Goal: Task Accomplishment & Management: Use online tool/utility

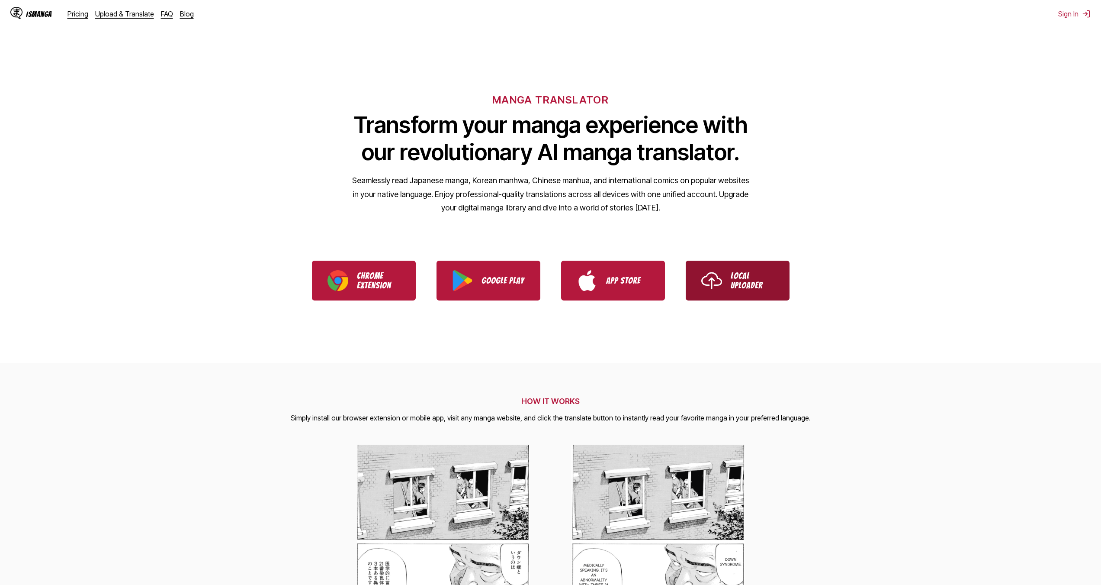
click at [738, 287] on p "Local Uploader" at bounding box center [752, 280] width 43 height 19
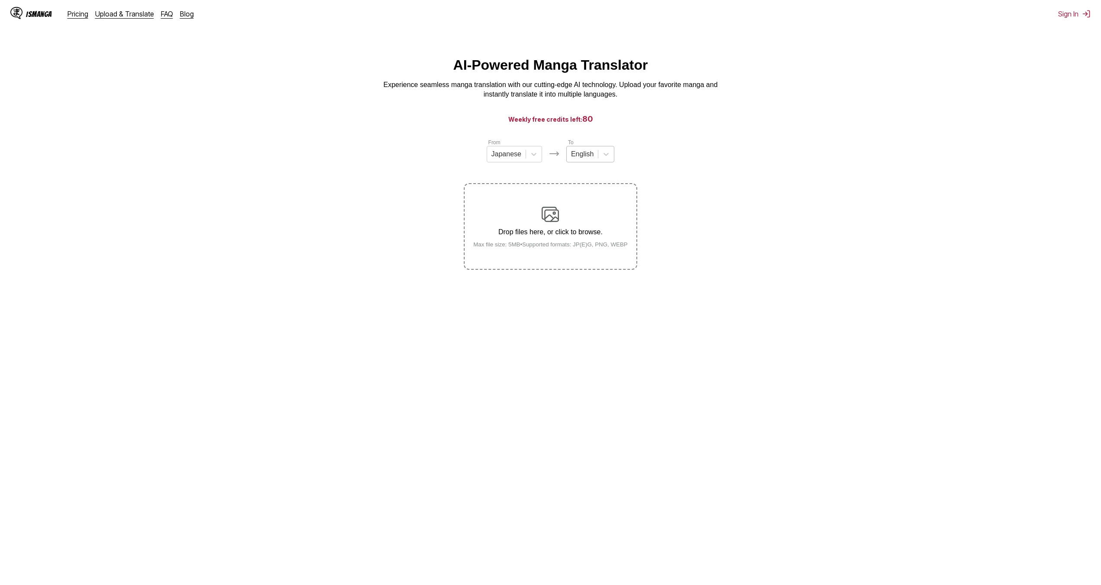
click at [591, 157] on div at bounding box center [582, 154] width 22 height 10
click at [580, 287] on div "Chinese" at bounding box center [590, 286] width 48 height 15
click at [549, 234] on p "Drop files here, or click to browse." at bounding box center [550, 232] width 168 height 8
click at [0, 0] on input "Drop files here, or click to browse. Max file size: 5MB • Supported formats: JP…" at bounding box center [0, 0] width 0 height 0
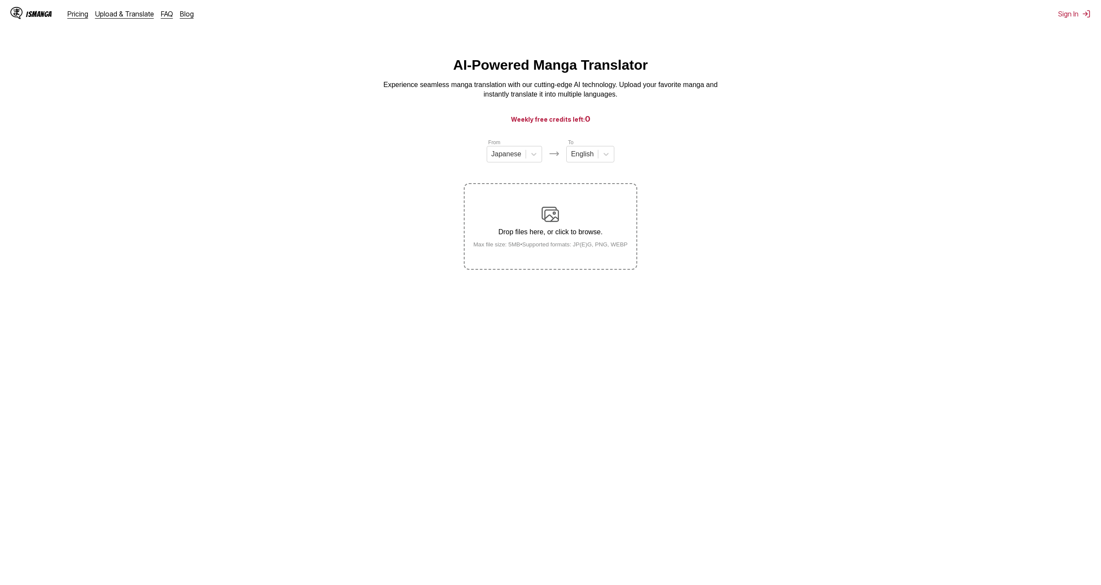
click at [581, 232] on p "Drop files here, or click to browse." at bounding box center [550, 232] width 168 height 8
click at [0, 0] on input "Drop files here, or click to browse. Max file size: 5MB • Supported formats: JP…" at bounding box center [0, 0] width 0 height 0
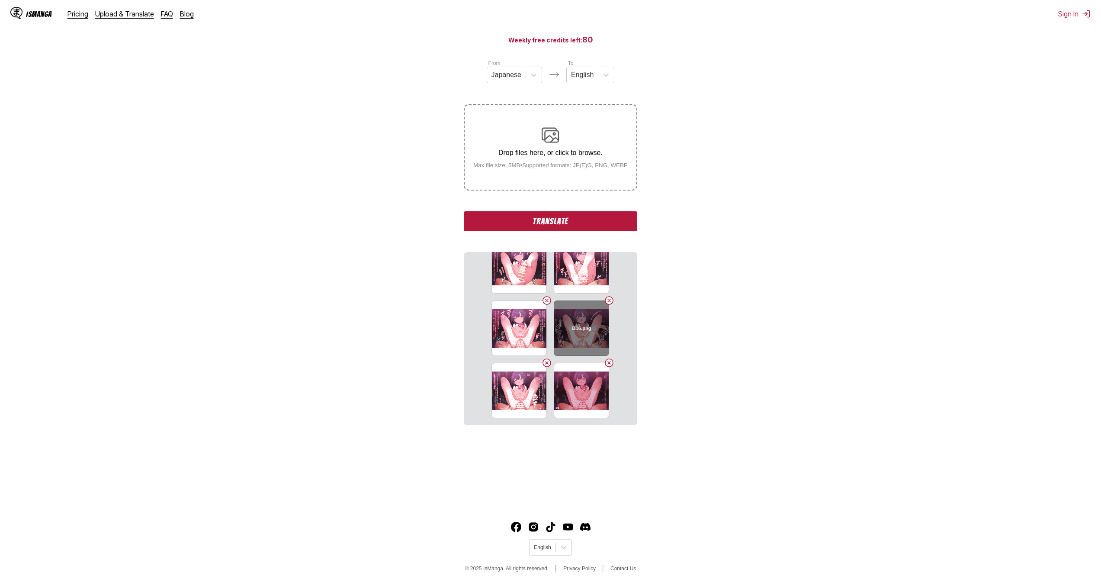
scroll to position [395, 0]
click at [565, 218] on button "Translate" at bounding box center [550, 221] width 173 height 20
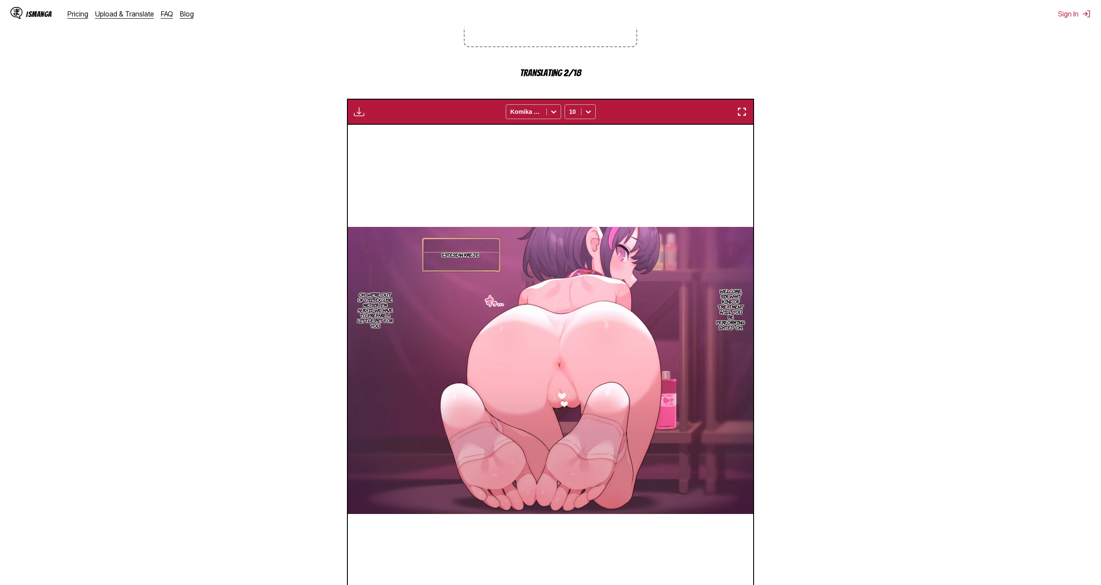
scroll to position [231, 0]
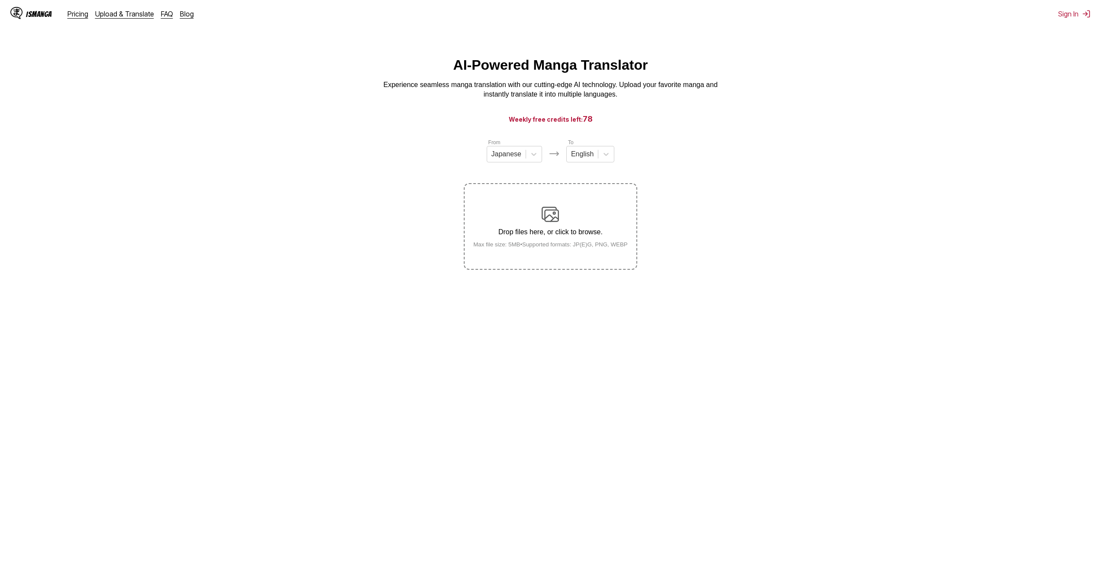
click at [540, 256] on label "Drop files here, or click to browse. Max file size: 5MB • Supported formats: JP…" at bounding box center [550, 226] width 171 height 85
click at [0, 0] on input "Drop files here, or click to browse. Max file size: 5MB • Supported formats: JP…" at bounding box center [0, 0] width 0 height 0
click at [594, 158] on div "English" at bounding box center [582, 154] width 31 height 13
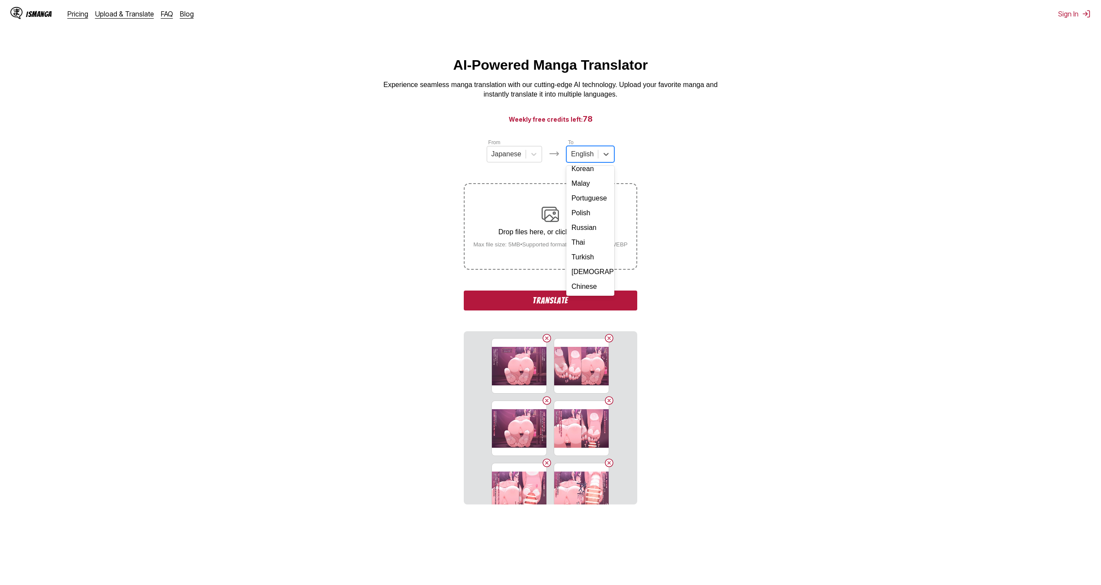
click at [585, 289] on div "Chinese" at bounding box center [590, 286] width 48 height 15
click at [724, 292] on section "From Japanese To Chinese Drop files here, or click to browse. Max file size: 5M…" at bounding box center [550, 321] width 1087 height 366
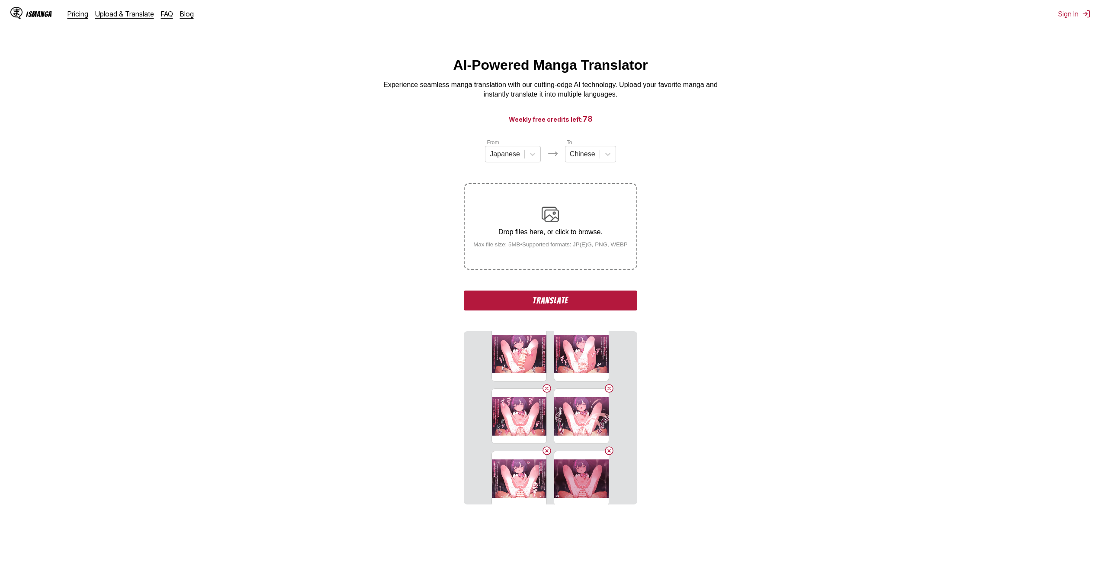
scroll to position [395, 0]
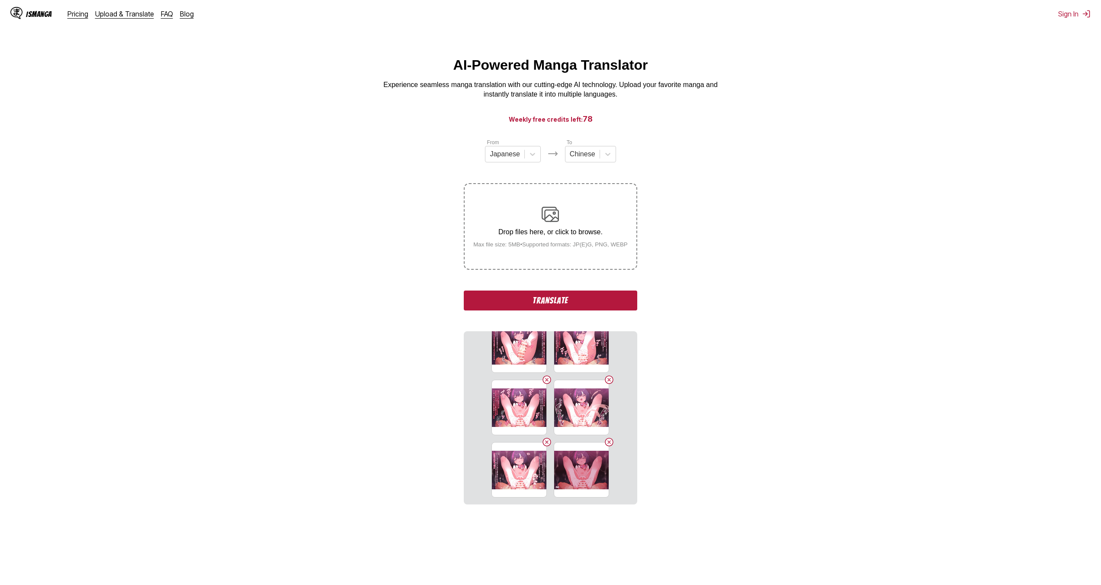
click at [565, 298] on button "Translate" at bounding box center [550, 300] width 173 height 20
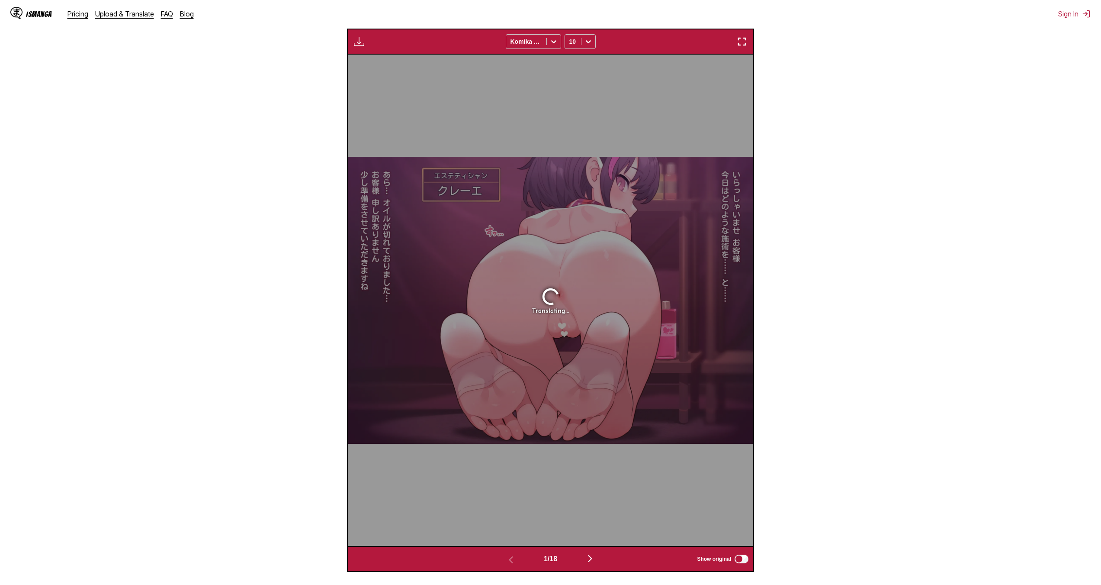
scroll to position [188, 0]
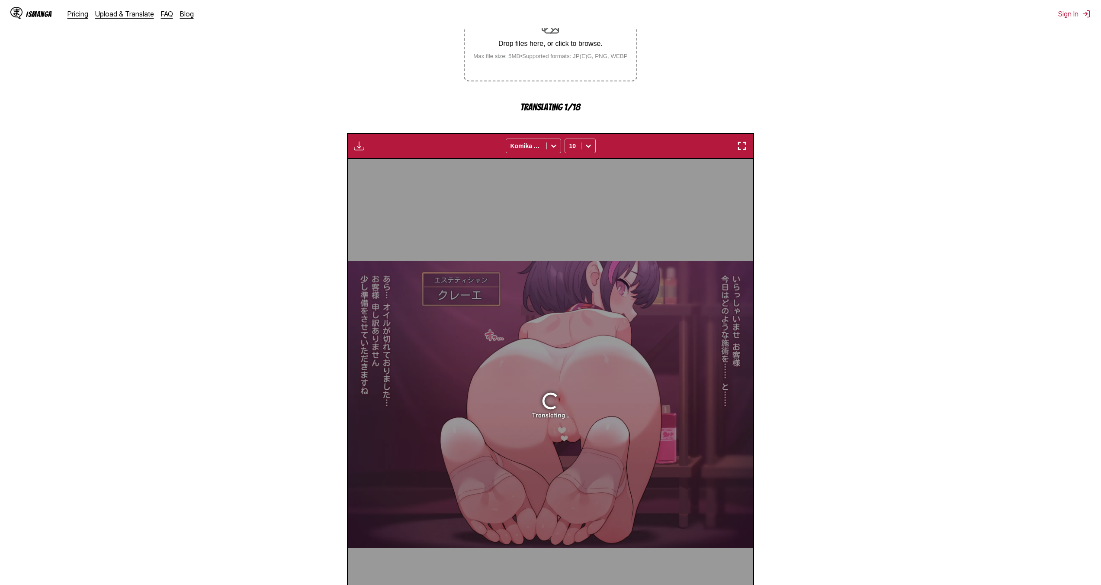
drag, startPoint x: 741, startPoint y: 147, endPoint x: 741, endPoint y: 185, distance: 37.6
click at [741, 147] on img "button" at bounding box center [742, 146] width 10 height 10
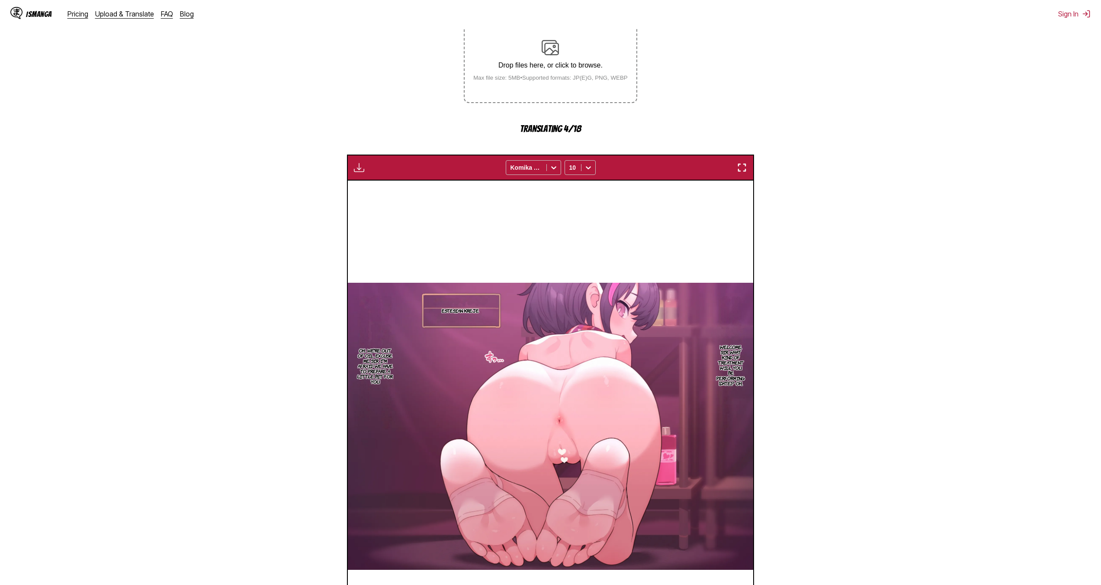
scroll to position [145, 0]
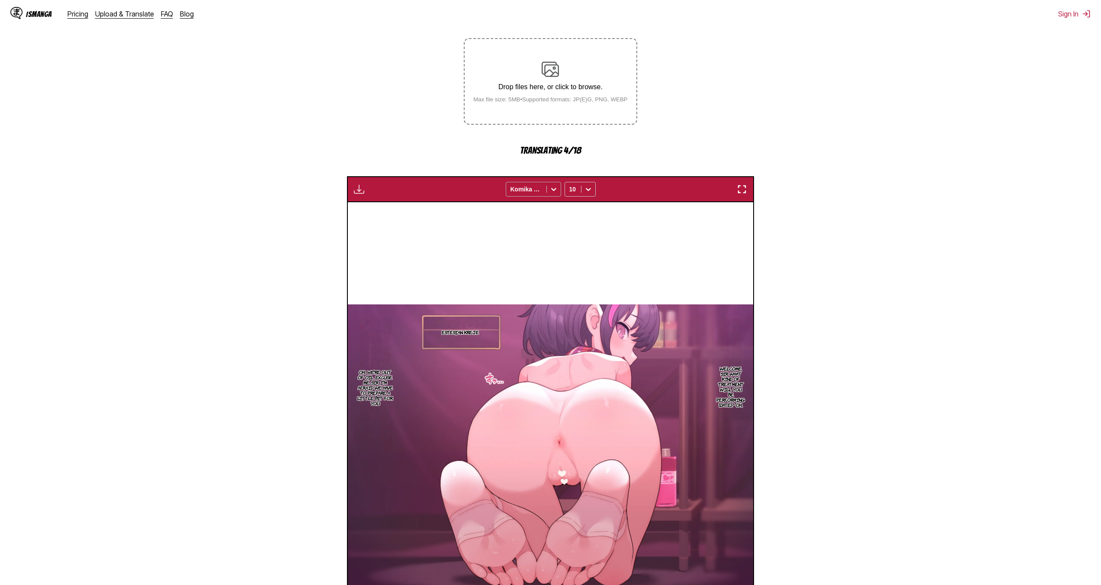
click at [547, 189] on div at bounding box center [554, 189] width 14 height 14
click at [585, 189] on icon at bounding box center [588, 189] width 9 height 9
click at [588, 189] on icon at bounding box center [588, 189] width 9 height 9
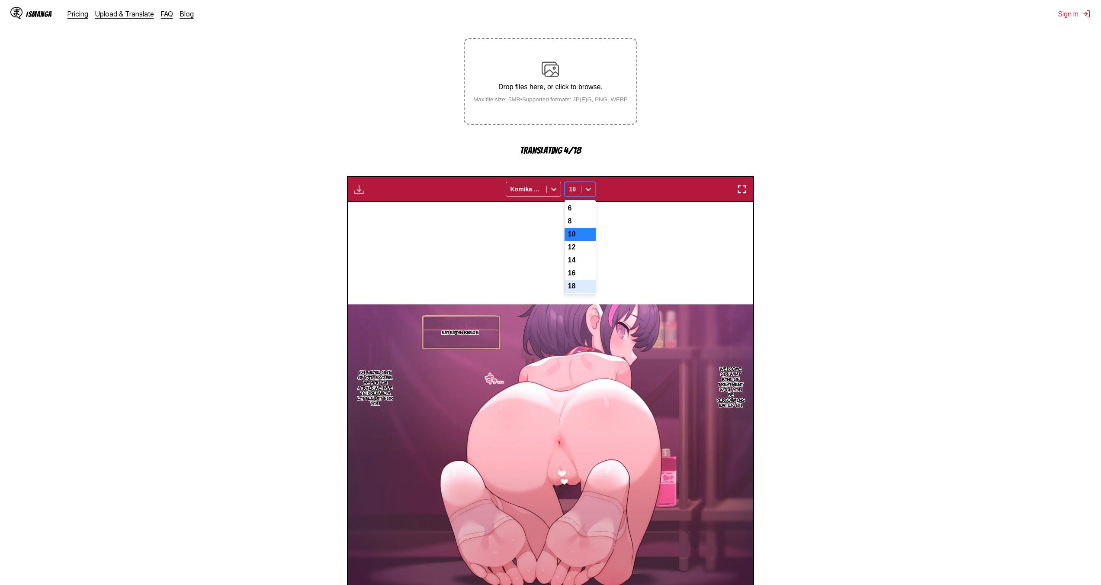
click at [575, 289] on div "18" at bounding box center [580, 285] width 31 height 13
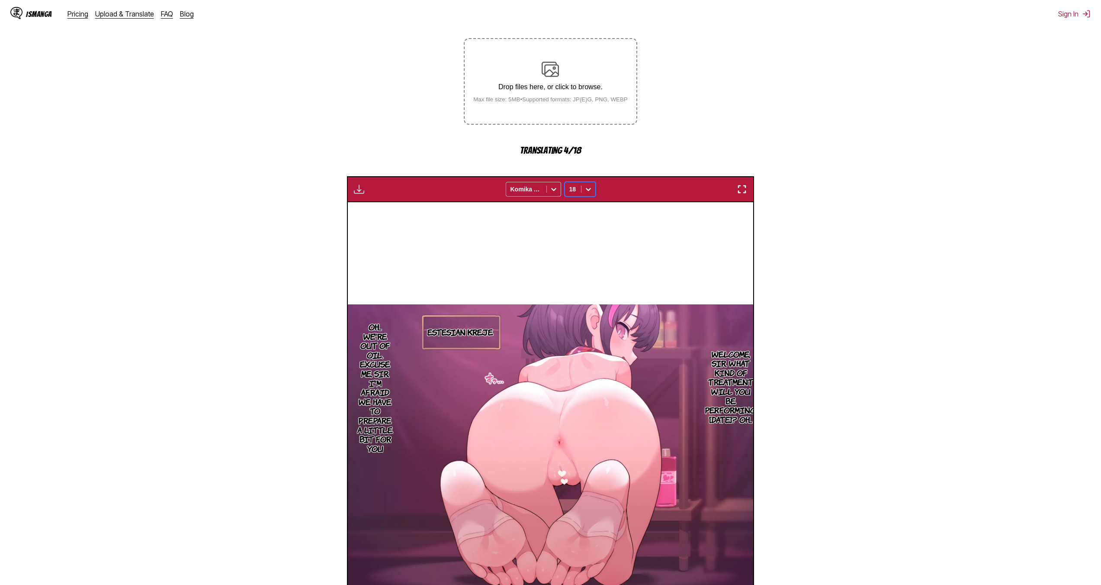
drag, startPoint x: 701, startPoint y: 336, endPoint x: 704, endPoint y: 340, distance: 5.3
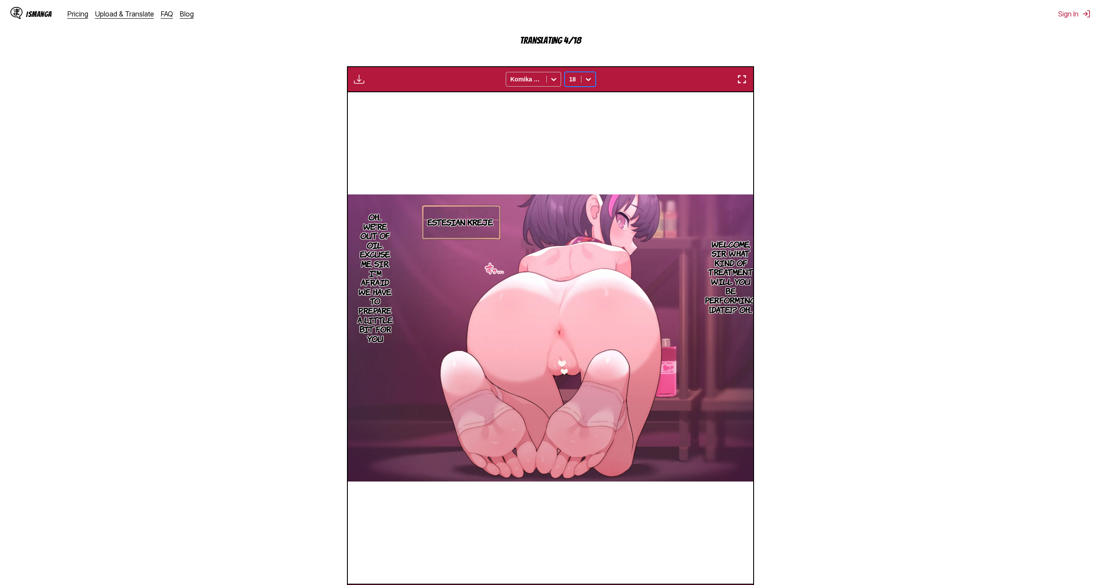
scroll to position [361, 0]
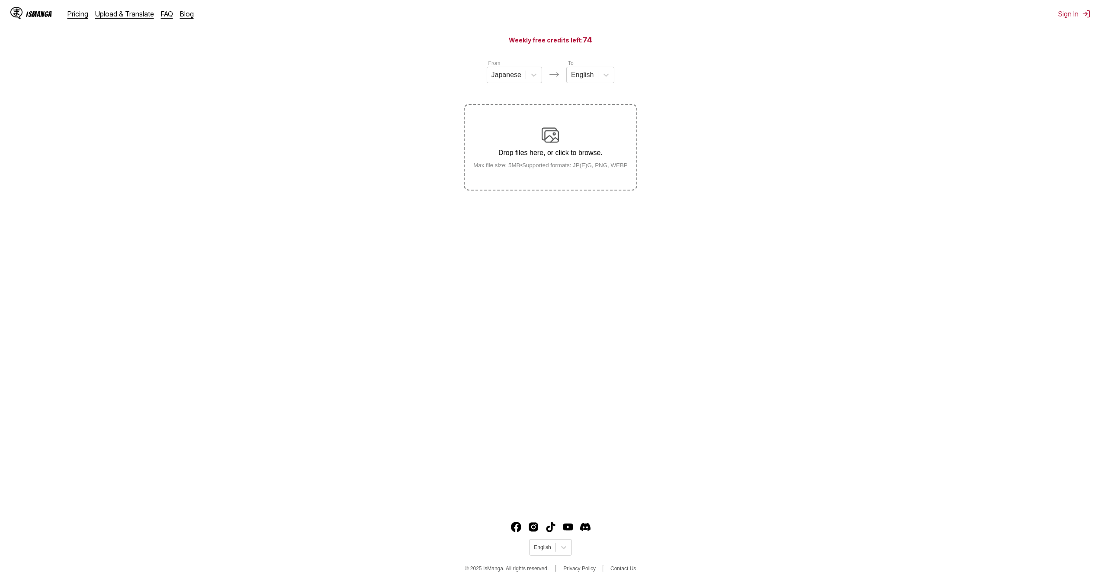
drag, startPoint x: 0, startPoint y: 0, endPoint x: 665, endPoint y: 456, distance: 806.1
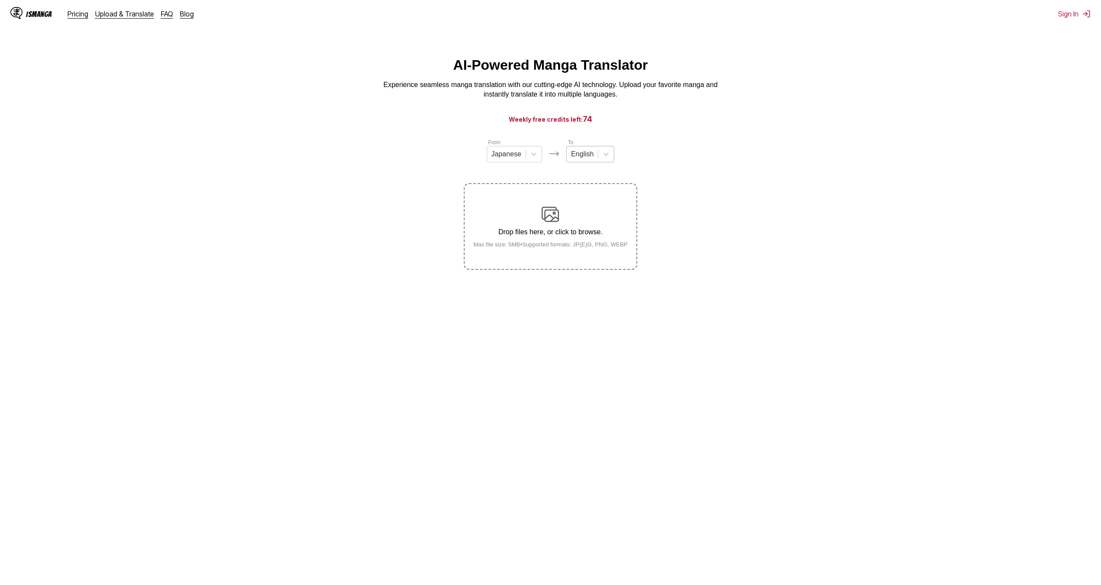
click at [579, 158] on div at bounding box center [582, 154] width 22 height 10
click at [583, 192] on div "German" at bounding box center [590, 189] width 48 height 15
click at [584, 156] on div at bounding box center [582, 154] width 25 height 10
click at [583, 176] on div "Arabic" at bounding box center [590, 174] width 51 height 15
click at [587, 155] on div at bounding box center [582, 154] width 19 height 10
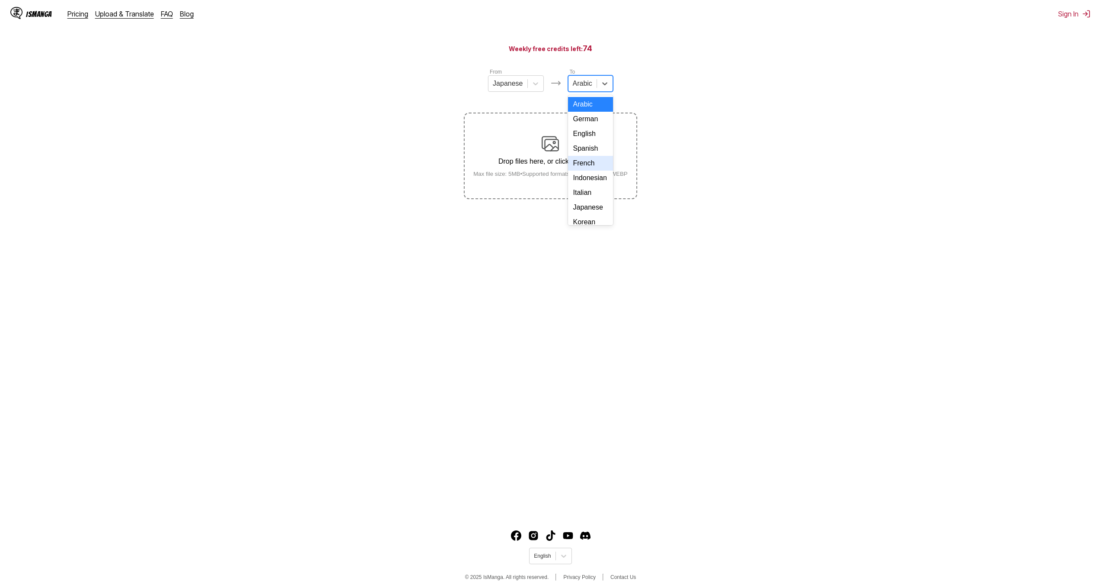
scroll to position [79, 0]
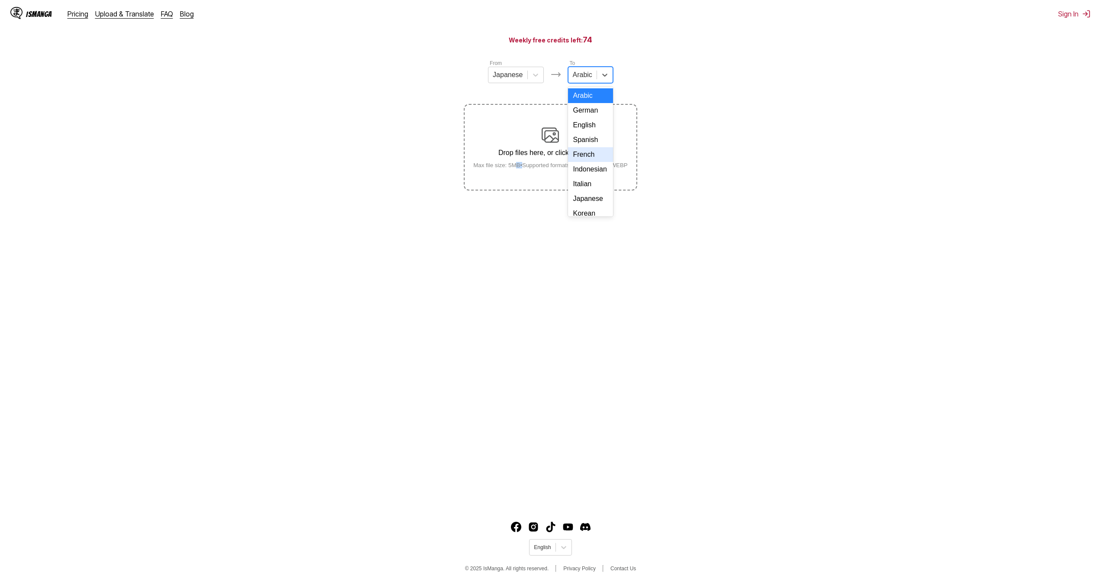
click at [517, 222] on main "AI-Powered Manga Translator Experience seamless manga translation with our cutt…" at bounding box center [550, 241] width 1101 height 526
click at [552, 168] on small "Max file size: 5MB • Supported formats: JP(E)G, PNG, WEBP" at bounding box center [550, 165] width 168 height 6
click at [0, 0] on input "Drop files here, or click to browse. Max file size: 5MB • Supported formats: JP…" at bounding box center [0, 0] width 0 height 0
click at [585, 78] on div at bounding box center [582, 75] width 19 height 10
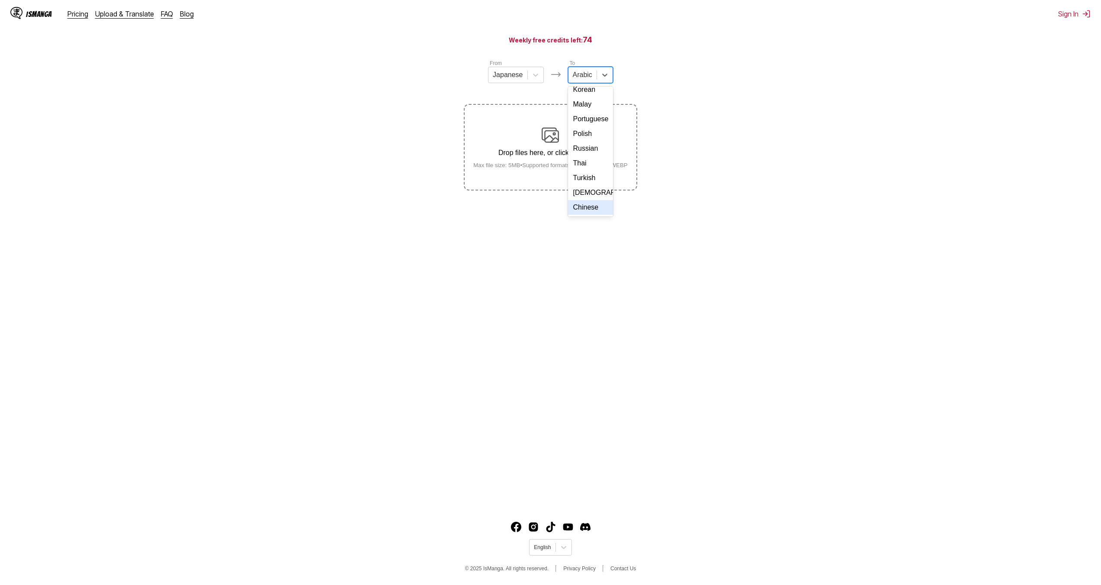
click at [581, 208] on div "Chinese" at bounding box center [590, 207] width 45 height 15
click at [565, 161] on div "Drop files here, or click to browse. Max file size: 5MB • Supported formats: JP…" at bounding box center [550, 147] width 168 height 42
click at [0, 0] on input "Drop files here, or click to browse. Max file size: 5MB • Supported formats: JP…" at bounding box center [0, 0] width 0 height 0
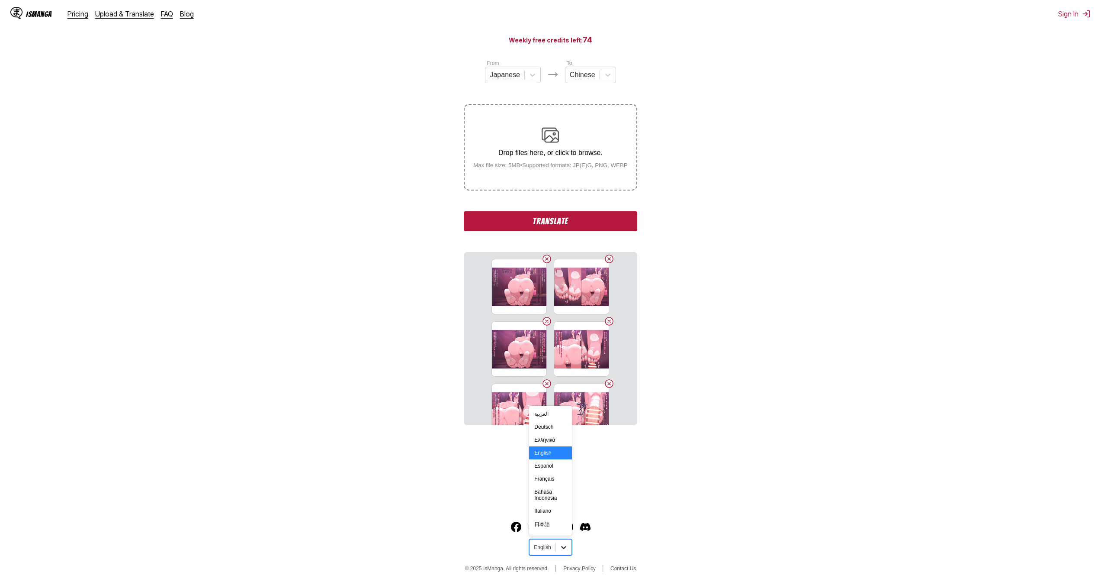
click at [562, 549] on icon at bounding box center [563, 547] width 9 height 9
click at [553, 525] on div "中文(正體)" at bounding box center [550, 526] width 42 height 14
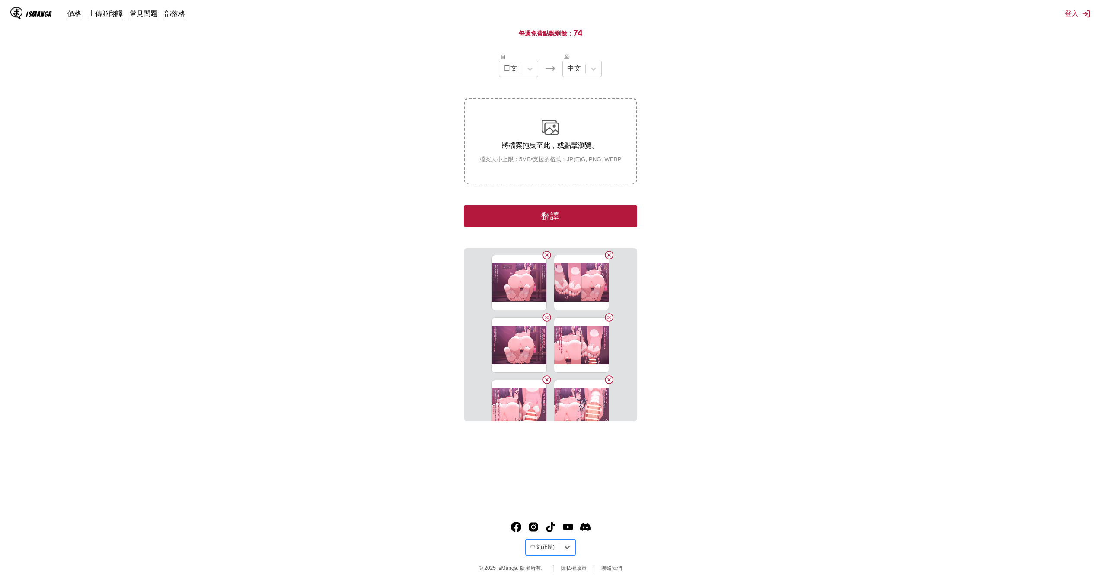
click at [709, 462] on main "AI 漫畫翻譯 透過我們尖端的 AI 技術，體驗順暢的漫畫翻譯。上傳您喜愛的漫畫，並立即翻譯成多種語言。 每週免費點數剩餘： 74 自 日文 至 中文 將檔案…" at bounding box center [550, 241] width 1101 height 526
click at [587, 66] on div at bounding box center [594, 69] width 16 height 16
click at [577, 200] on div "中文" at bounding box center [581, 201] width 39 height 16
click at [590, 66] on icon at bounding box center [593, 68] width 9 height 9
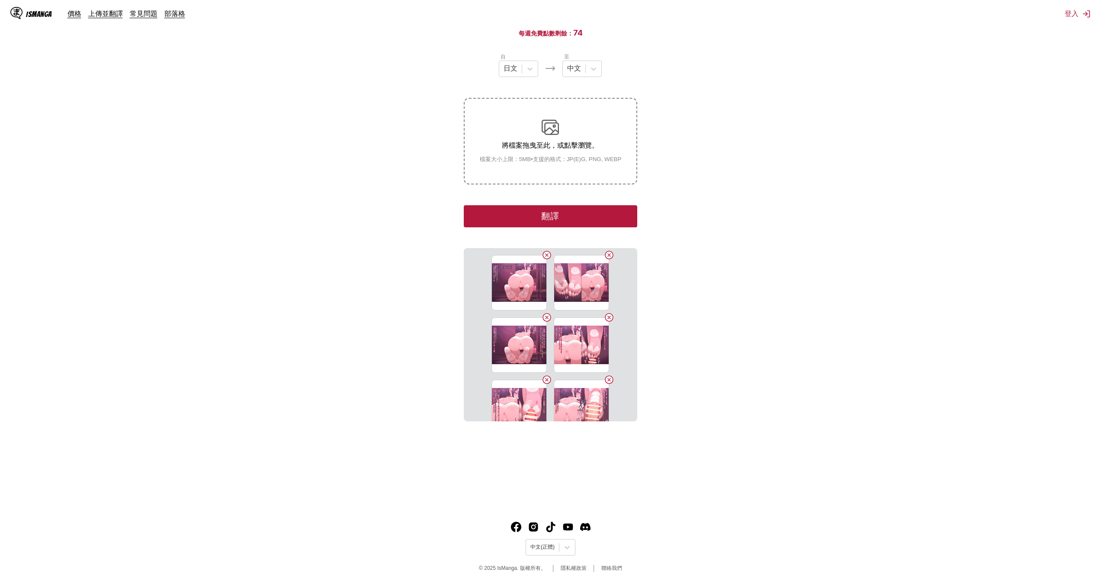
click at [694, 153] on section "自 日文 至 中文 將檔案拖曳至此，或點擊瀏覽。 檔案大小上限：5MB • 支援的格式：JP(E)G, PNG, WEBP 翻譯 B1.png B2.png …" at bounding box center [550, 236] width 1087 height 369
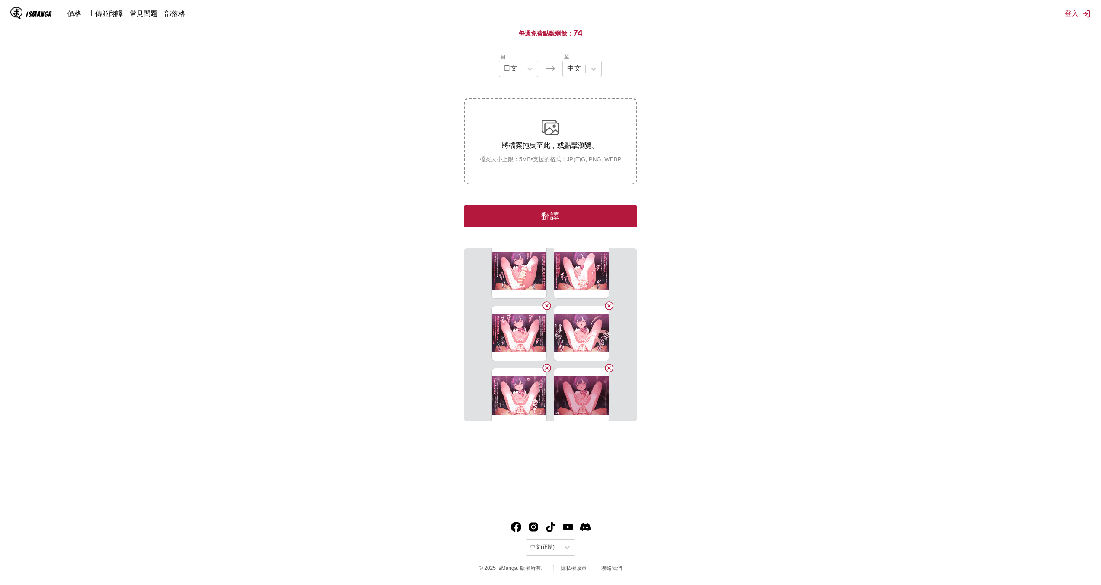
scroll to position [395, 0]
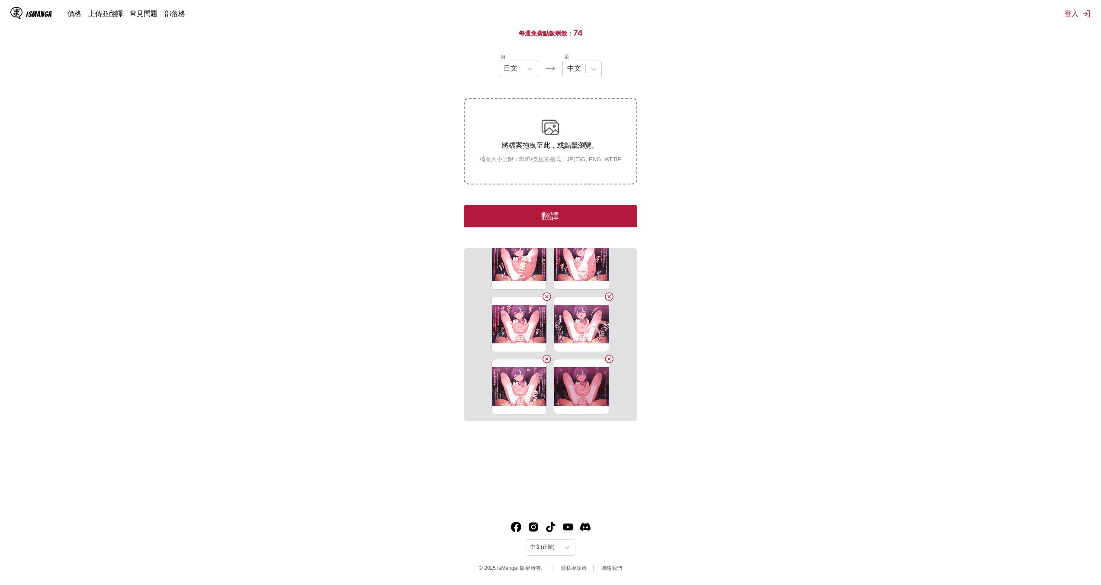
click at [571, 211] on button "翻譯" at bounding box center [550, 216] width 173 height 22
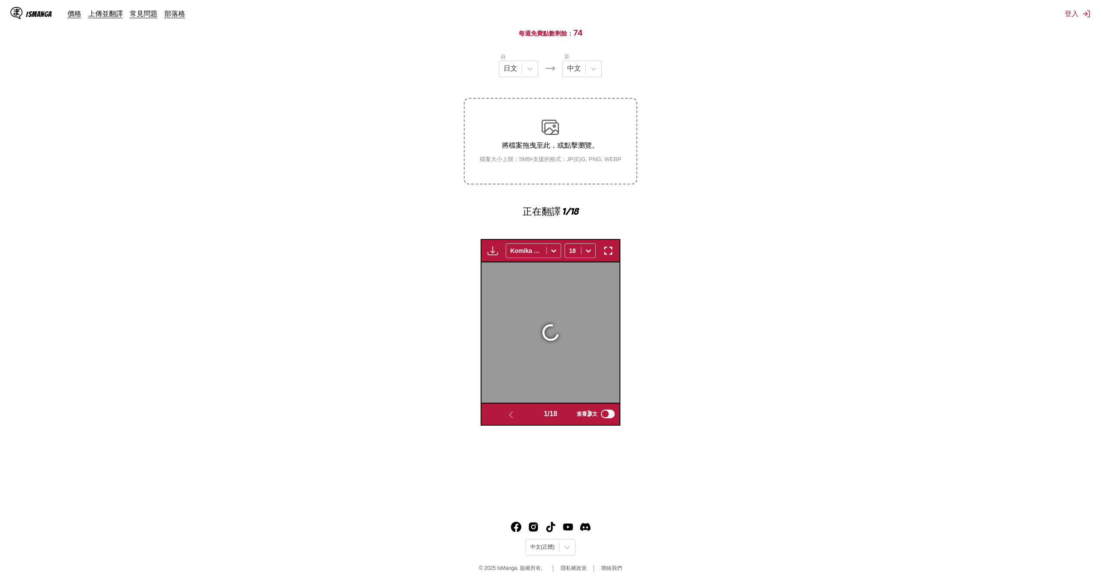
scroll to position [251, 0]
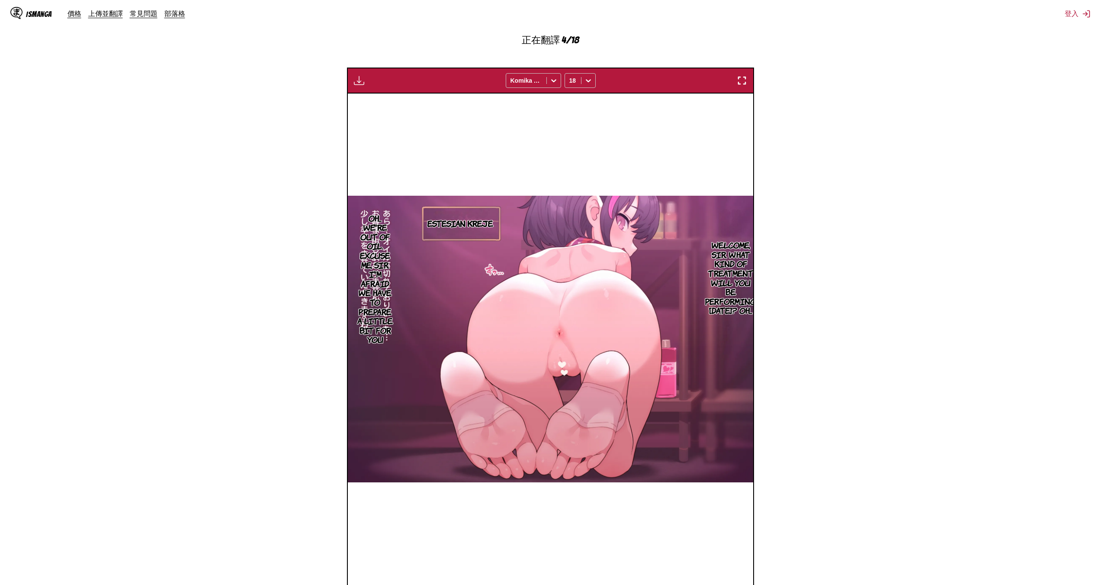
click at [877, 223] on section "自 日文 至 中文 將檔案拖曳至此，或點擊瀏覽。 檔案大小上限：5MB • 支援的格式：JP(E)G, PNG, WEBP 正在翻譯 4/18 付費會員專屬 …" at bounding box center [550, 245] width 1087 height 729
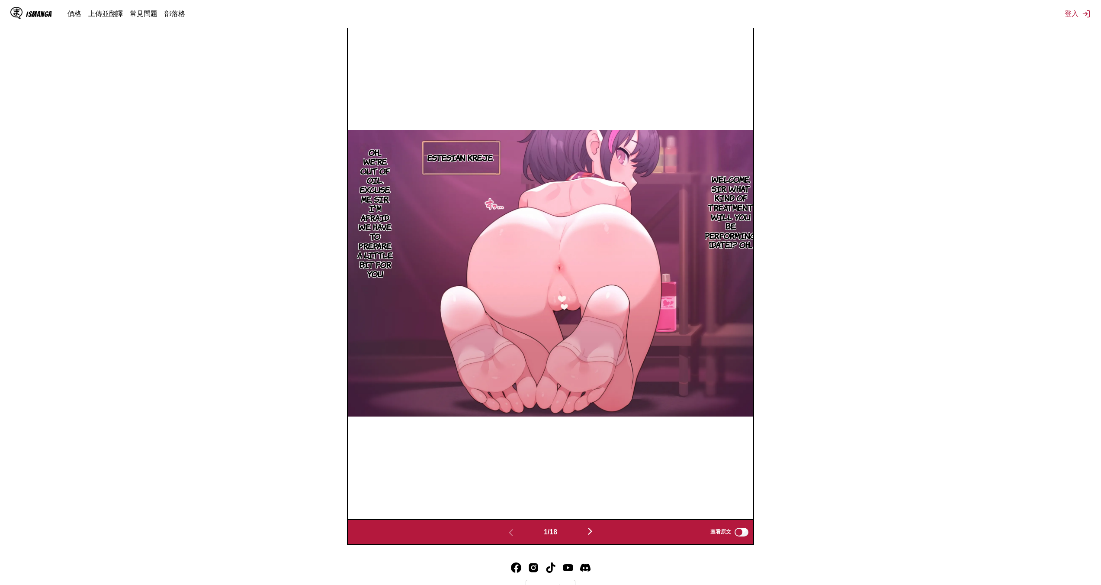
scroll to position [314, 0]
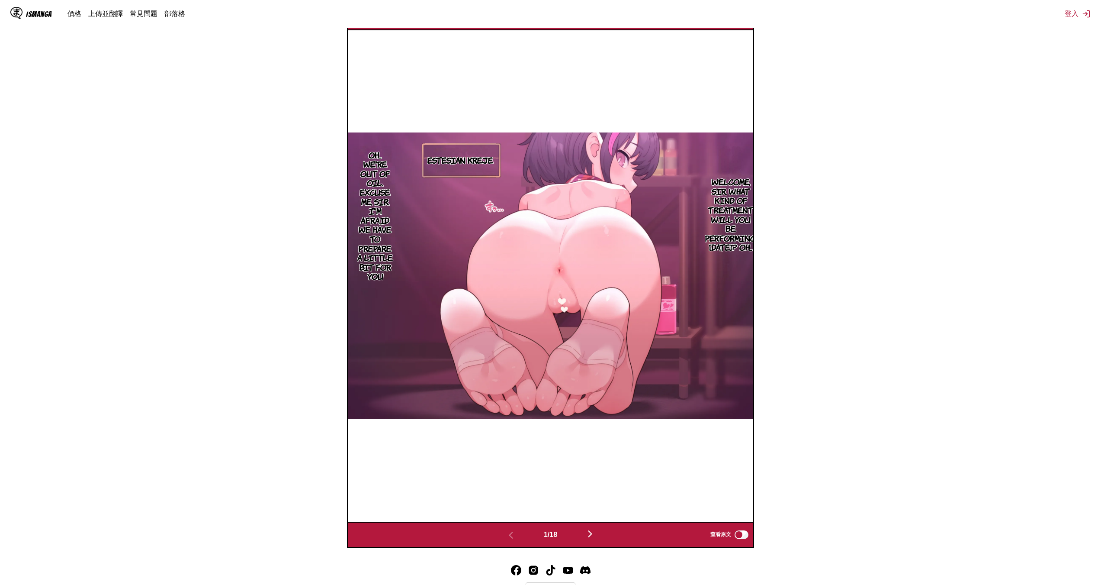
click at [589, 534] on img "button" at bounding box center [590, 533] width 10 height 10
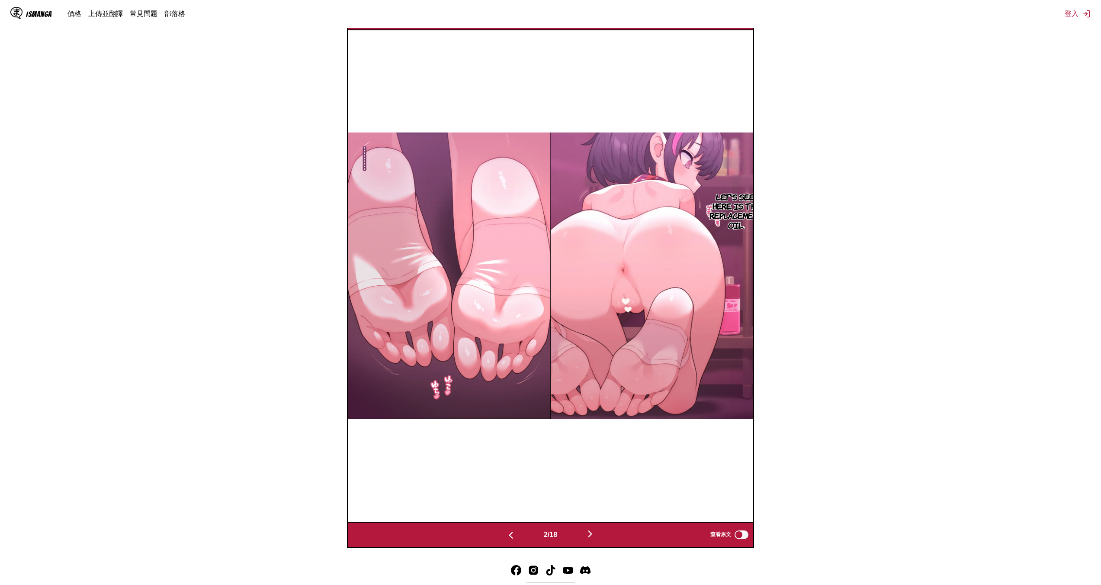
click at [589, 534] on img "button" at bounding box center [590, 533] width 10 height 10
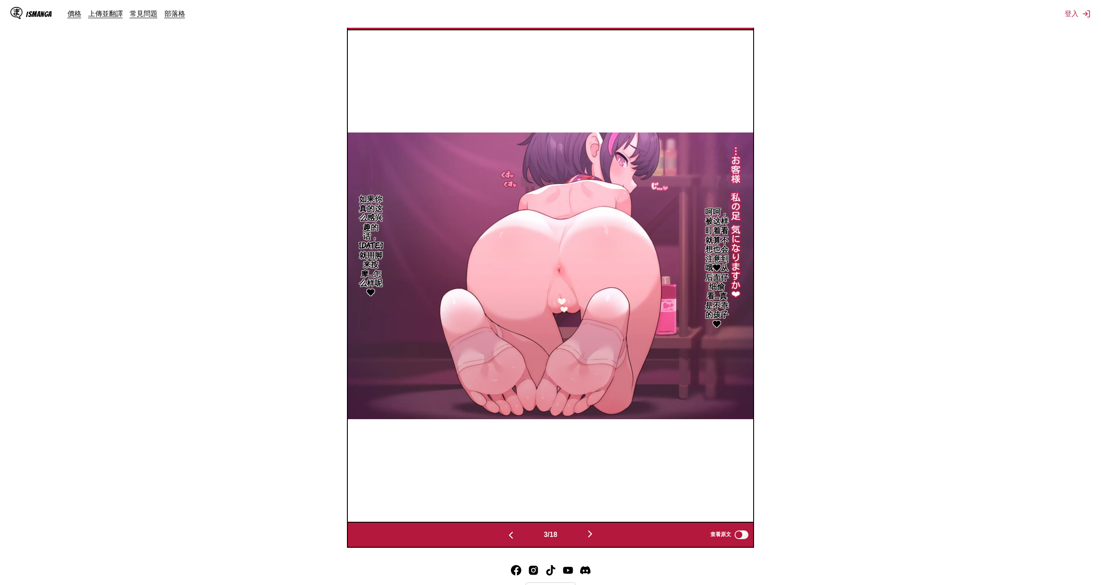
click at [510, 534] on img "button" at bounding box center [511, 535] width 10 height 10
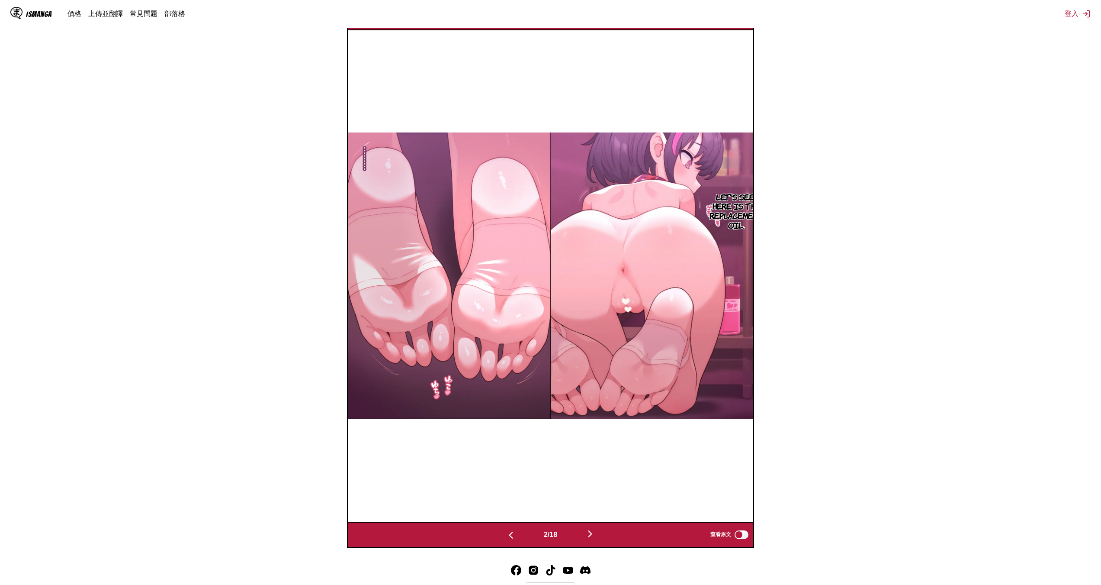
click at [510, 534] on img "button" at bounding box center [511, 535] width 10 height 10
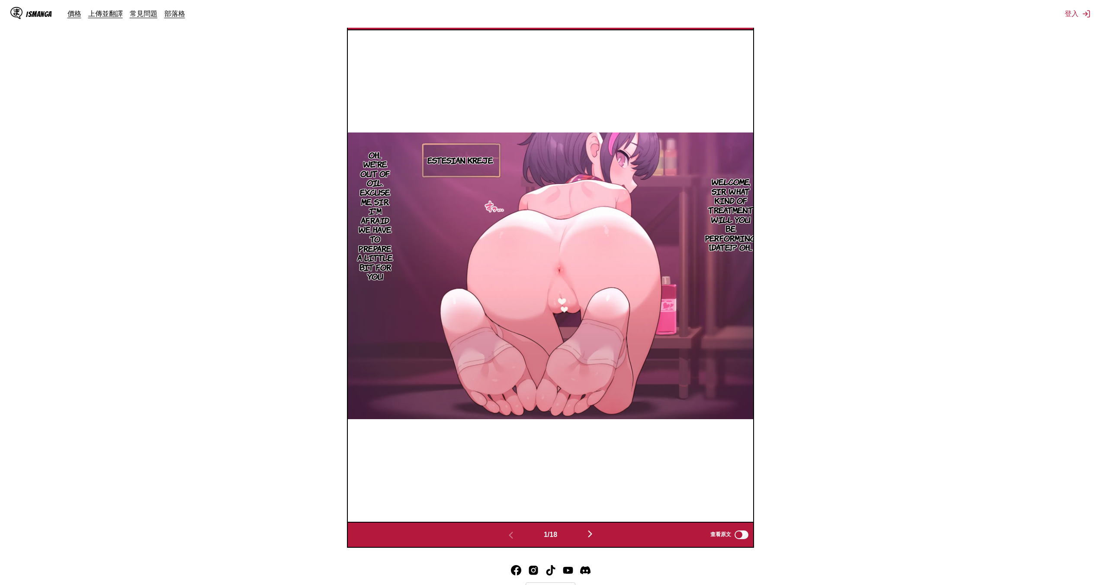
click at [588, 533] on img "button" at bounding box center [590, 533] width 10 height 10
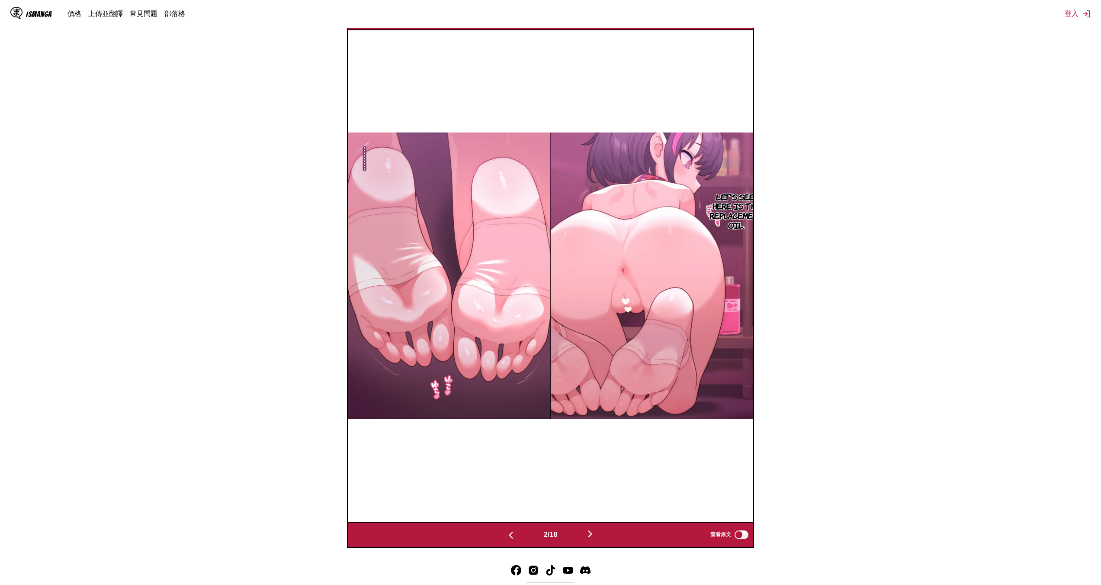
click at [512, 531] on img "button" at bounding box center [511, 535] width 10 height 10
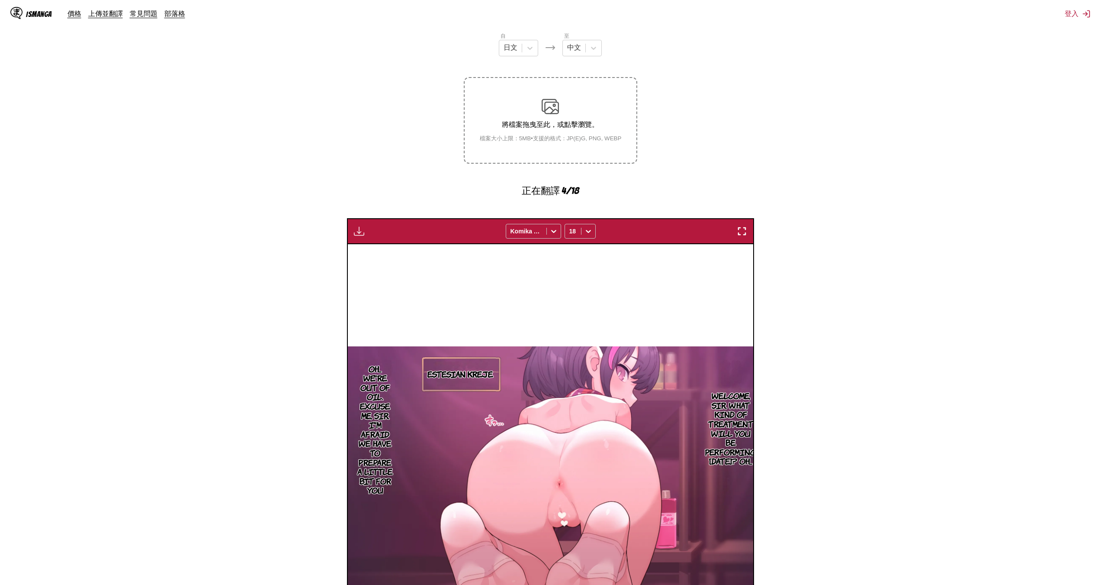
scroll to position [97, 0]
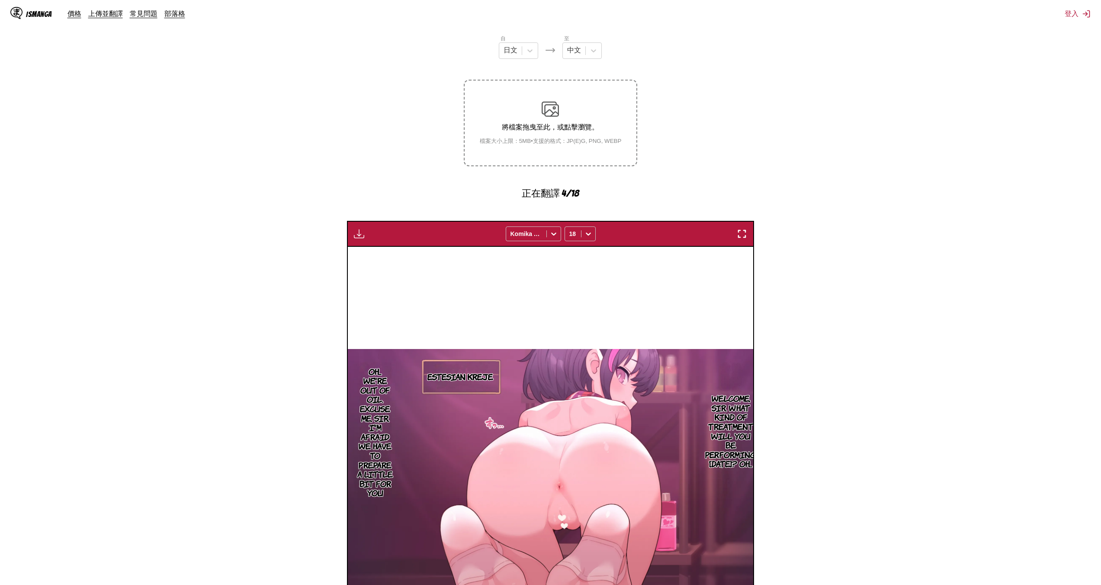
click at [741, 233] on img "button" at bounding box center [742, 233] width 10 height 10
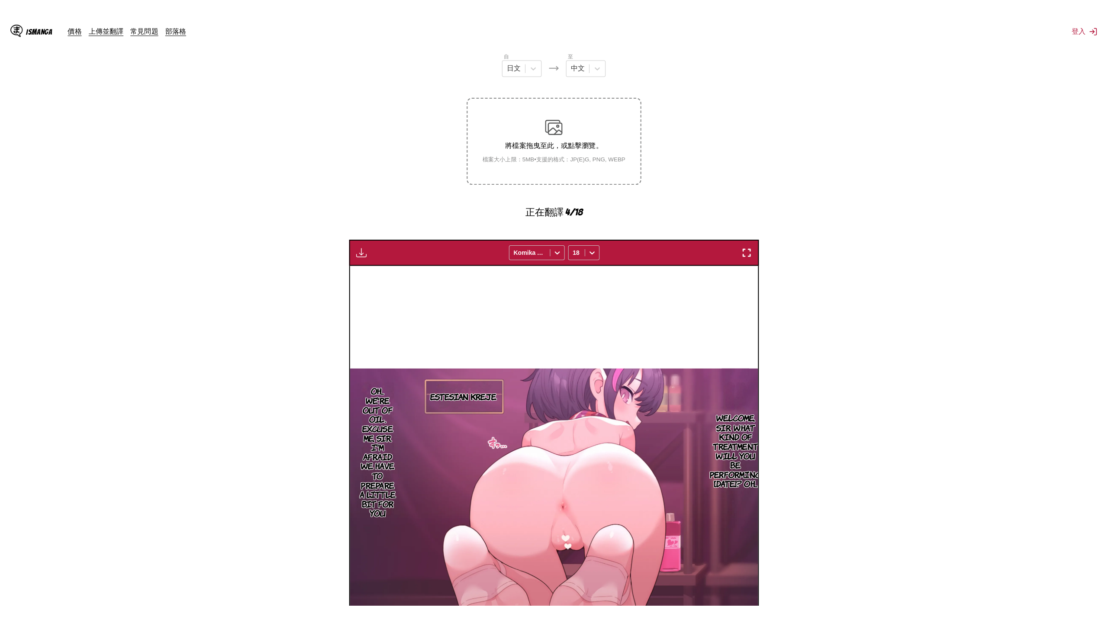
scroll to position [75, 0]
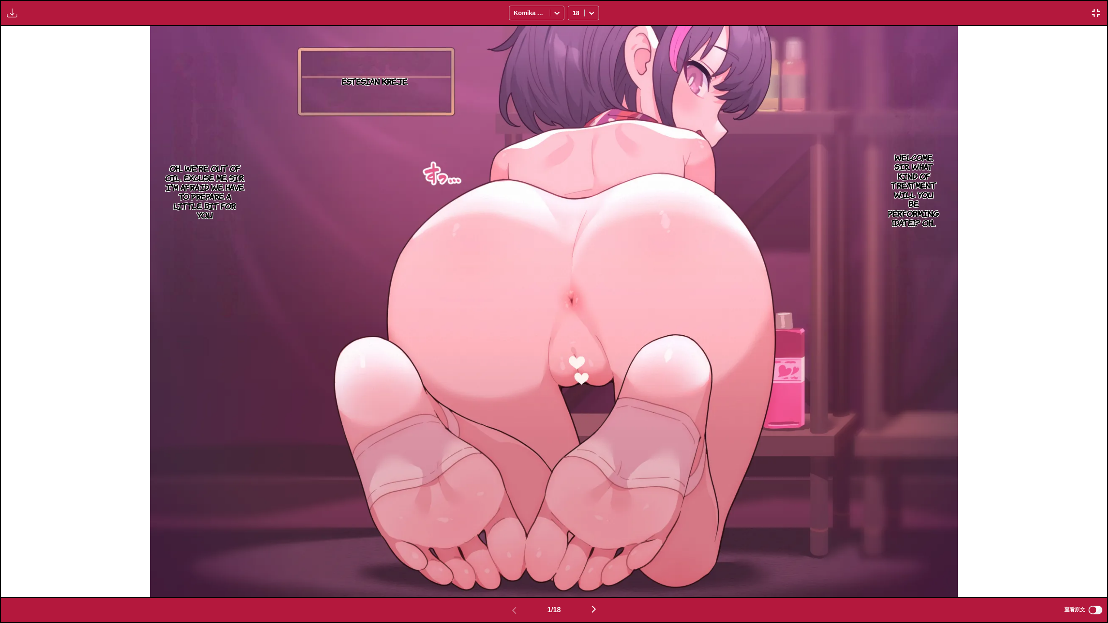
drag, startPoint x: 604, startPoint y: 270, endPoint x: 617, endPoint y: 573, distance: 302.7
click at [617, 573] on img at bounding box center [554, 311] width 808 height 571
click at [592, 584] on img "button" at bounding box center [593, 609] width 10 height 10
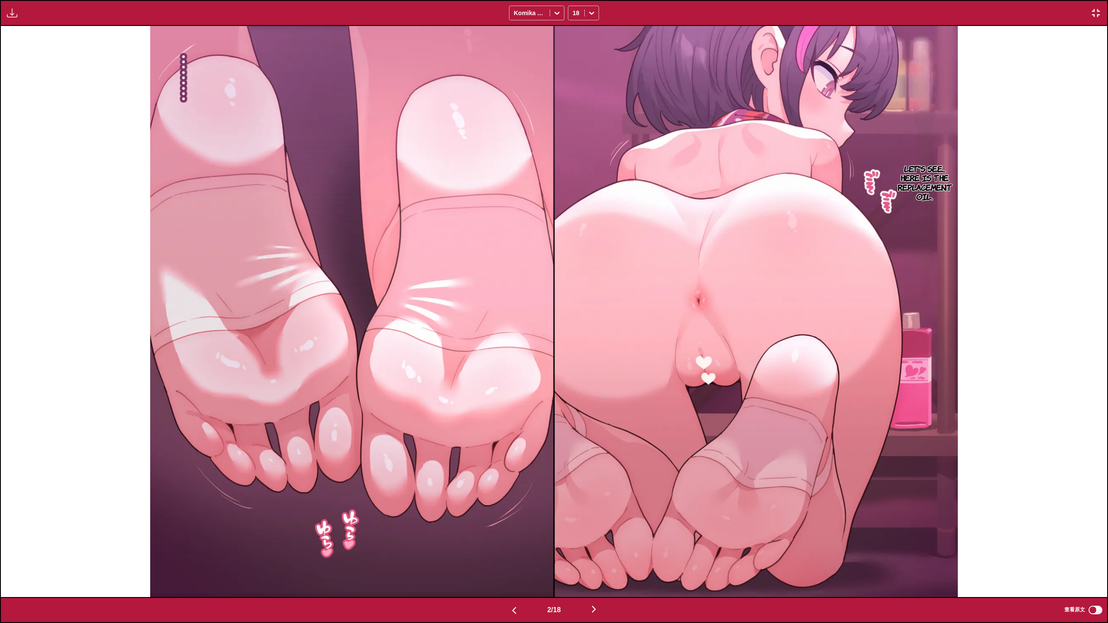
click at [593, 584] on img "button" at bounding box center [593, 609] width 10 height 10
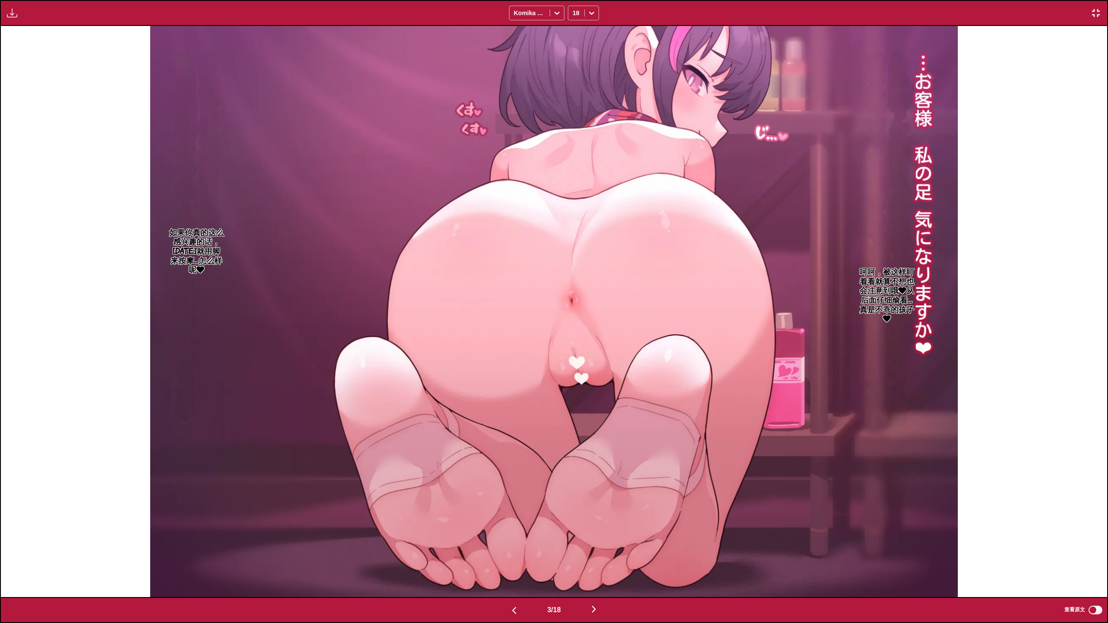
click at [595, 584] on img "button" at bounding box center [593, 609] width 10 height 10
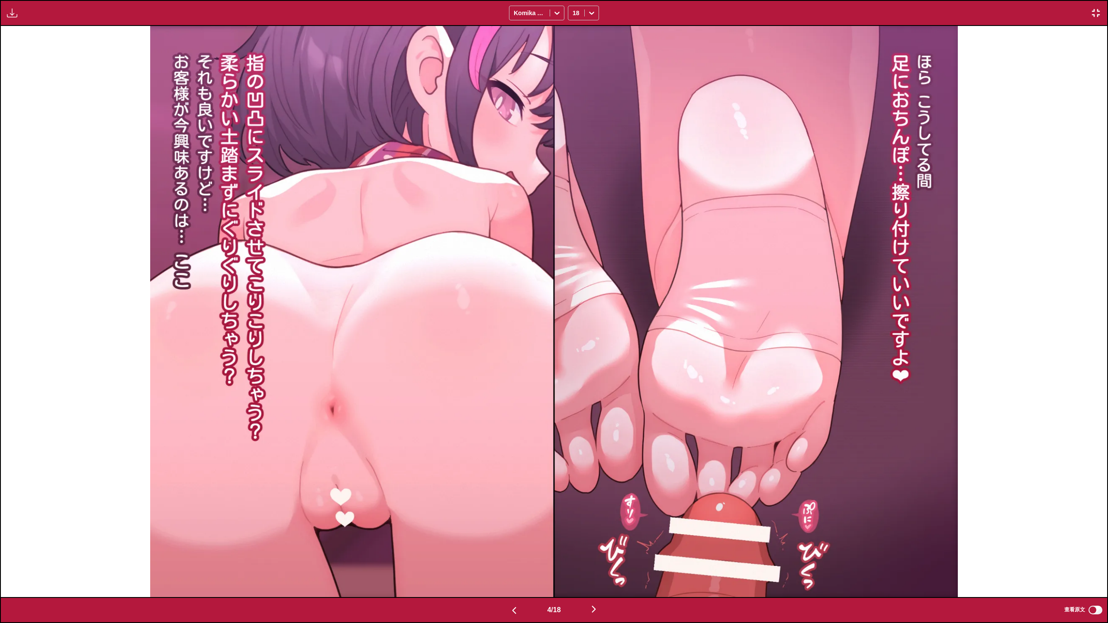
click at [595, 584] on img "button" at bounding box center [593, 609] width 10 height 10
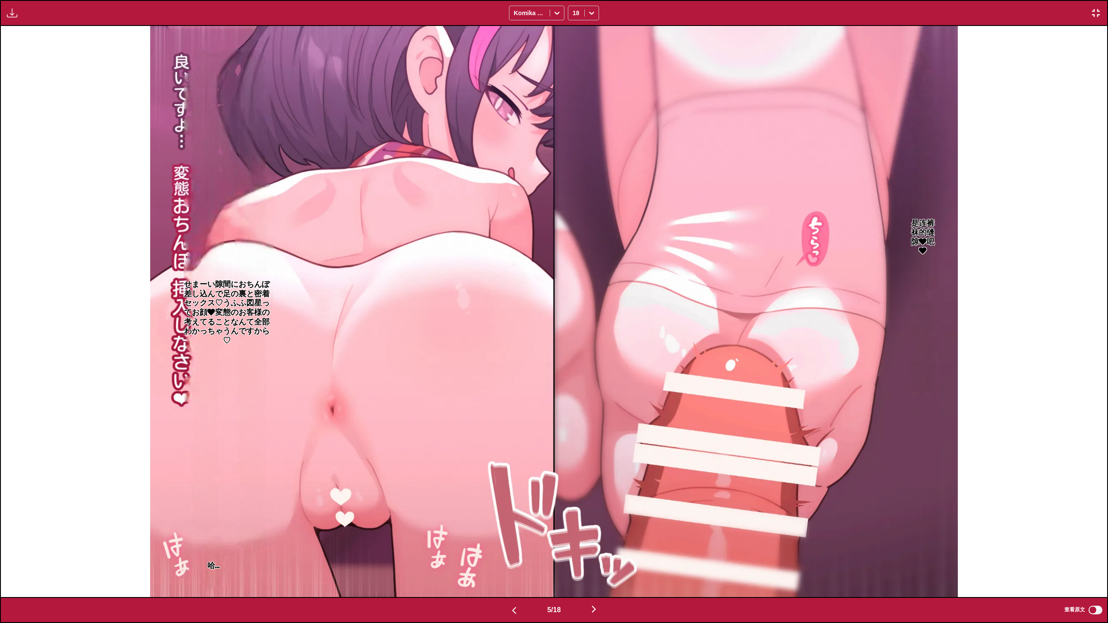
click at [521, 584] on button "button" at bounding box center [514, 610] width 52 height 13
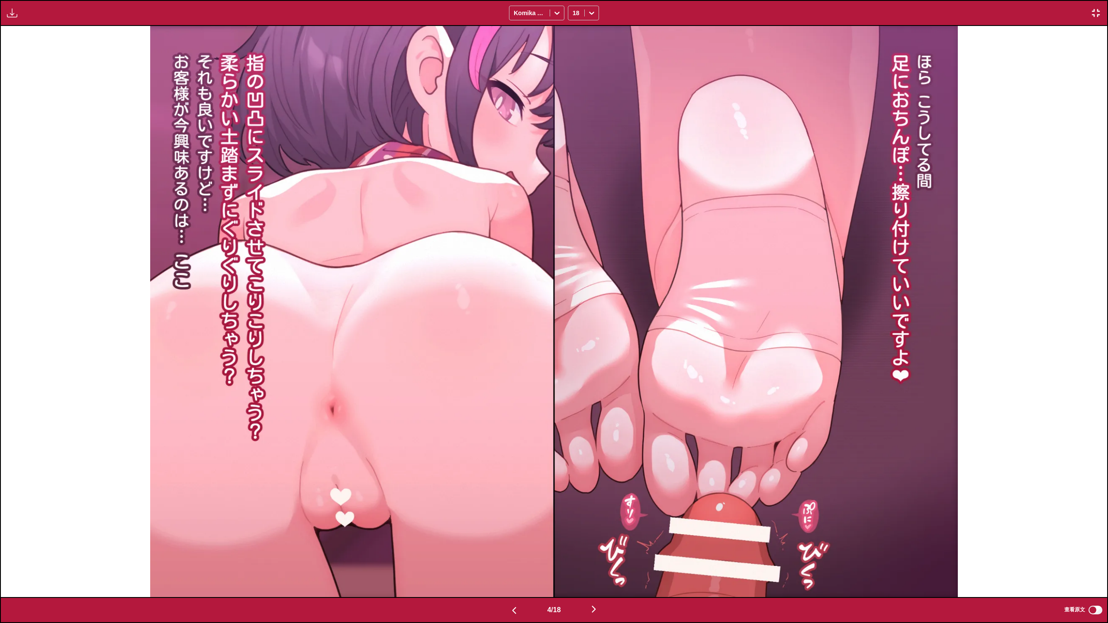
click at [519, 584] on button "button" at bounding box center [514, 610] width 52 height 13
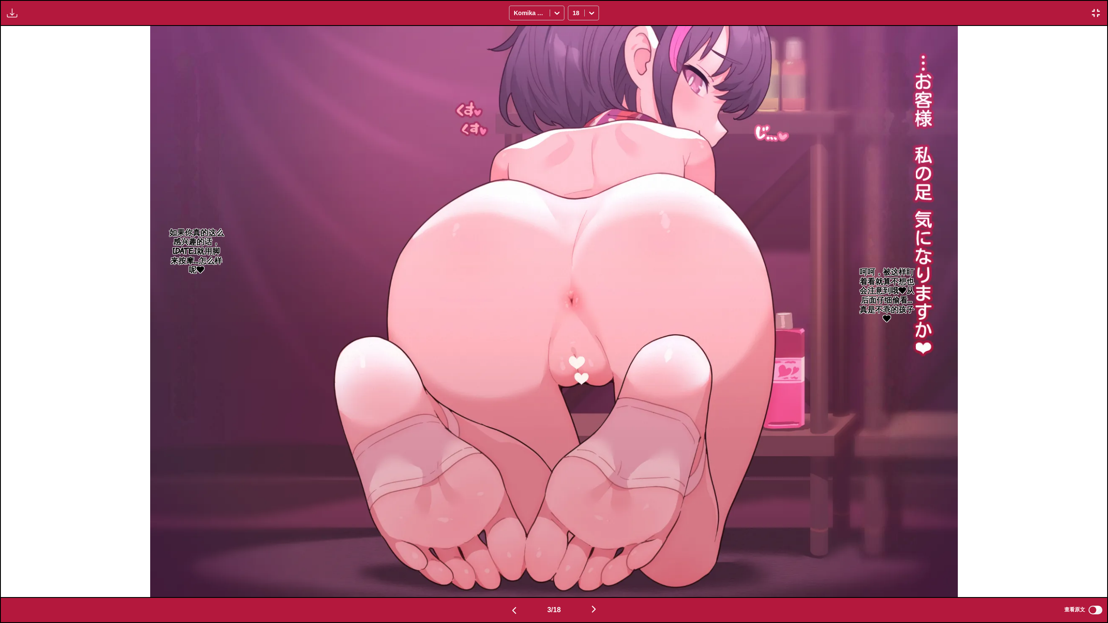
click at [592, 584] on img "button" at bounding box center [593, 609] width 10 height 10
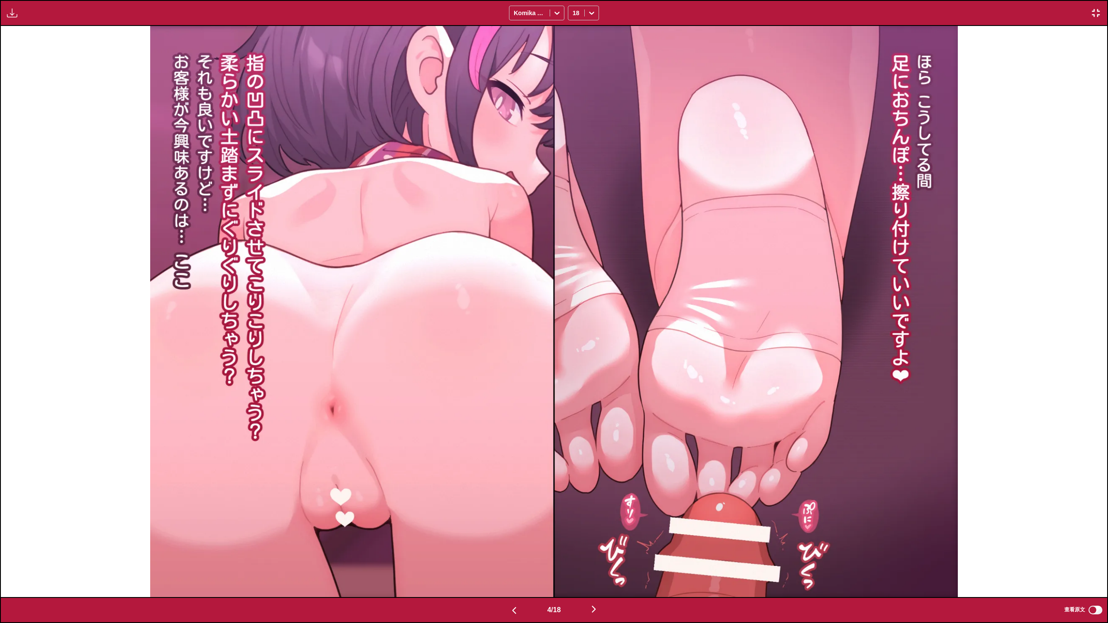
click at [592, 584] on img "button" at bounding box center [593, 609] width 10 height 10
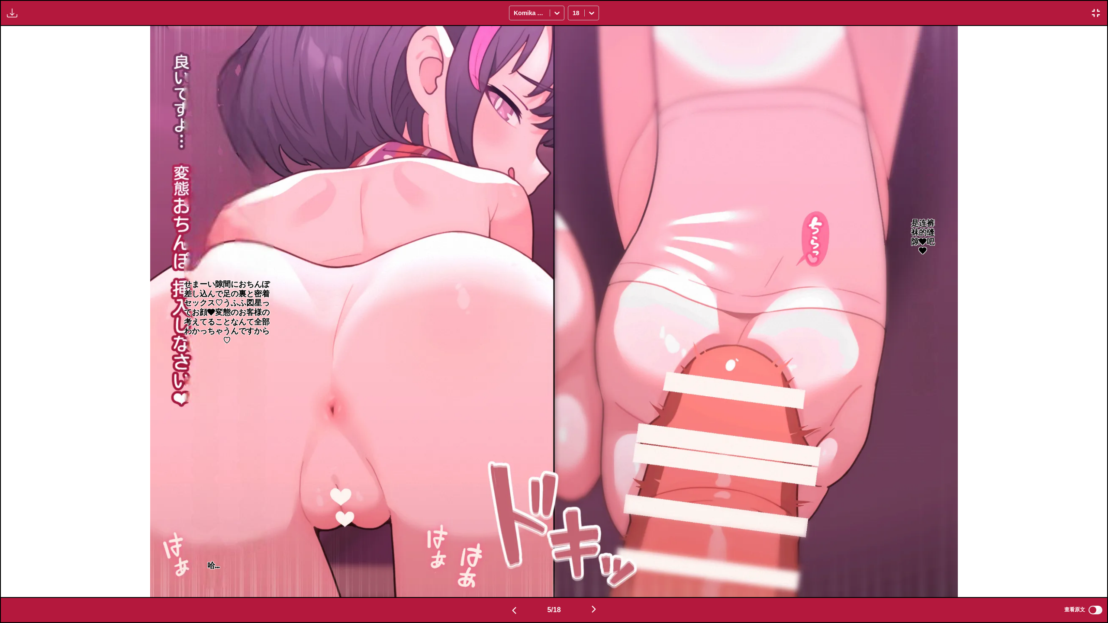
click at [592, 584] on img "button" at bounding box center [593, 609] width 10 height 10
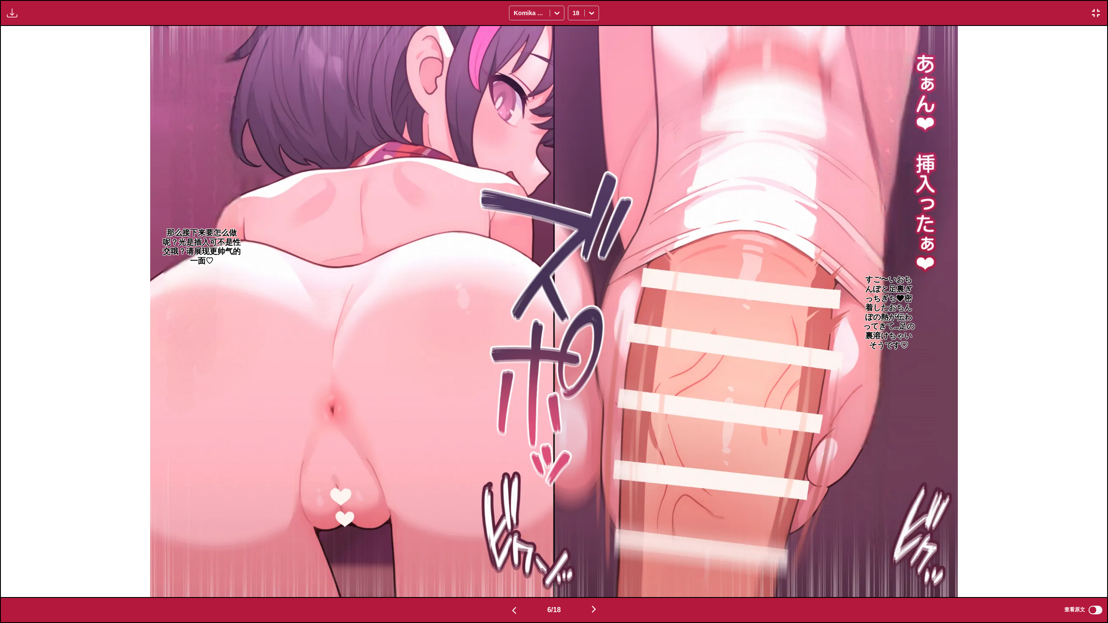
click at [543, 584] on div "6 / 18" at bounding box center [553, 610] width 131 height 13
click at [519, 584] on button "button" at bounding box center [514, 610] width 52 height 13
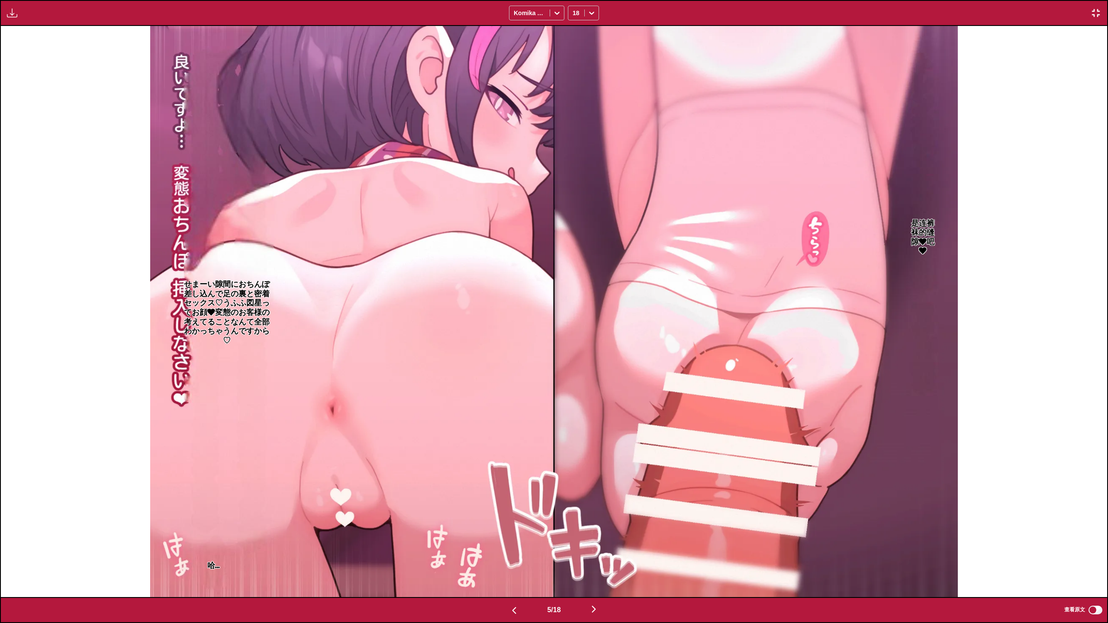
click at [515, 584] on img "button" at bounding box center [514, 610] width 10 height 10
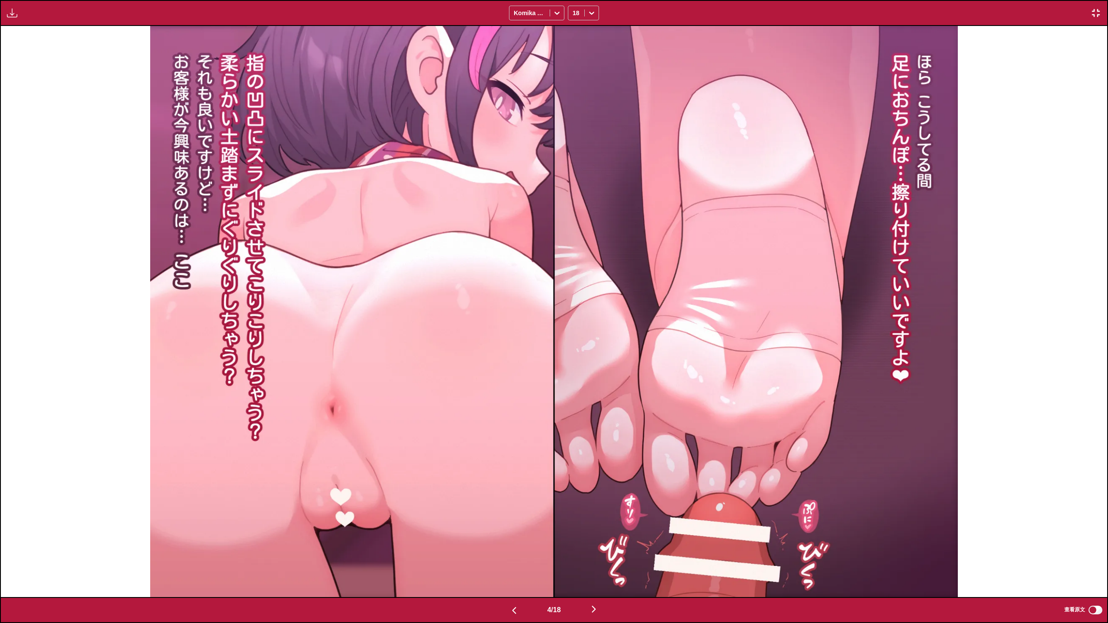
click at [588, 584] on button "button" at bounding box center [594, 610] width 52 height 13
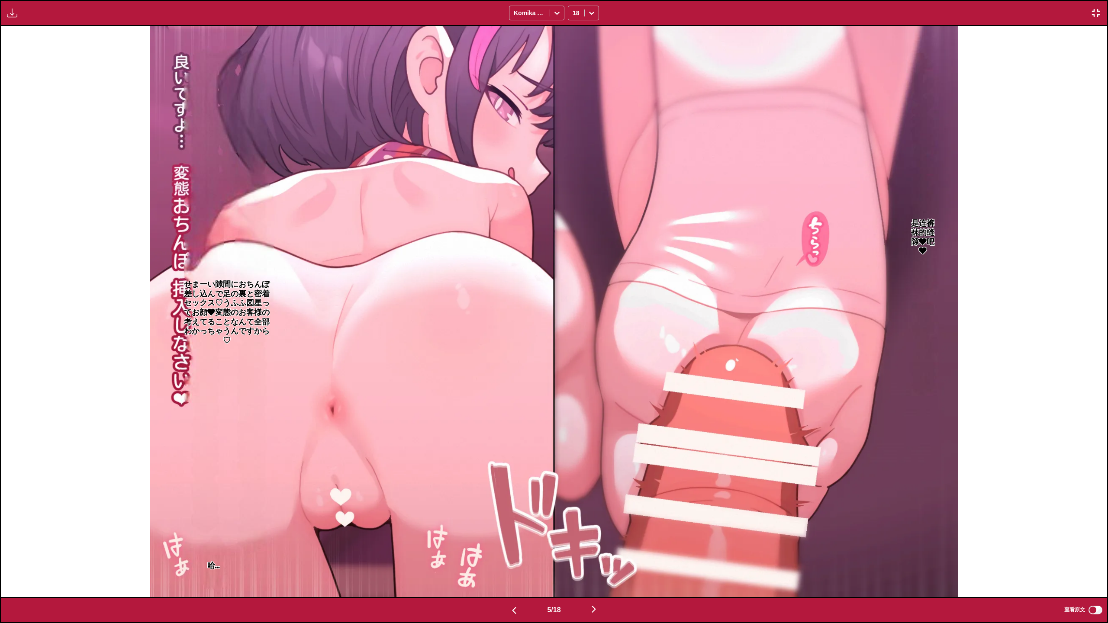
click at [596, 584] on img "button" at bounding box center [593, 609] width 10 height 10
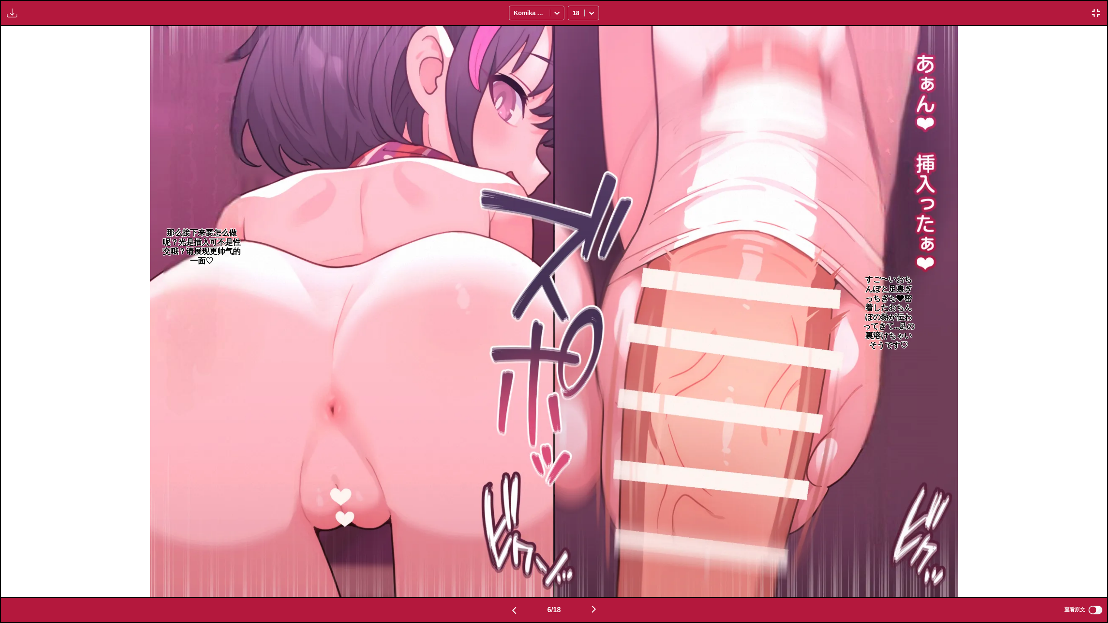
click at [521, 584] on button "button" at bounding box center [514, 610] width 52 height 13
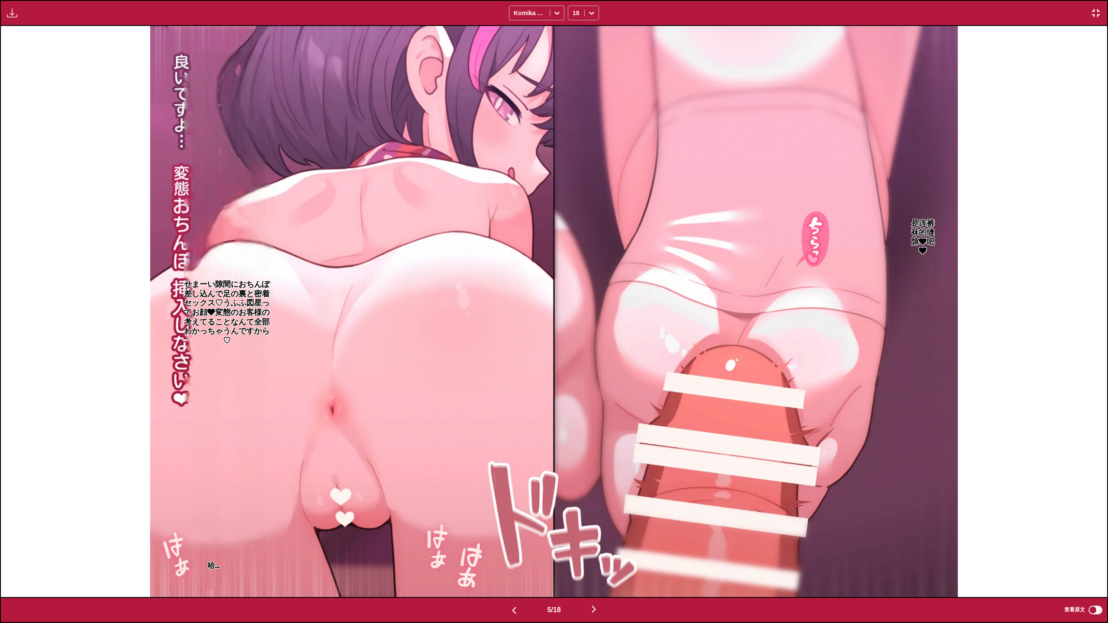
click at [599, 584] on img "button" at bounding box center [593, 609] width 10 height 10
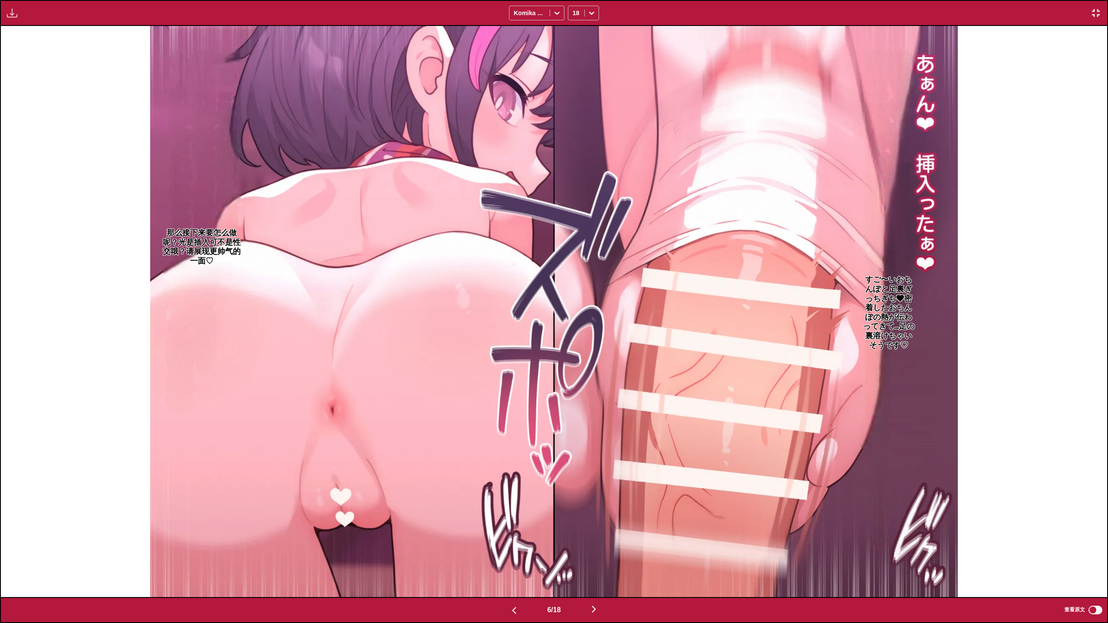
click at [599, 584] on img "button" at bounding box center [593, 609] width 10 height 10
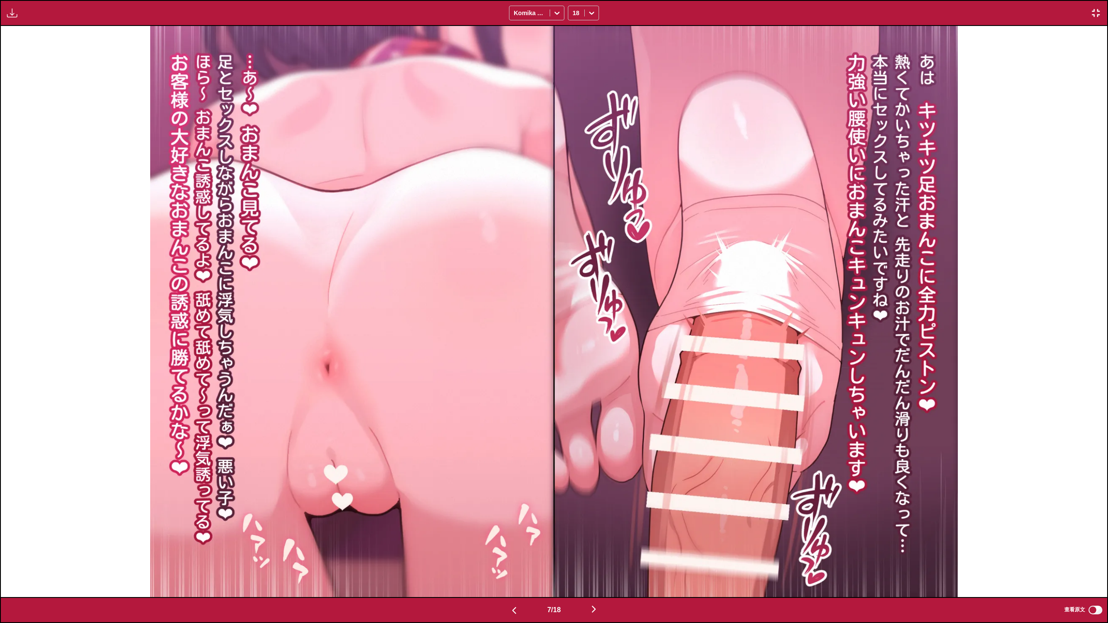
click at [599, 584] on div "7 / 18 查看原文" at bounding box center [554, 610] width 1108 height 26
click at [598, 584] on img "button" at bounding box center [593, 609] width 10 height 10
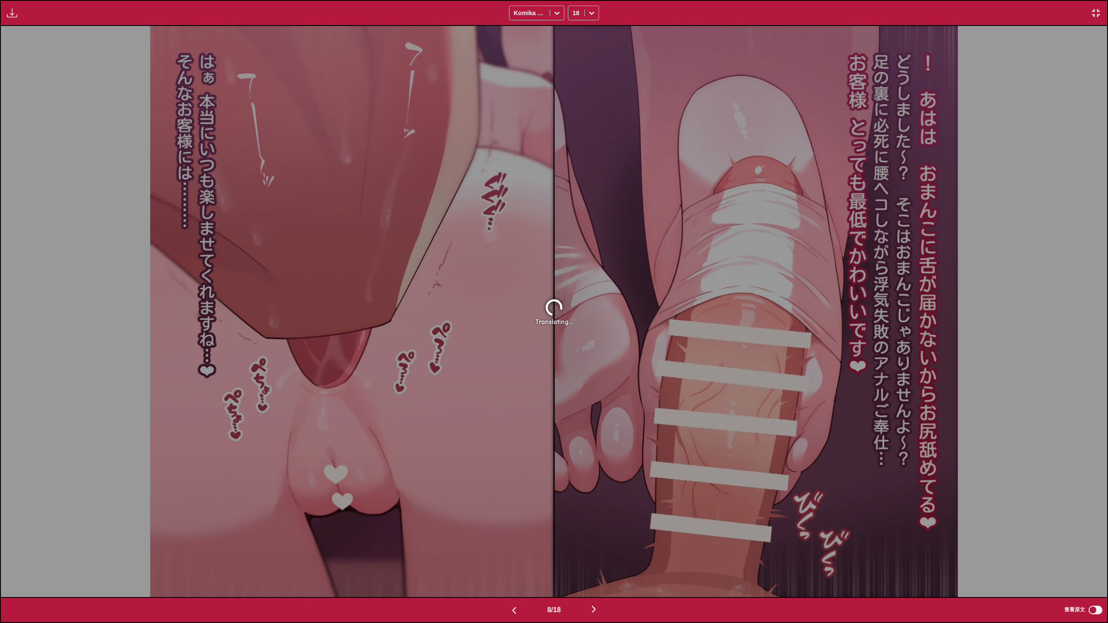
click at [598, 584] on img "button" at bounding box center [593, 609] width 10 height 10
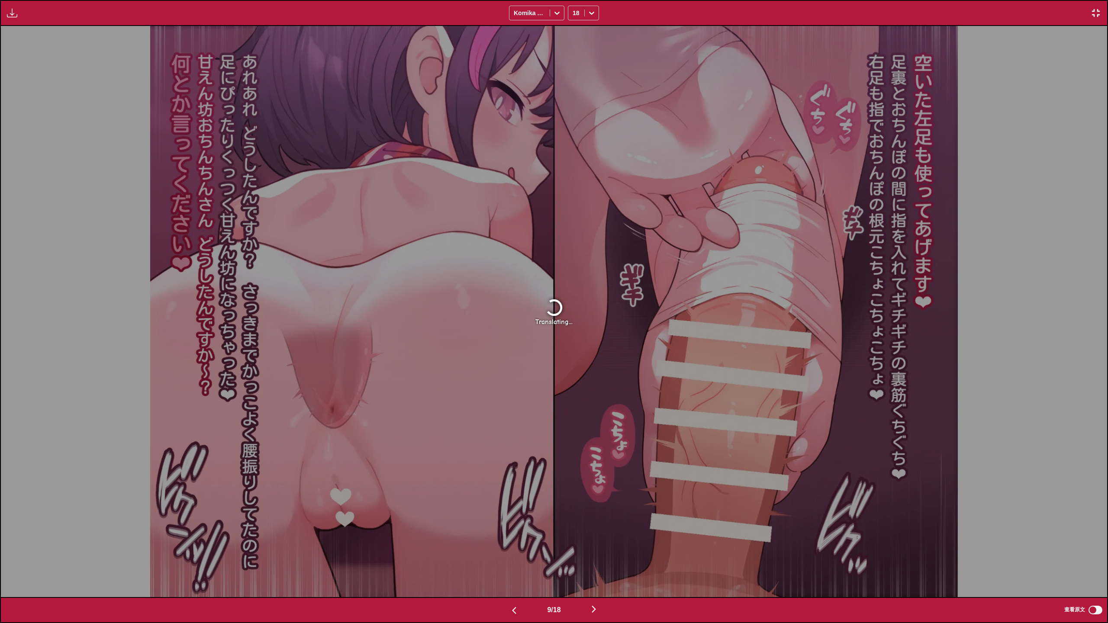
click at [598, 584] on img "button" at bounding box center [593, 609] width 10 height 10
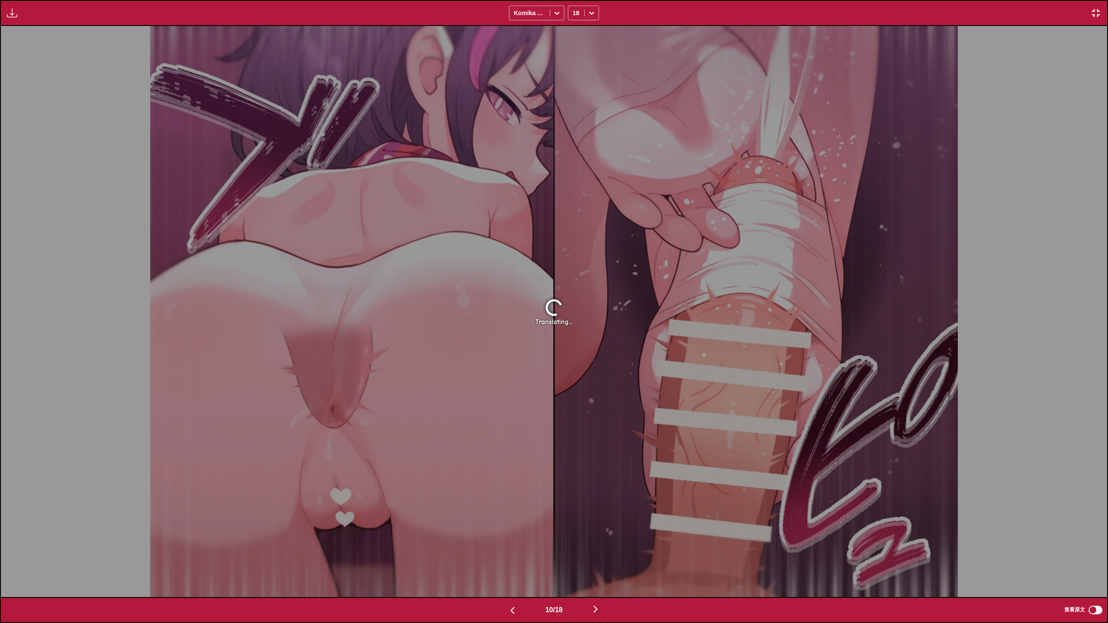
click at [598, 584] on img "button" at bounding box center [595, 609] width 10 height 10
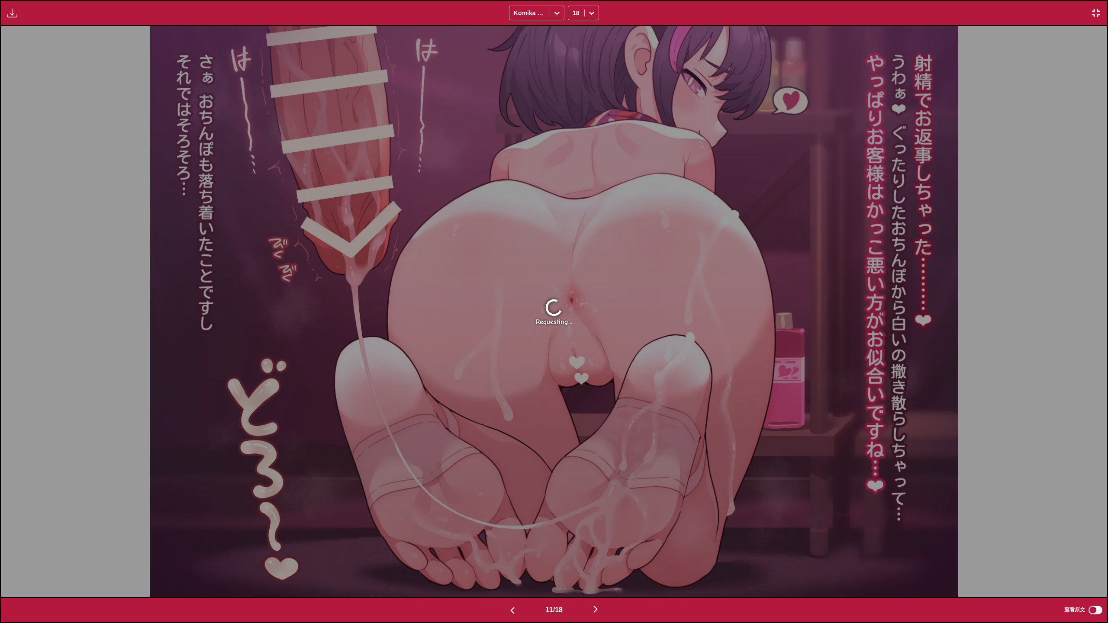
click at [598, 584] on img "button" at bounding box center [595, 609] width 10 height 10
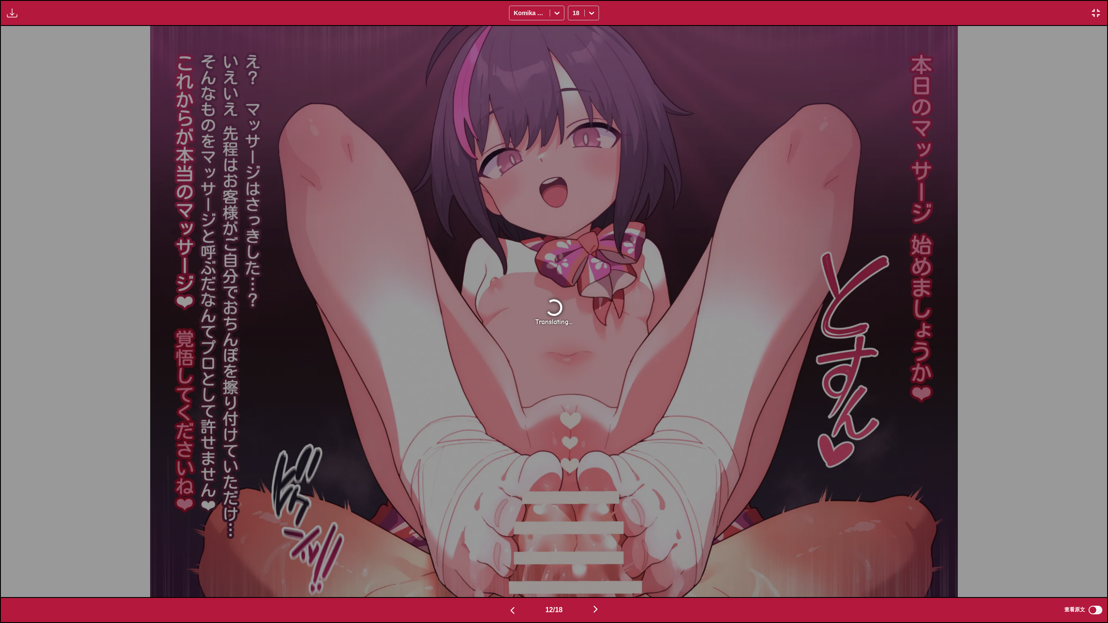
click at [598, 584] on img "button" at bounding box center [595, 609] width 10 height 10
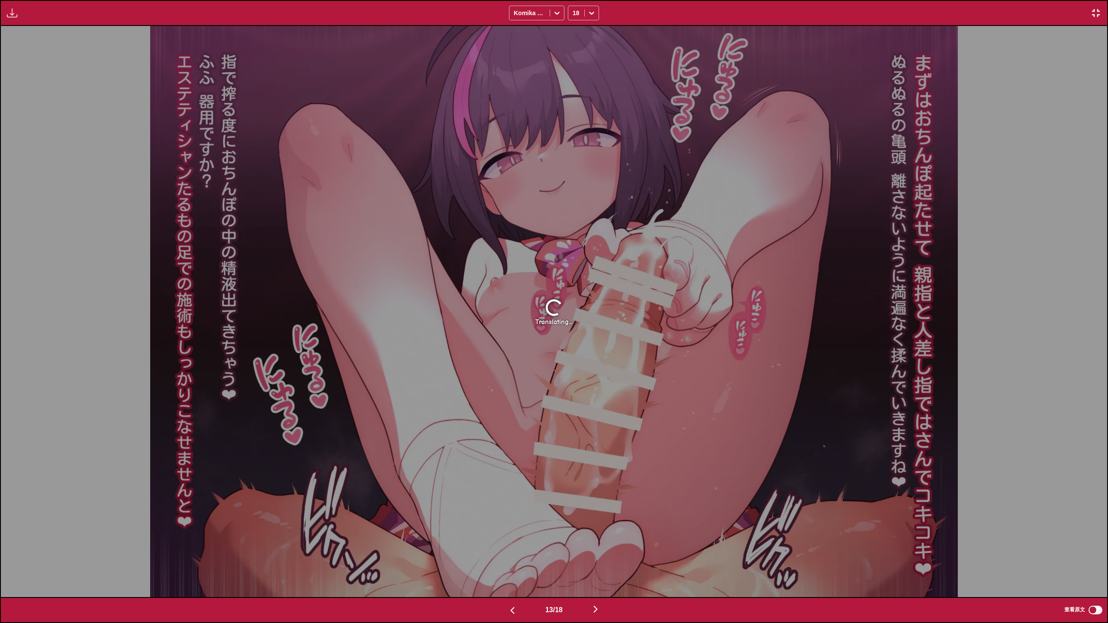
click at [598, 584] on img "button" at bounding box center [595, 609] width 10 height 10
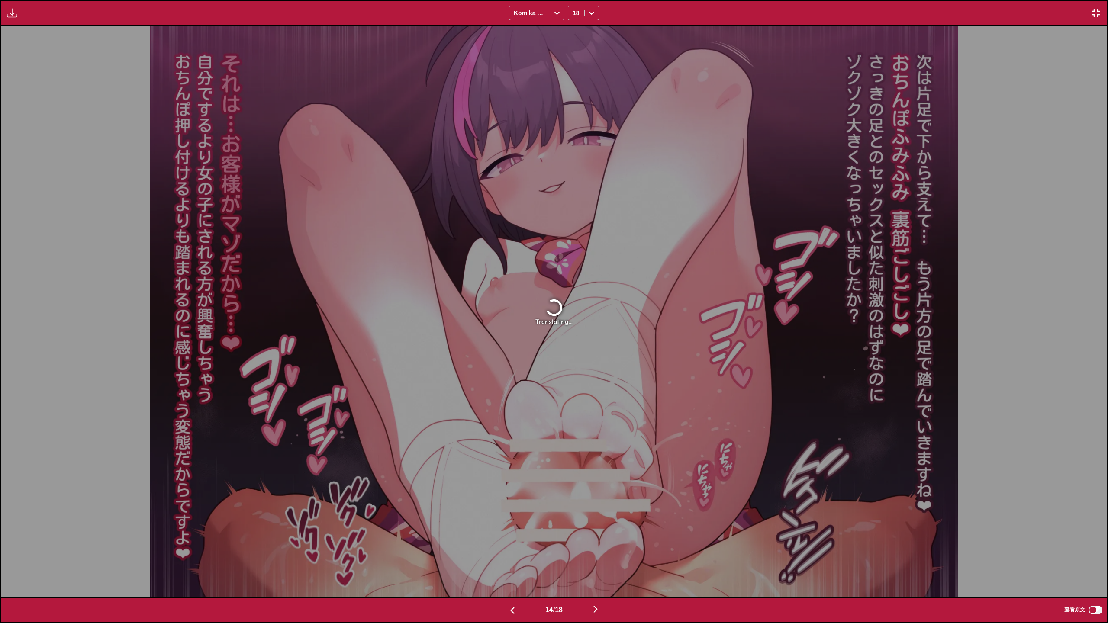
click at [598, 584] on img "button" at bounding box center [595, 609] width 10 height 10
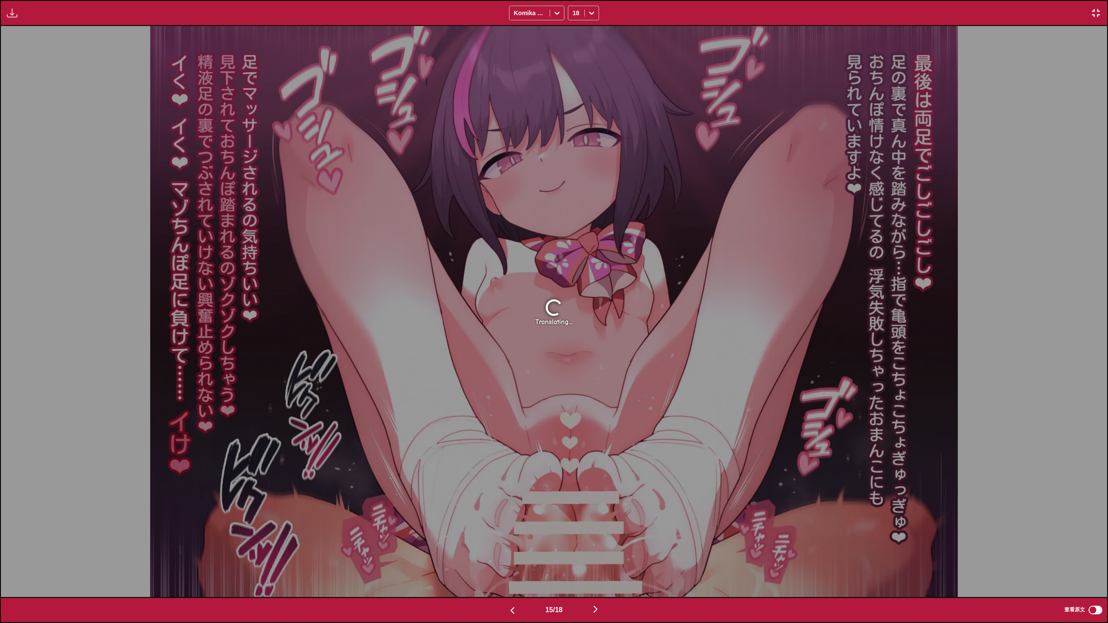
click at [598, 584] on img "button" at bounding box center [595, 609] width 10 height 10
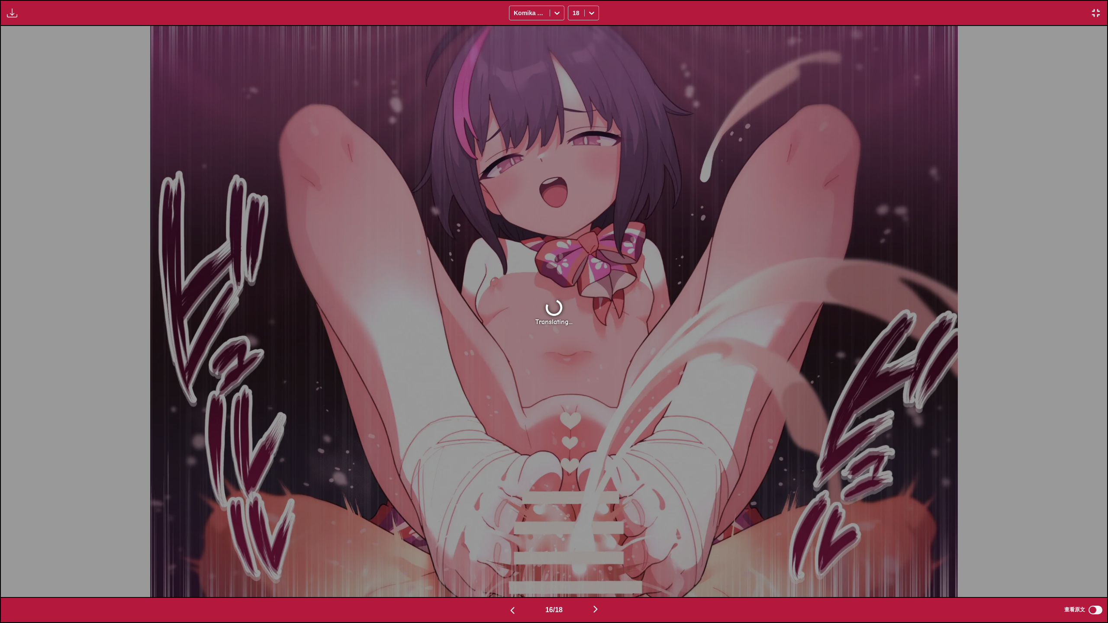
click at [598, 584] on img "button" at bounding box center [595, 609] width 10 height 10
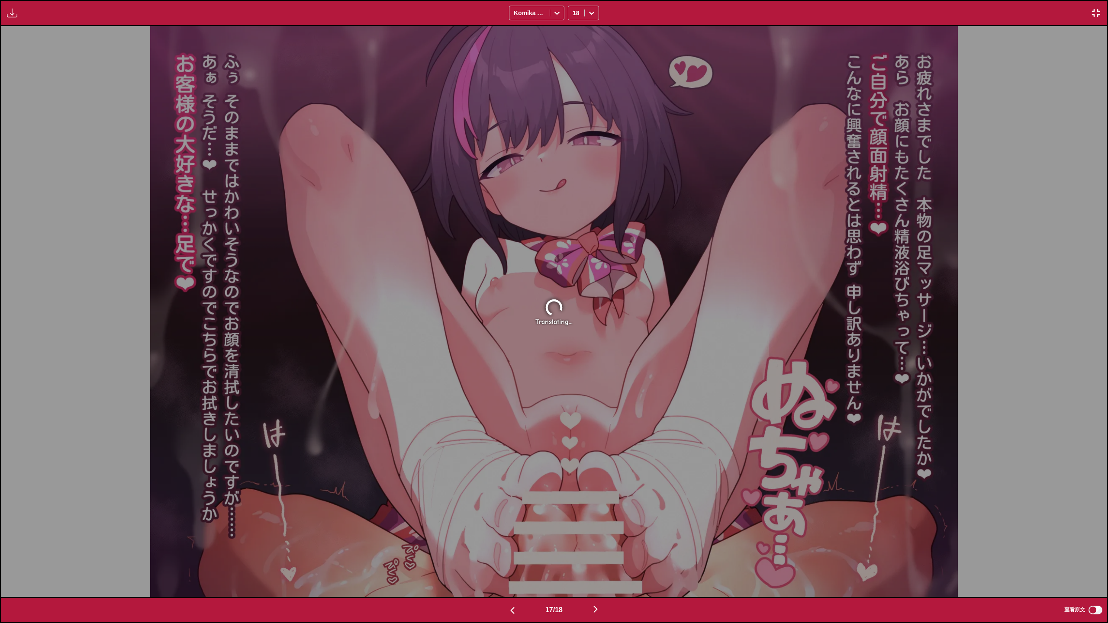
click at [598, 584] on img "button" at bounding box center [595, 609] width 10 height 10
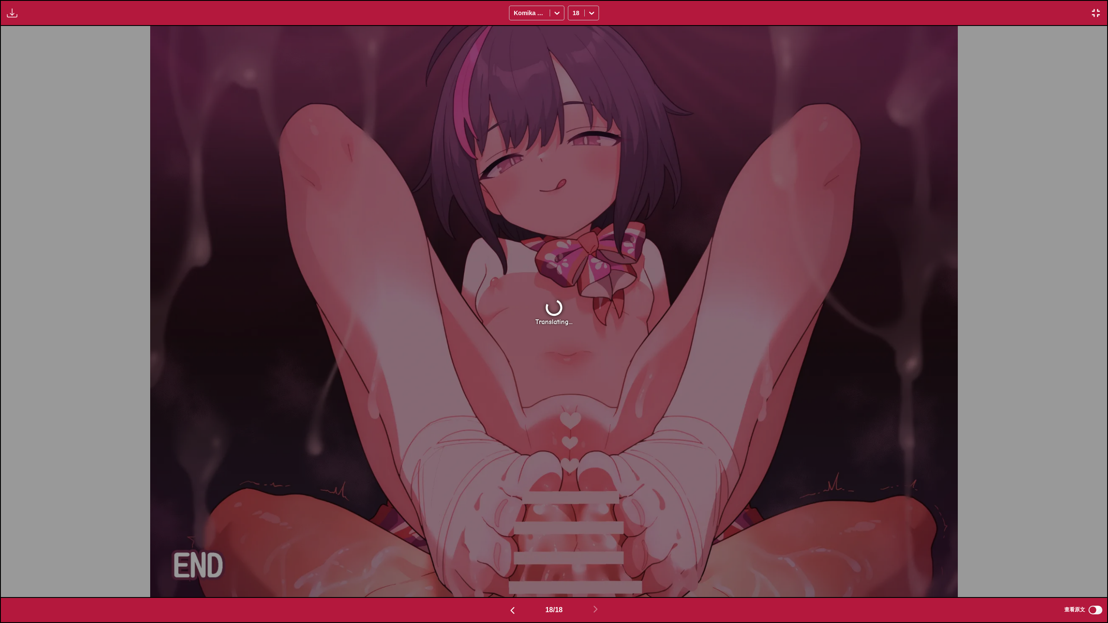
click at [517, 584] on button "button" at bounding box center [512, 610] width 52 height 13
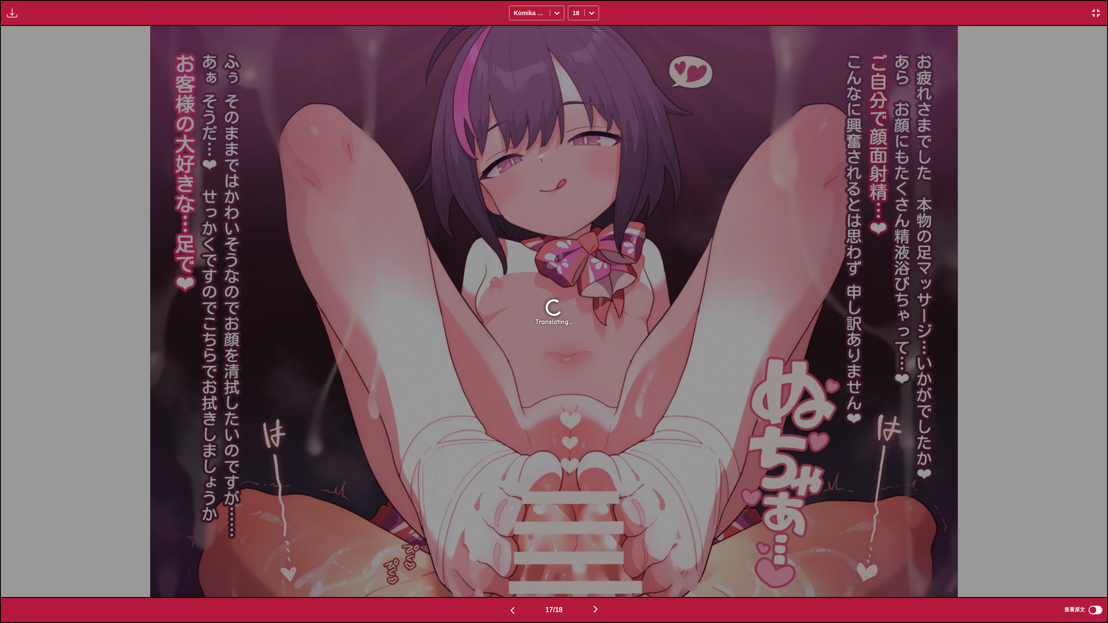
click at [517, 584] on button "button" at bounding box center [512, 610] width 52 height 13
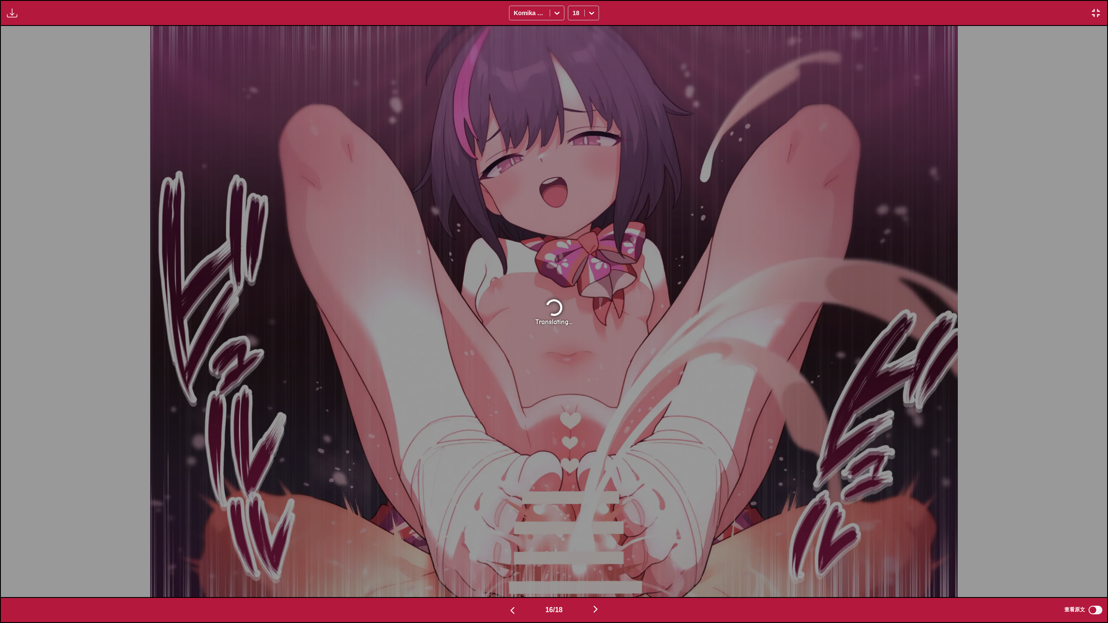
click at [517, 584] on button "button" at bounding box center [512, 610] width 52 height 13
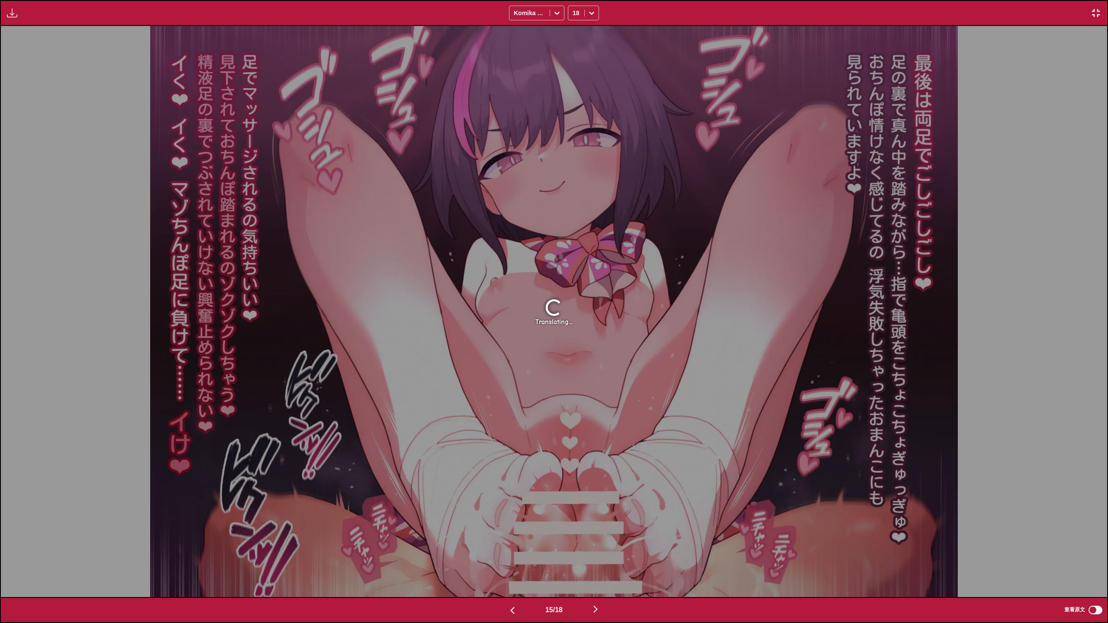
click at [517, 584] on button "button" at bounding box center [512, 610] width 52 height 13
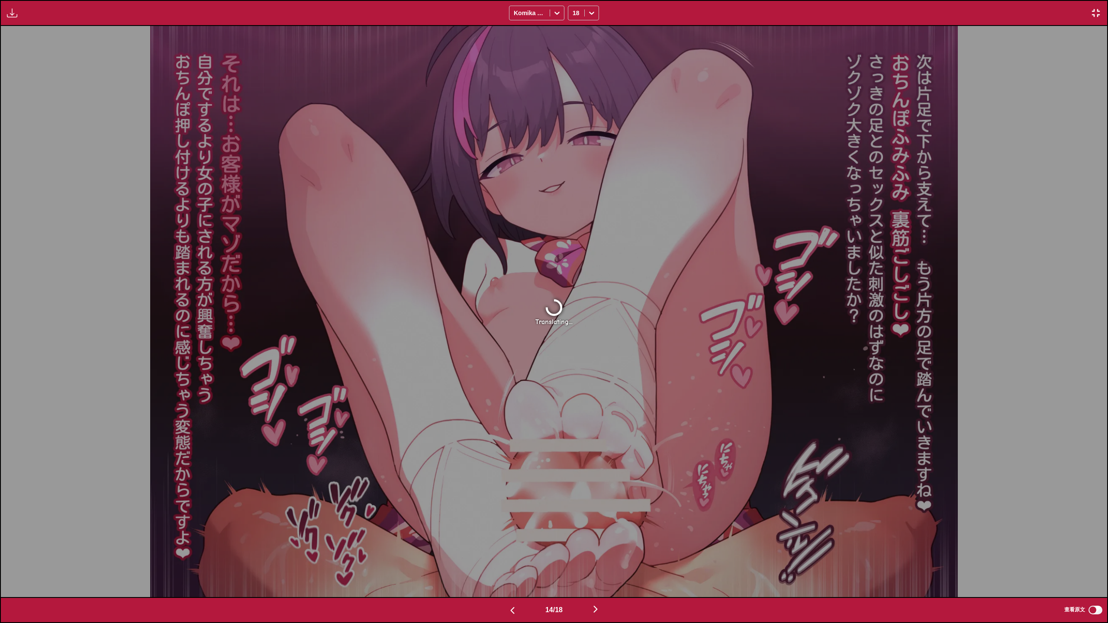
click at [517, 584] on button "button" at bounding box center [512, 610] width 52 height 13
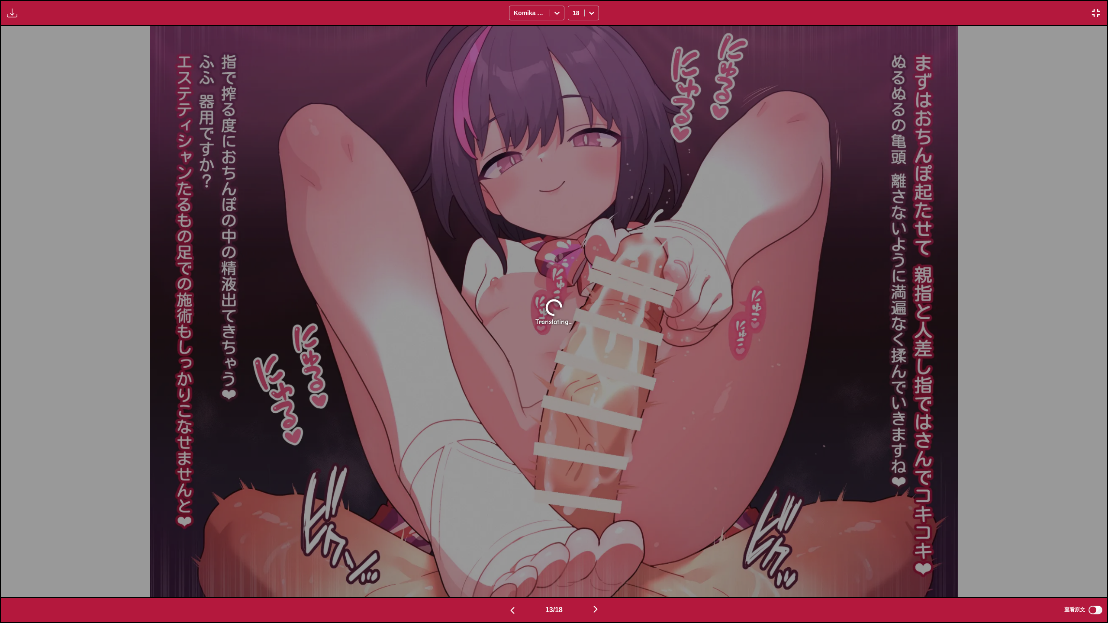
click at [517, 584] on button "button" at bounding box center [512, 610] width 52 height 13
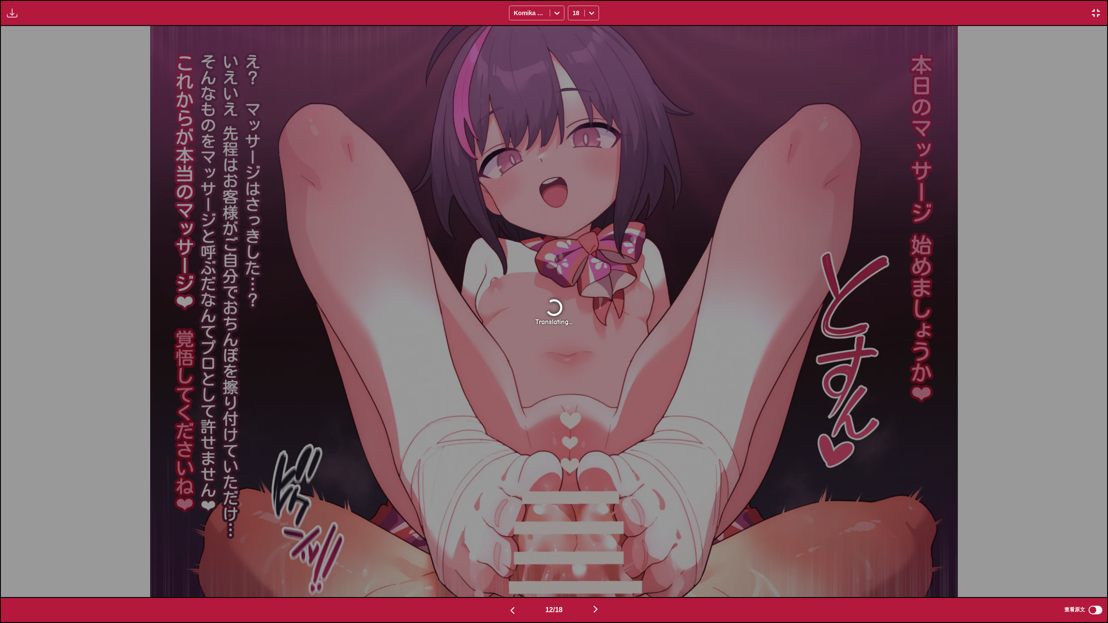
click at [517, 584] on button "button" at bounding box center [512, 610] width 52 height 13
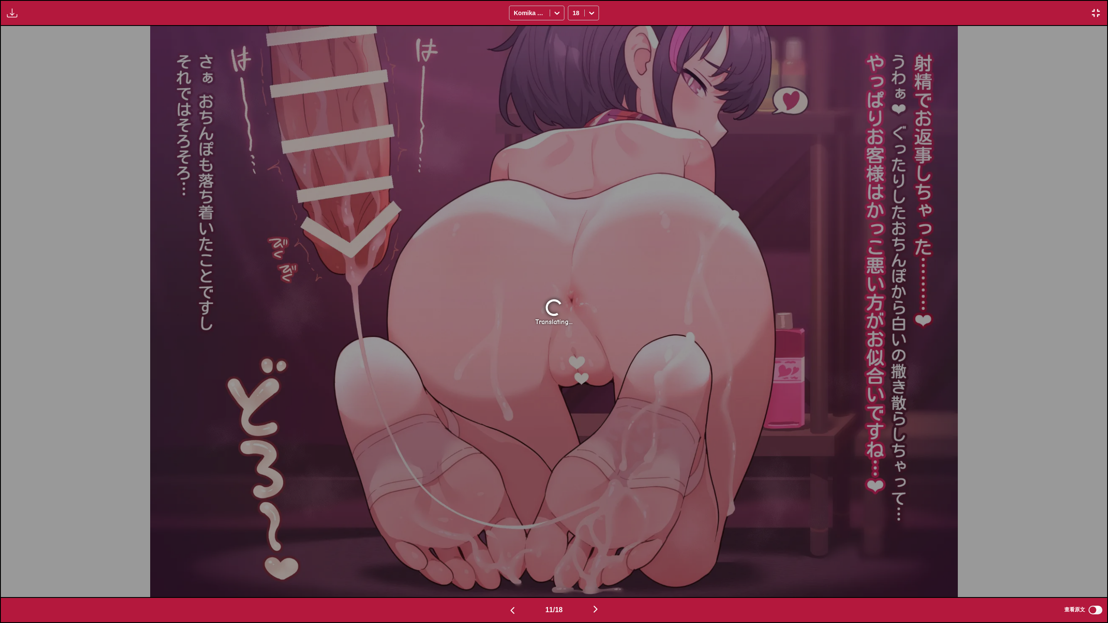
click at [517, 584] on button "button" at bounding box center [512, 610] width 52 height 13
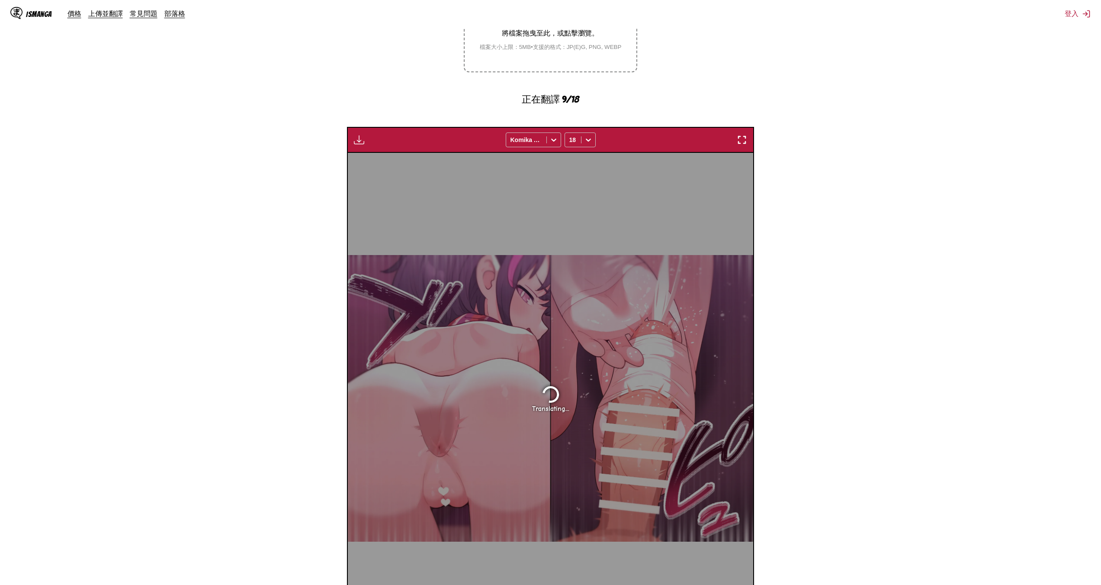
scroll to position [337, 0]
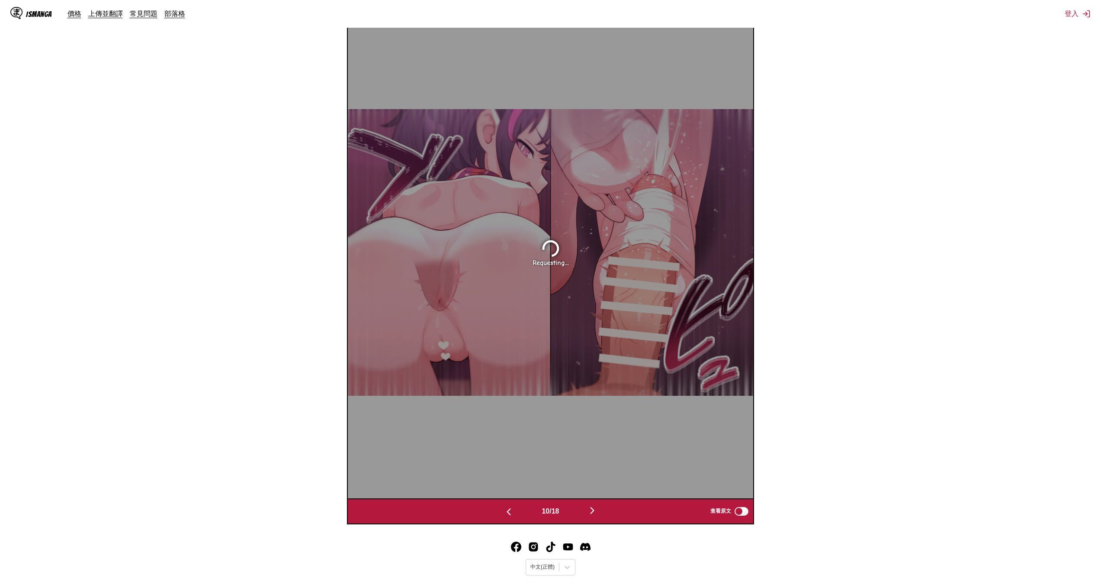
click at [511, 510] on img "button" at bounding box center [509, 511] width 10 height 10
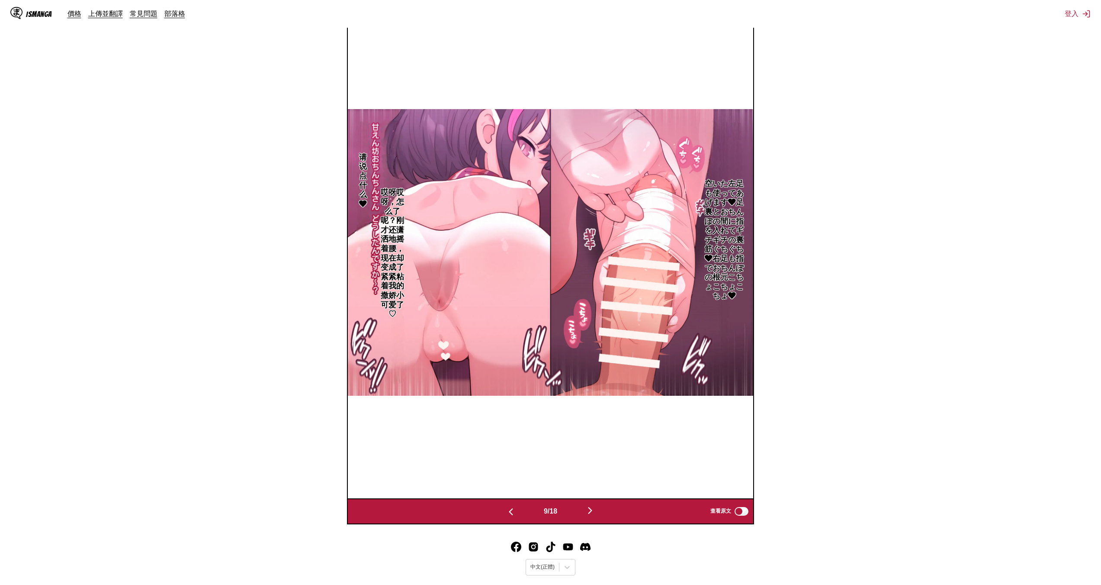
click at [511, 510] on img "button" at bounding box center [511, 511] width 10 height 10
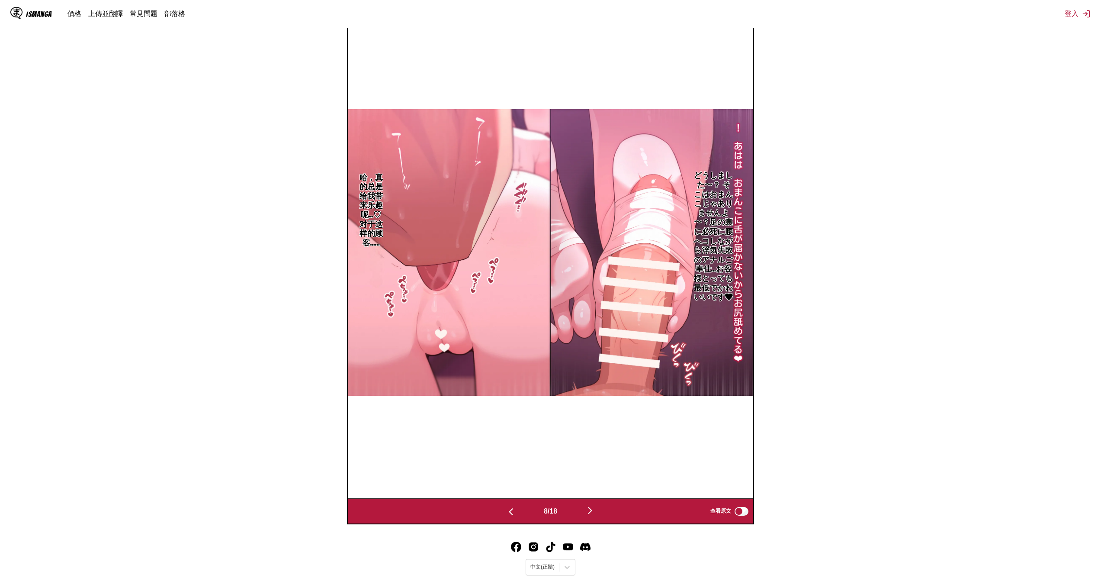
click at [511, 510] on img "button" at bounding box center [511, 511] width 10 height 10
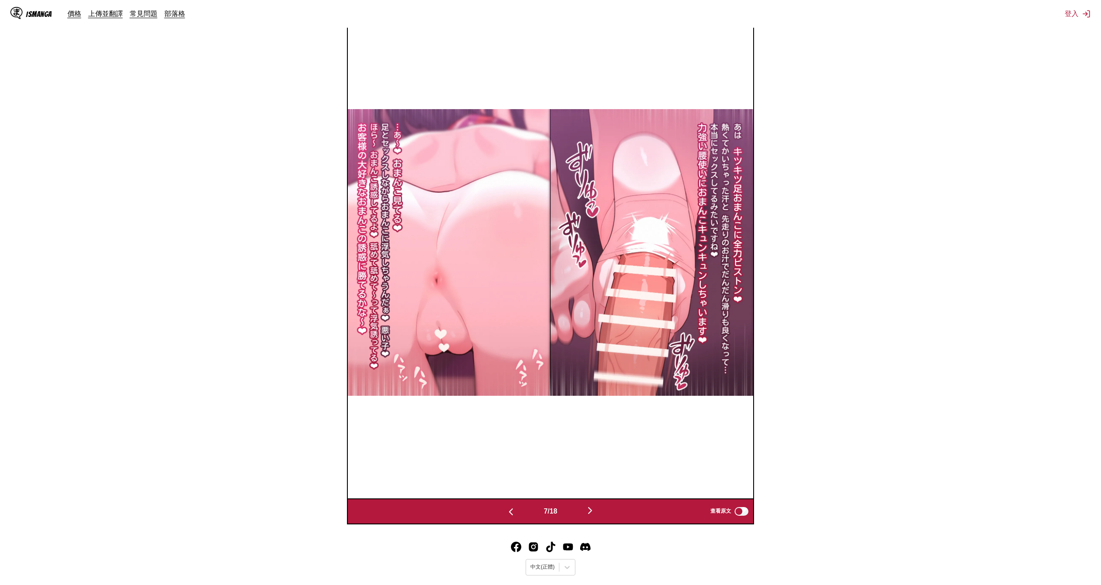
click at [377, 229] on img at bounding box center [549, 252] width 405 height 286
click at [520, 509] on button "button" at bounding box center [511, 510] width 52 height 13
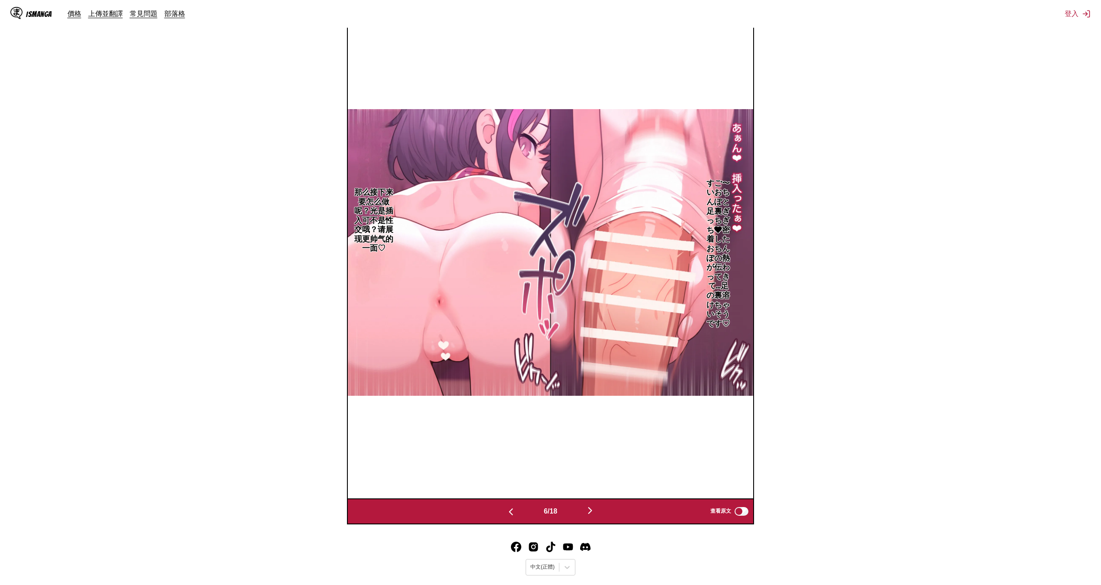
click at [518, 509] on button "button" at bounding box center [511, 510] width 52 height 13
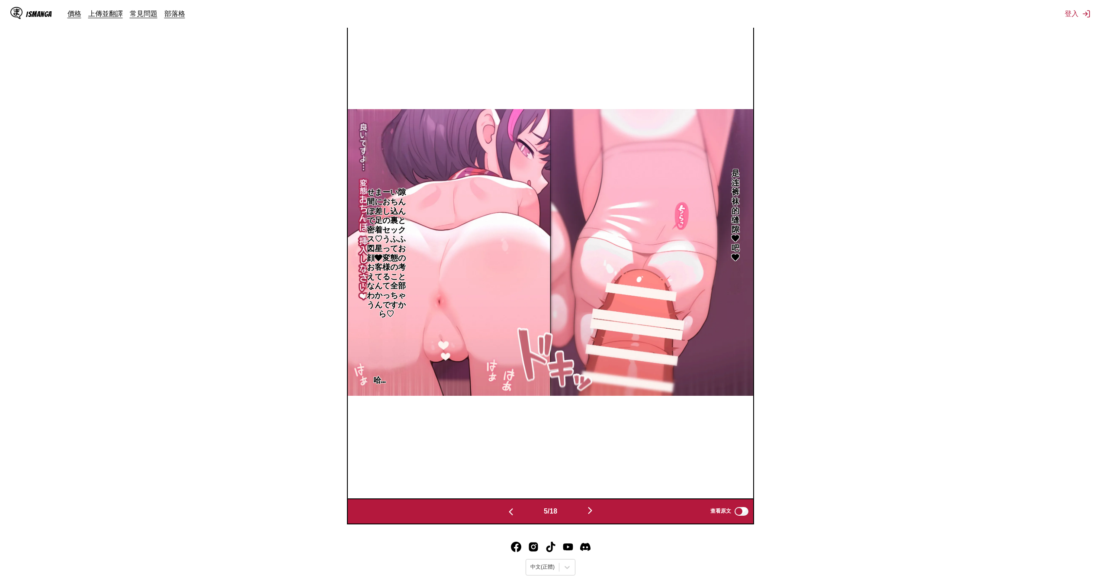
click at [518, 509] on button "button" at bounding box center [511, 510] width 52 height 13
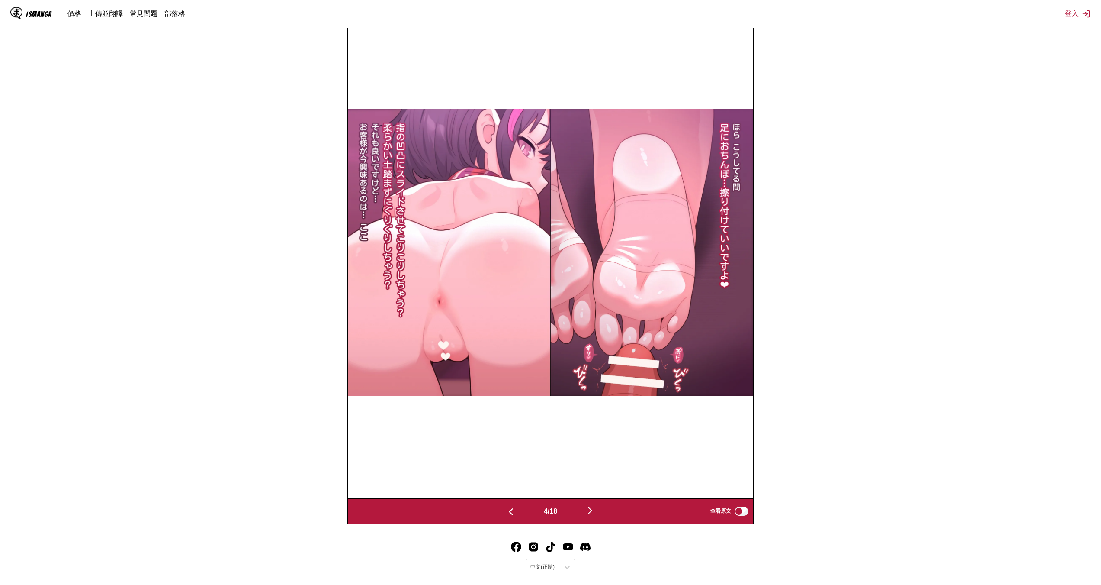
click at [518, 509] on button "button" at bounding box center [511, 510] width 52 height 13
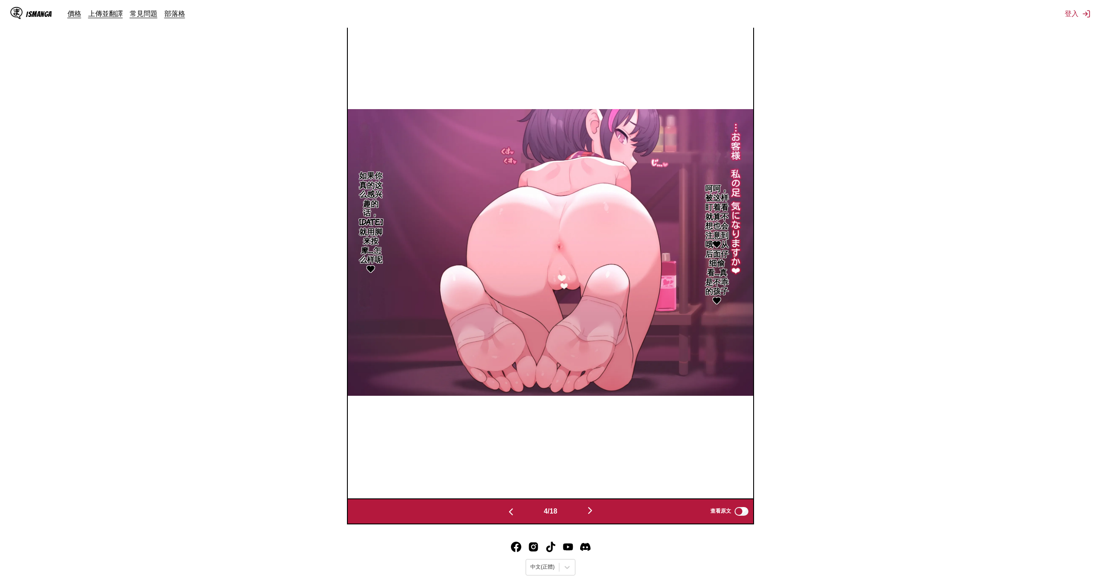
click at [518, 509] on button "button" at bounding box center [511, 510] width 52 height 13
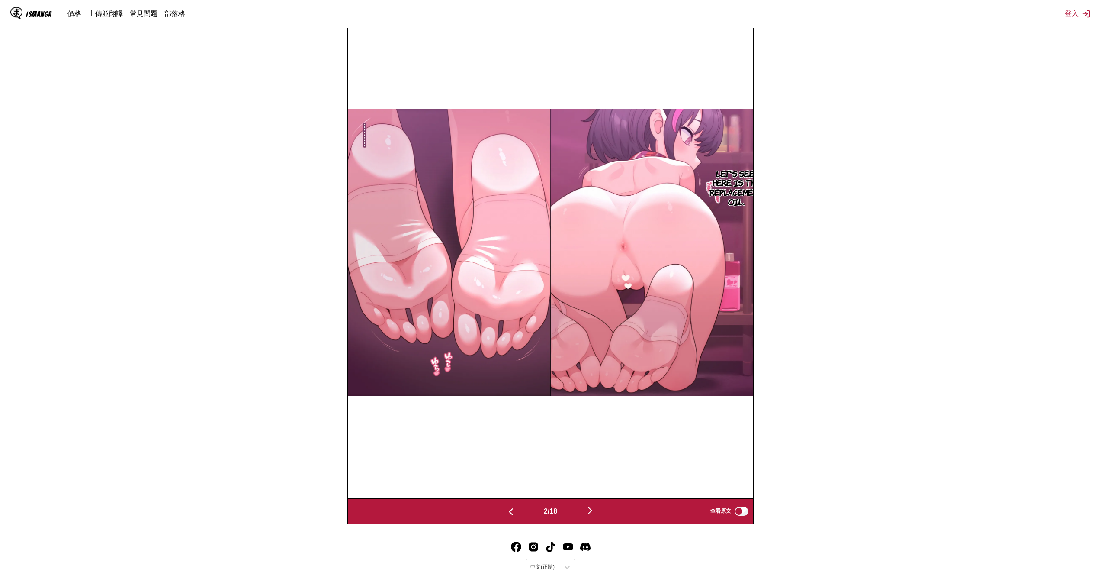
click at [518, 509] on button "button" at bounding box center [511, 510] width 52 height 13
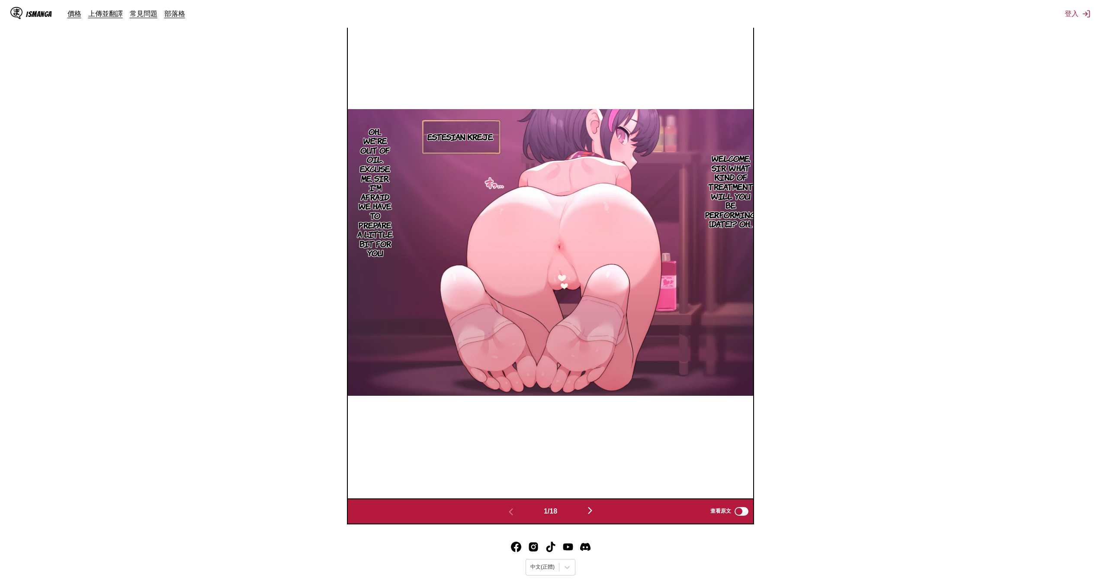
click at [439, 138] on p "Estesian Kreje" at bounding box center [460, 136] width 69 height 13
click at [576, 218] on img at bounding box center [550, 252] width 405 height 286
click at [494, 125] on icon "close-tooltip" at bounding box center [494, 126] width 6 height 6
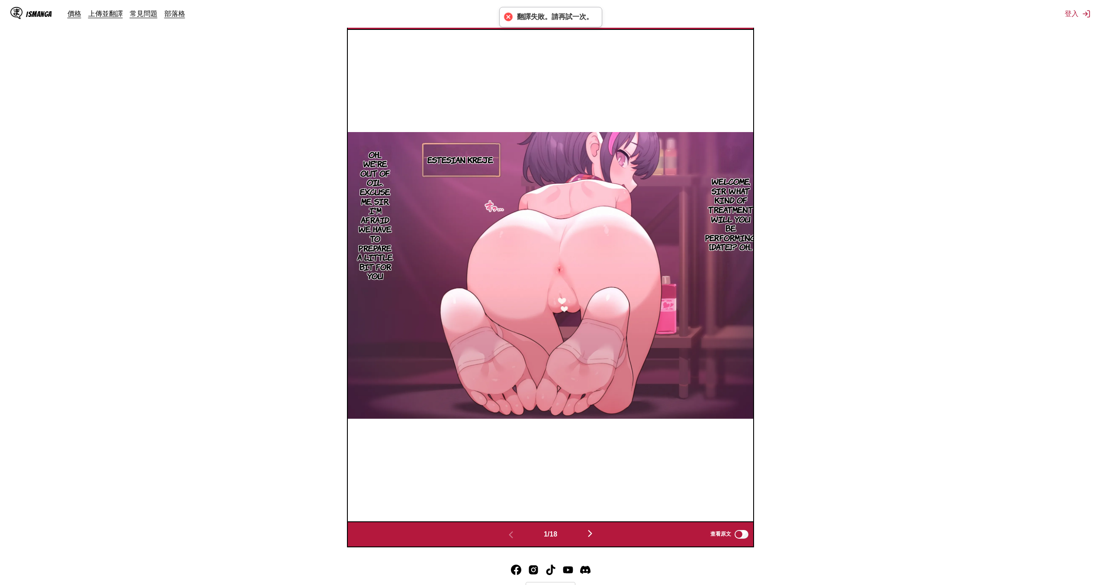
scroll to position [207, 0]
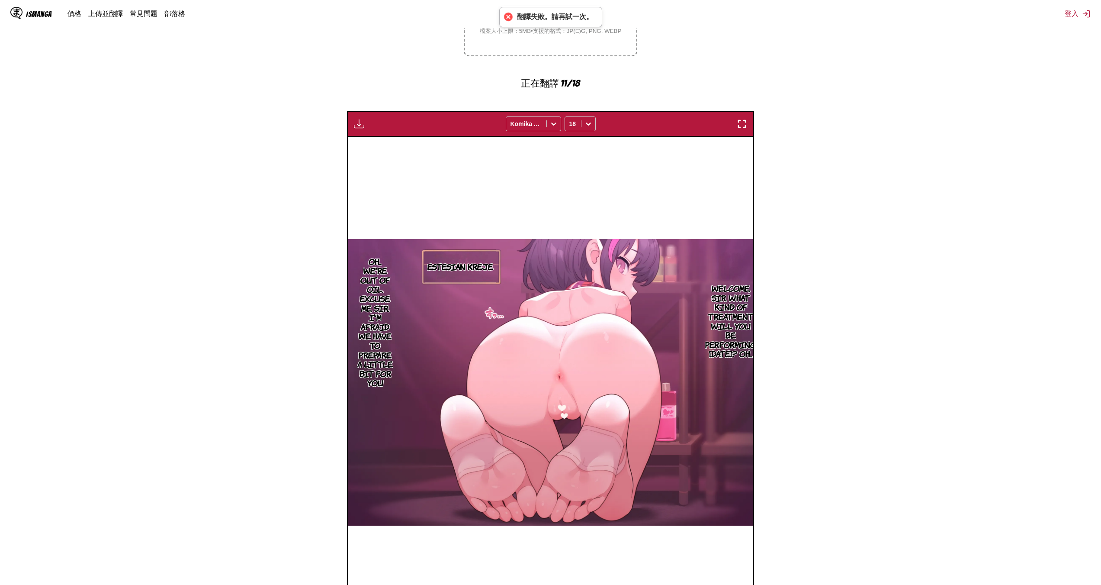
click at [719, 283] on p "Welcome, sir. What kind of treatment will you be performing [DATE]? Oh..." at bounding box center [730, 321] width 55 height 78
drag, startPoint x: 732, startPoint y: 297, endPoint x: 716, endPoint y: 318, distance: 26.6
click at [731, 297] on div "Welcome, sir. What kind of treatment will you be performing [DATE]? Oh..." at bounding box center [750, 280] width 66 height 83
click at [711, 344] on p "Welcome, sir. What kind of treatment will you be performing [DATE]? Oh..." at bounding box center [730, 321] width 55 height 78
click at [861, 356] on section "自 日文 至 中文 將檔案拖曳至此，或點擊瀏覽。 檔案大小上限：5MB • 支援的格式：JP(E)G, PNG, WEBP 正在翻譯 11/18 付費會員專屬…" at bounding box center [550, 288] width 1087 height 729
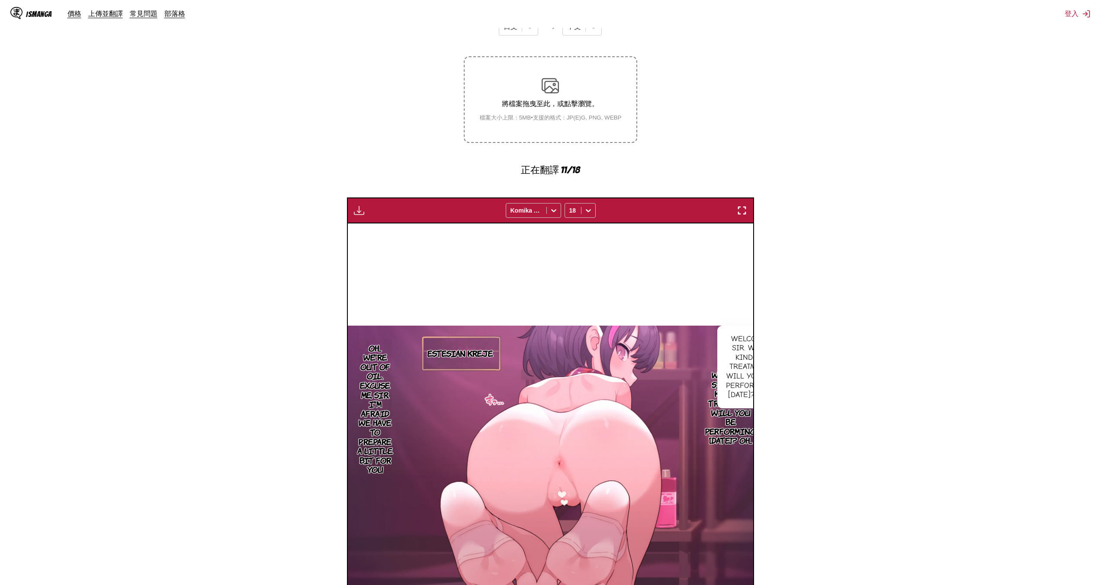
click at [673, 259] on div "Estesian Kreje Welcome, sir. What kind of treatment will you be performing [DAT…" at bounding box center [550, 468] width 405 height 491
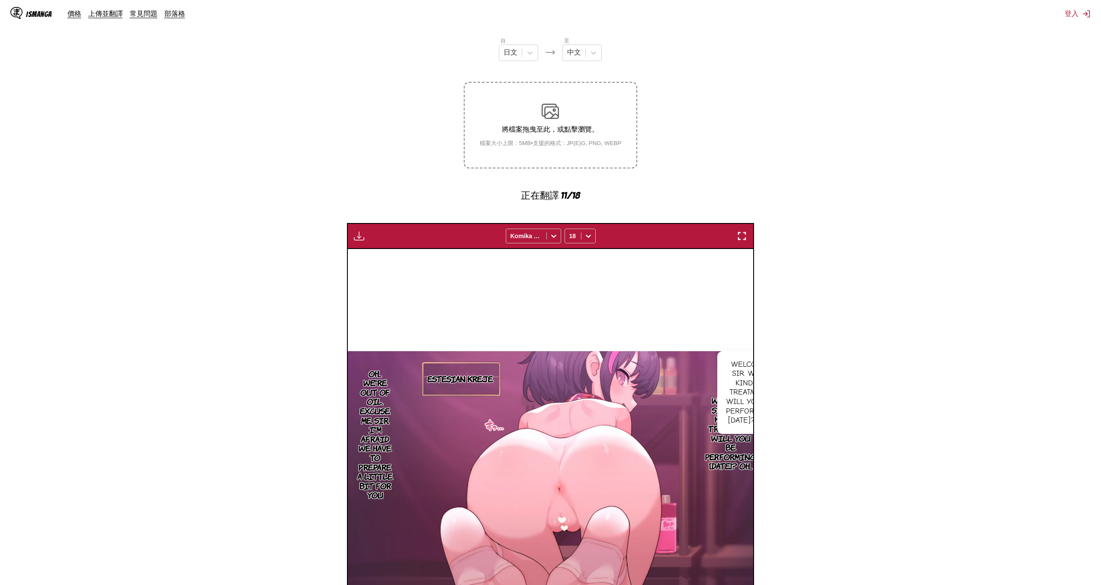
scroll to position [34, 0]
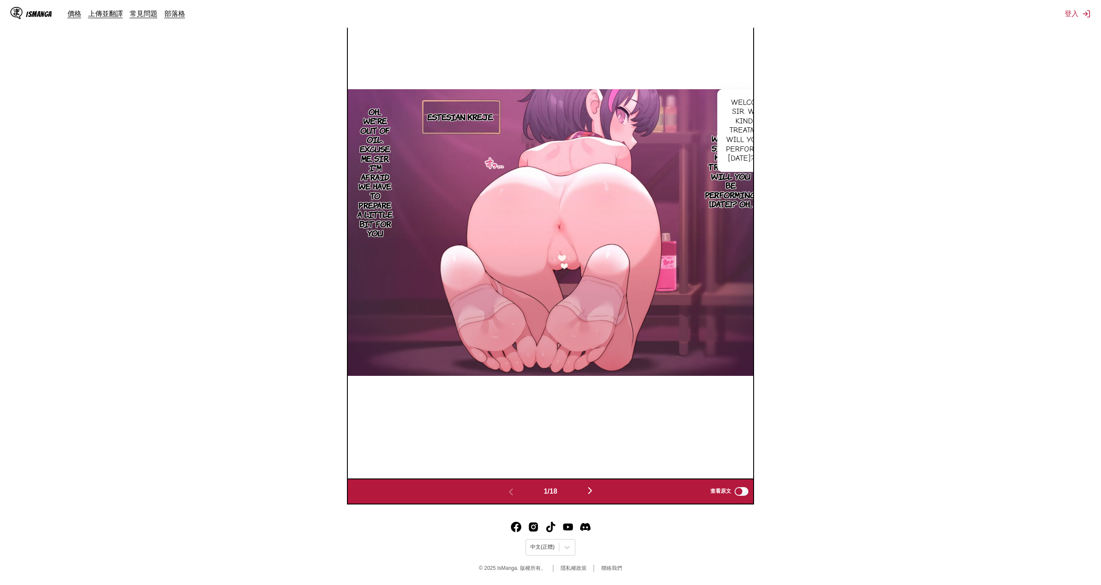
click at [592, 488] on img "button" at bounding box center [590, 490] width 10 height 10
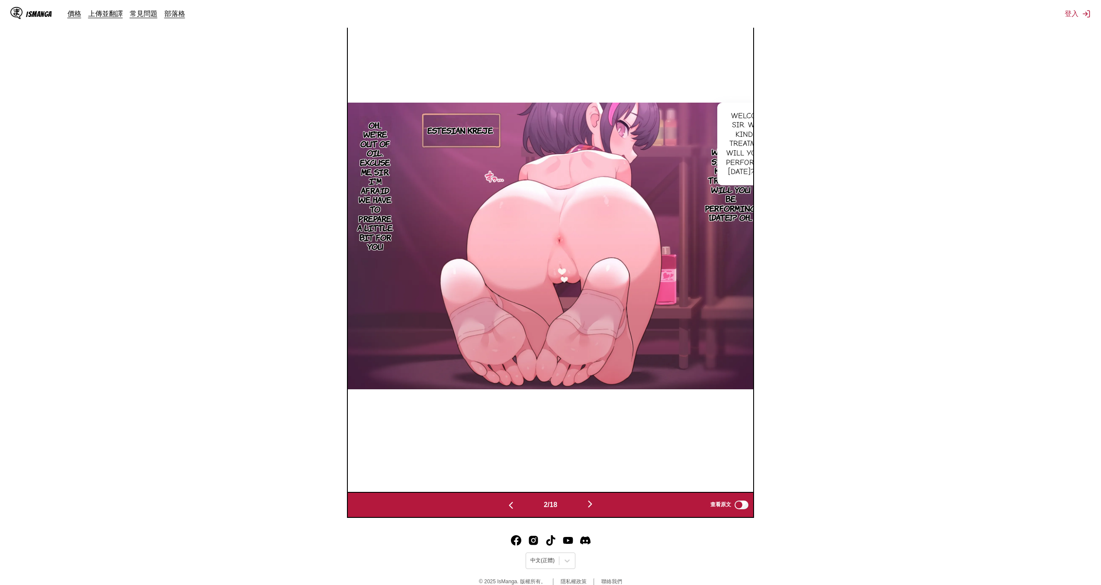
scroll to position [0, 405]
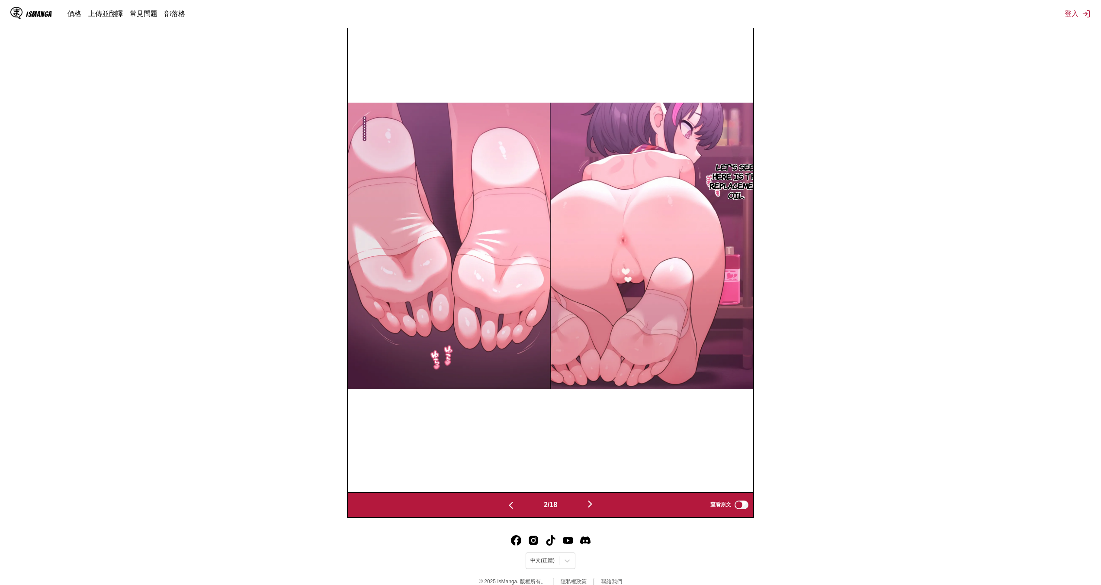
click at [455, 360] on img at bounding box center [550, 246] width 405 height 286
click at [588, 505] on img "button" at bounding box center [590, 503] width 10 height 10
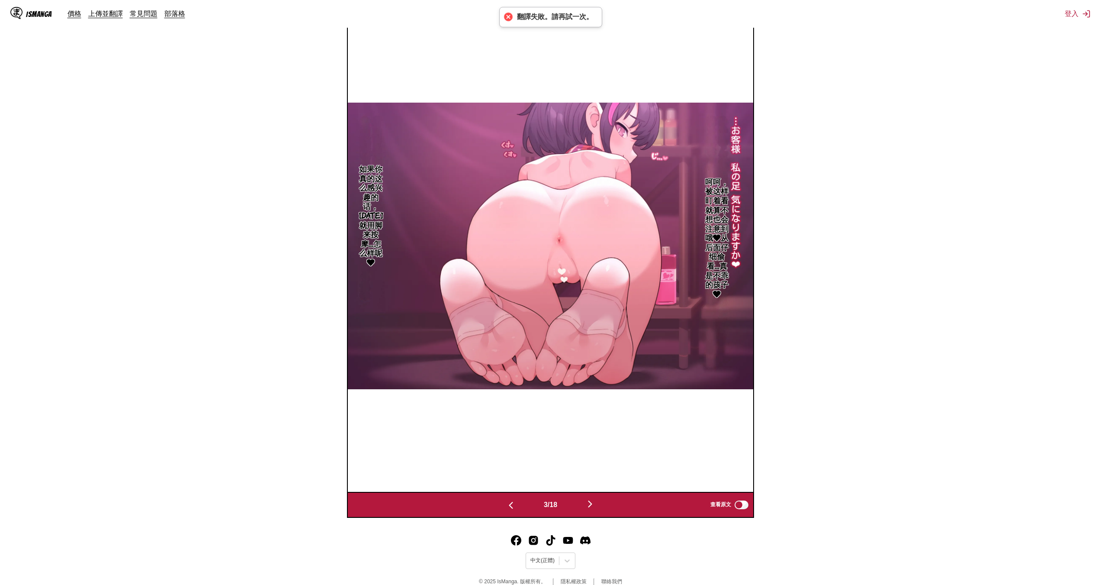
click at [588, 505] on img "button" at bounding box center [590, 503] width 10 height 10
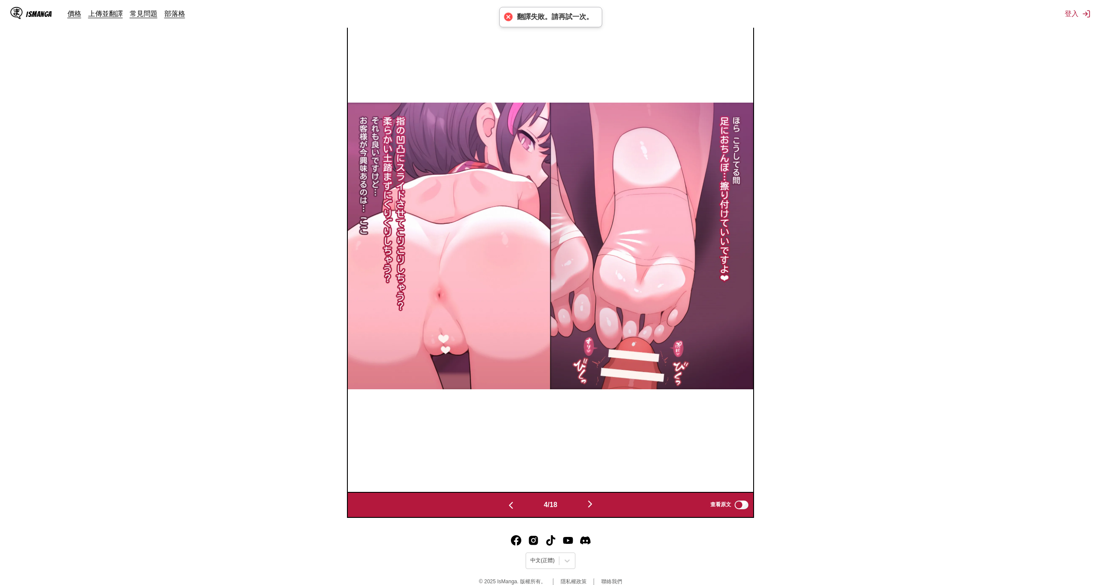
click at [588, 505] on img "button" at bounding box center [590, 503] width 10 height 10
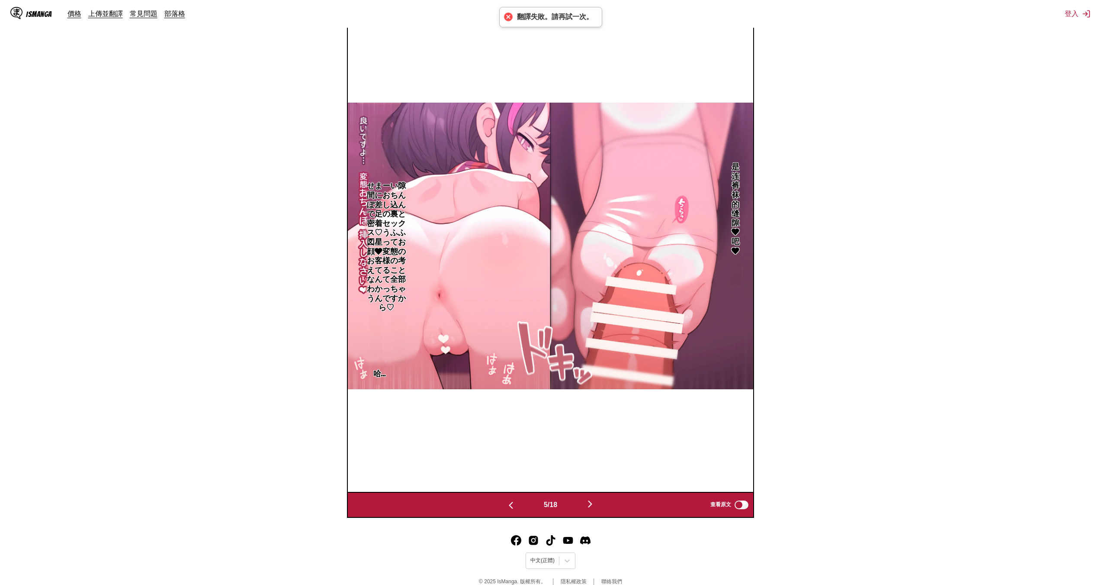
click at [588, 505] on img "button" at bounding box center [590, 503] width 10 height 10
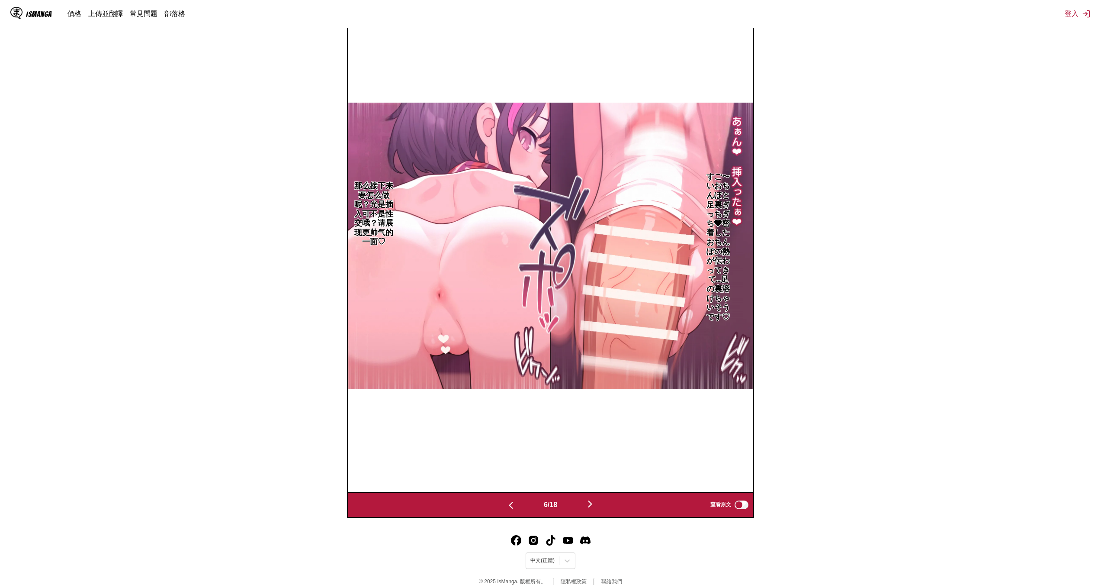
click at [513, 505] on img "button" at bounding box center [511, 505] width 10 height 10
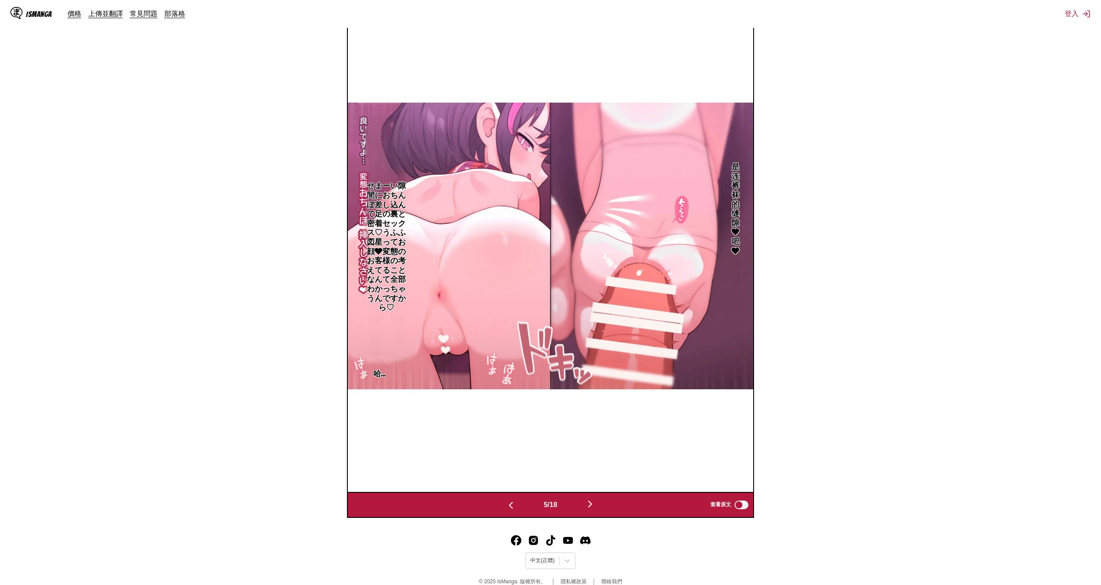
click at [386, 261] on p "せまーい隙間におちんぽ差し込んで足の裏と密着セックス♡うふふ図星ってお顔❤変態のお客様の考えてることなんて全部わかっちゃうんですから♡" at bounding box center [387, 245] width 48 height 134
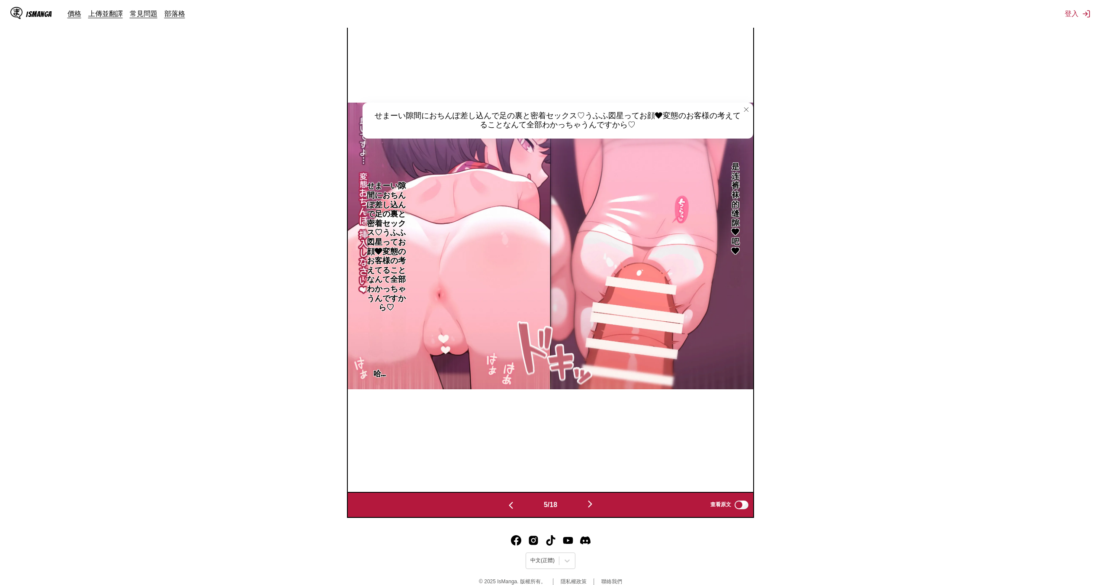
click at [483, 307] on img at bounding box center [550, 246] width 405 height 286
click at [745, 109] on icon "close-tooltip" at bounding box center [746, 109] width 6 height 6
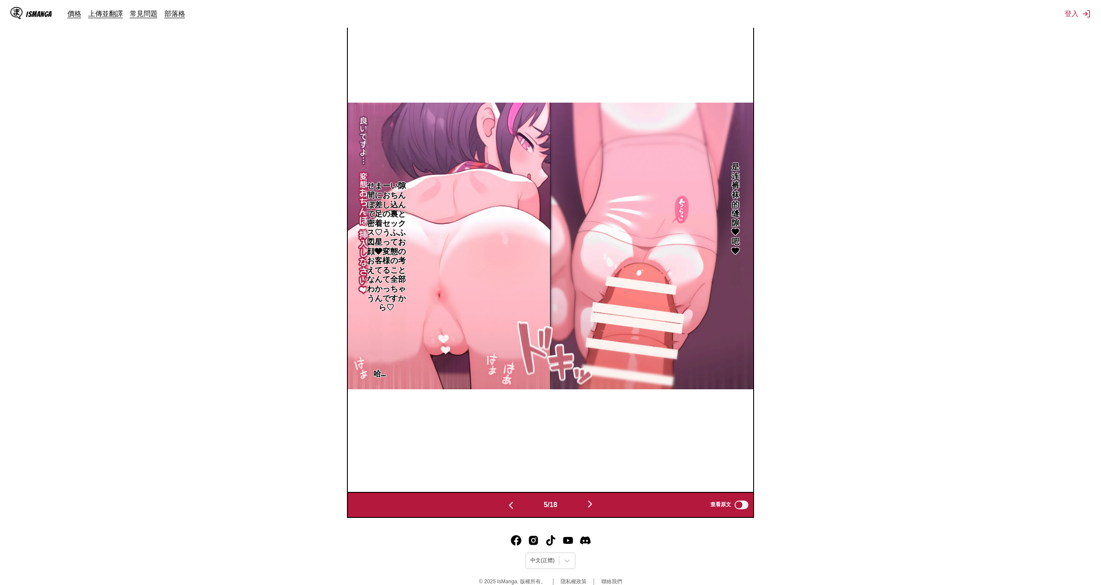
click at [735, 176] on p "是连裤袜的缝隙❤吧❤" at bounding box center [735, 207] width 16 height 97
click at [748, 106] on button "close-tooltip" at bounding box center [746, 110] width 14 height 14
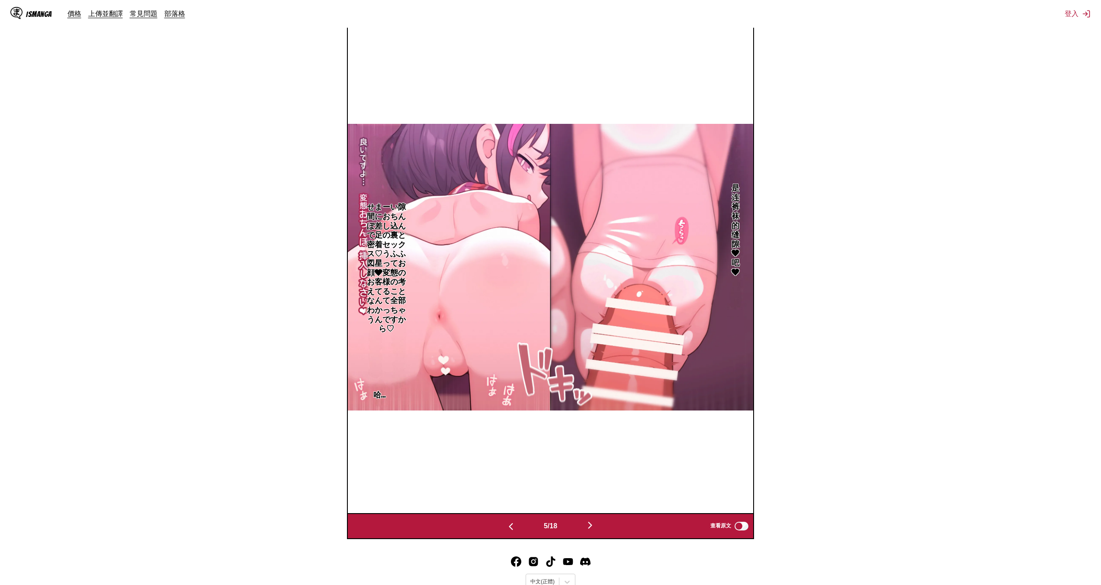
scroll to position [170, 0]
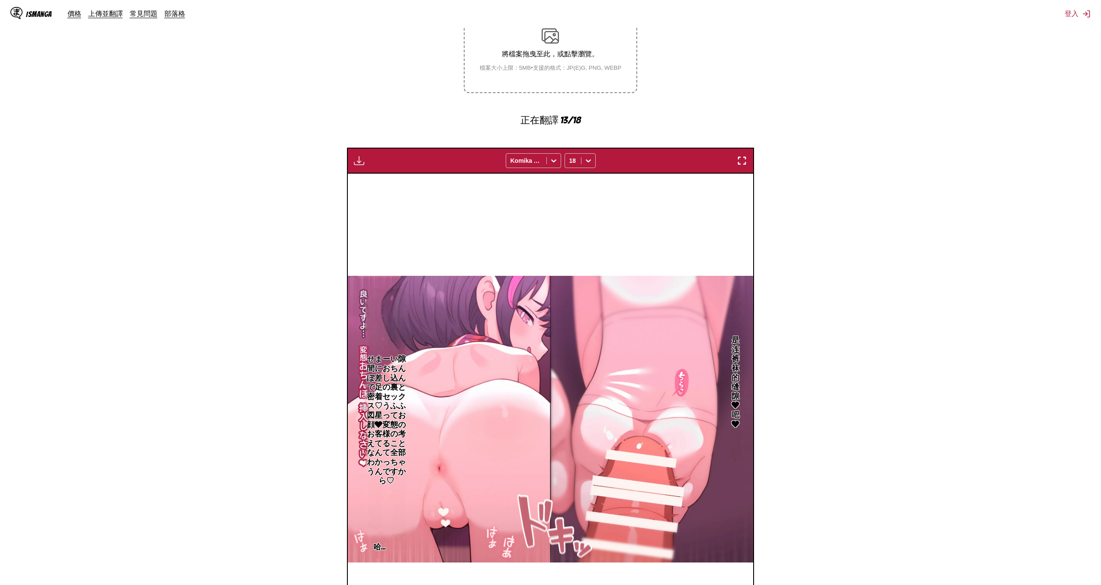
click at [738, 164] on img "button" at bounding box center [742, 160] width 10 height 10
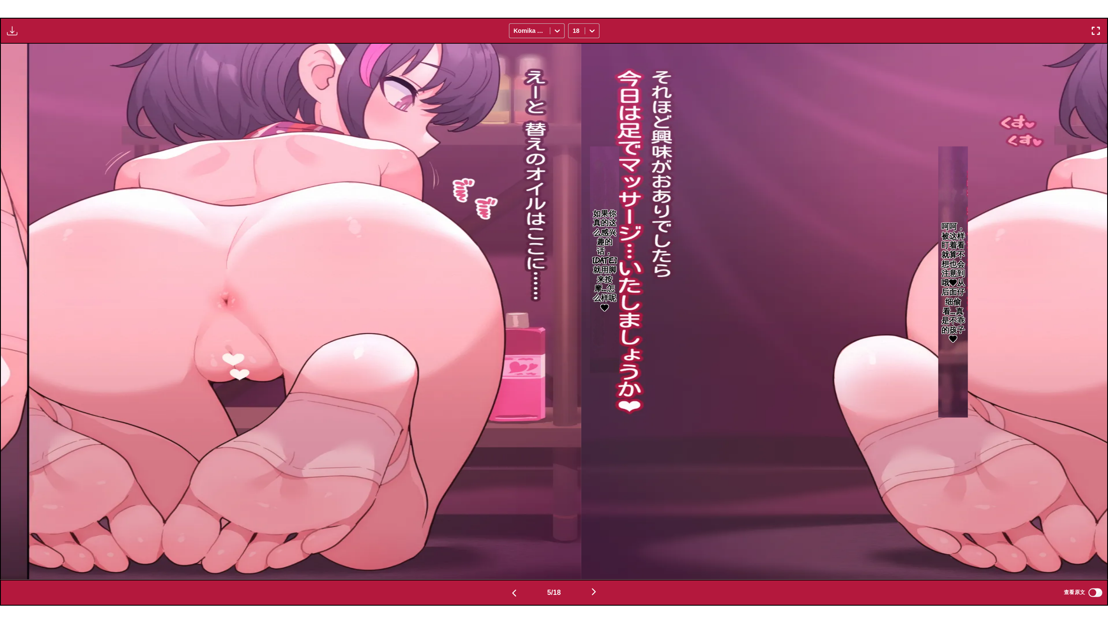
scroll to position [0, 4423]
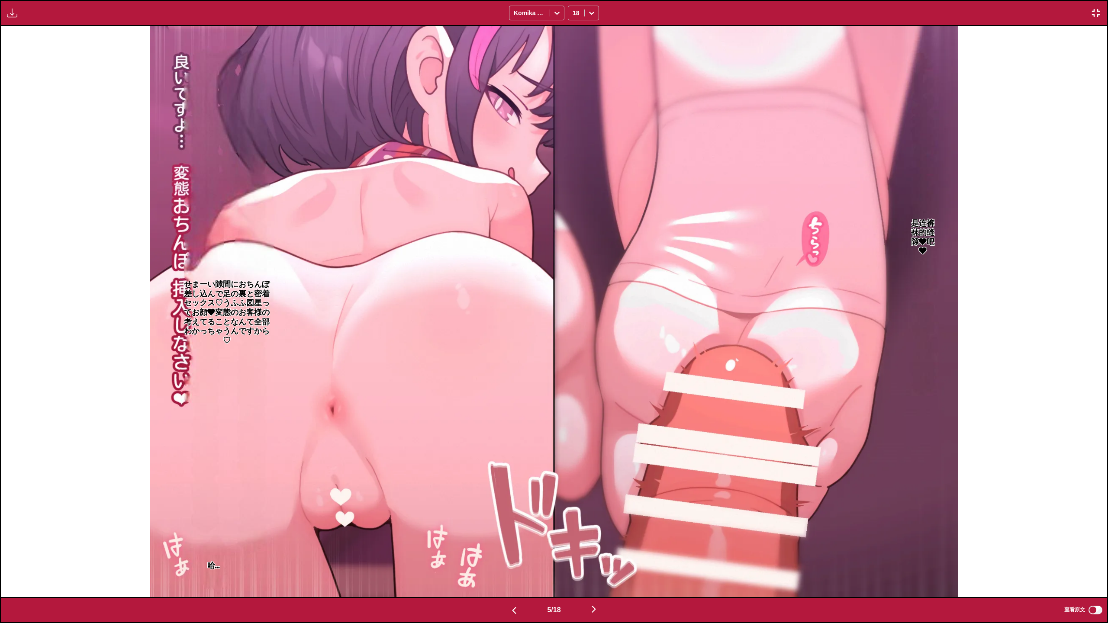
click at [594, 584] on img "button" at bounding box center [593, 609] width 10 height 10
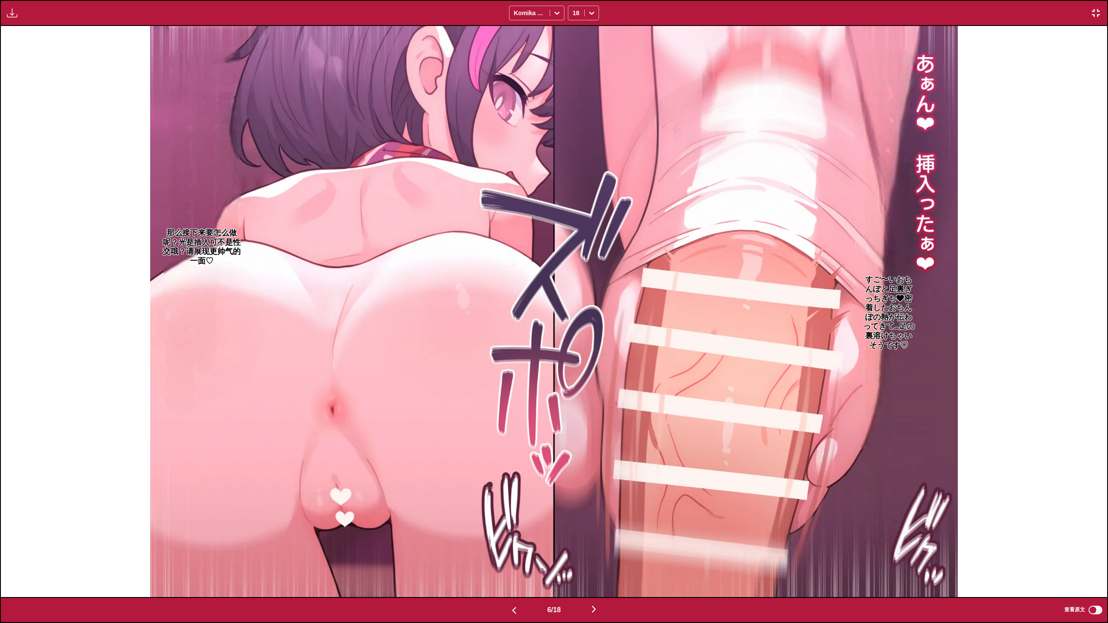
click at [886, 298] on p "すご〜いおちんぽと足裏ぎっちぎち❤密着したおちんぽの熱が伝わってきて…足の裏溶けちゃいそうです♡" at bounding box center [888, 311] width 56 height 78
click at [951, 28] on button "close-tooltip" at bounding box center [951, 33] width 14 height 14
click at [594, 584] on img "button" at bounding box center [593, 609] width 10 height 10
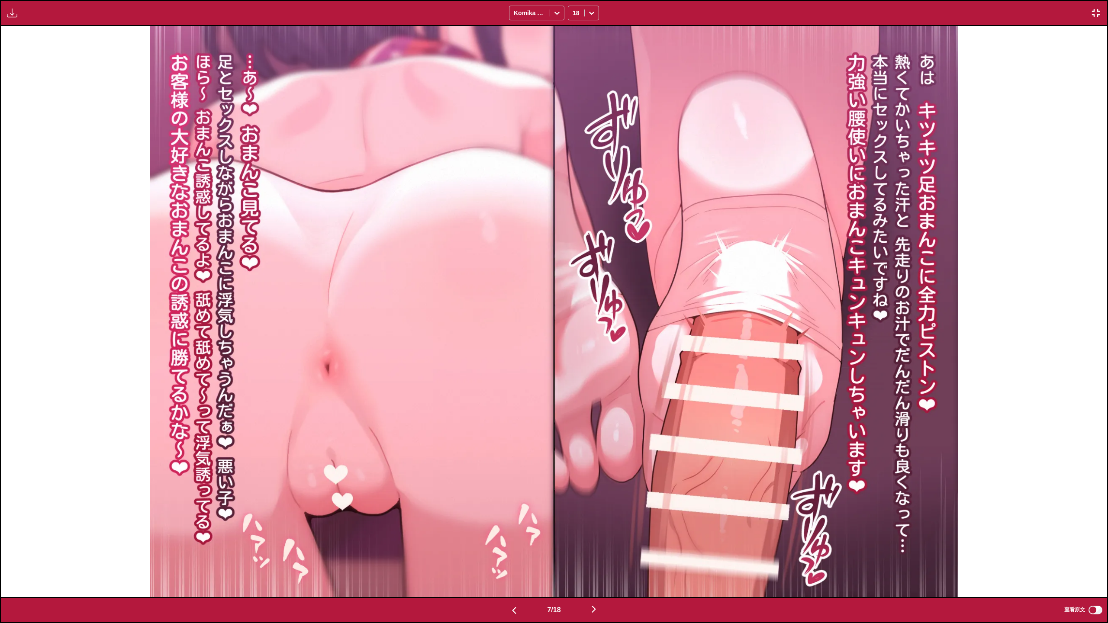
click at [594, 584] on img "button" at bounding box center [593, 609] width 10 height 10
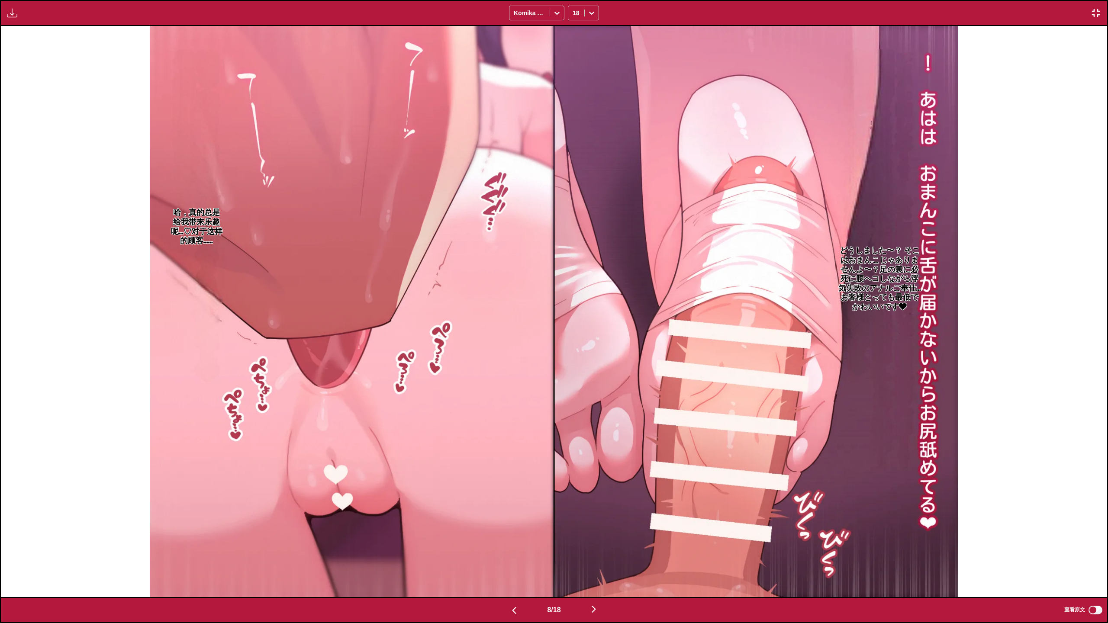
click at [594, 584] on img "button" at bounding box center [593, 609] width 10 height 10
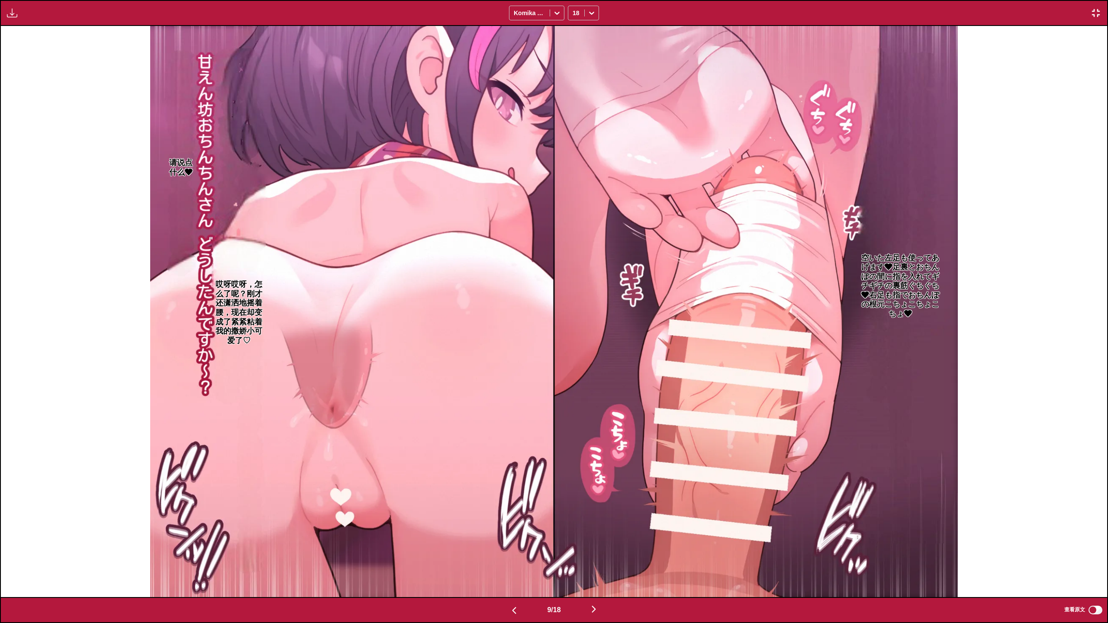
click at [594, 584] on img "button" at bounding box center [593, 609] width 10 height 10
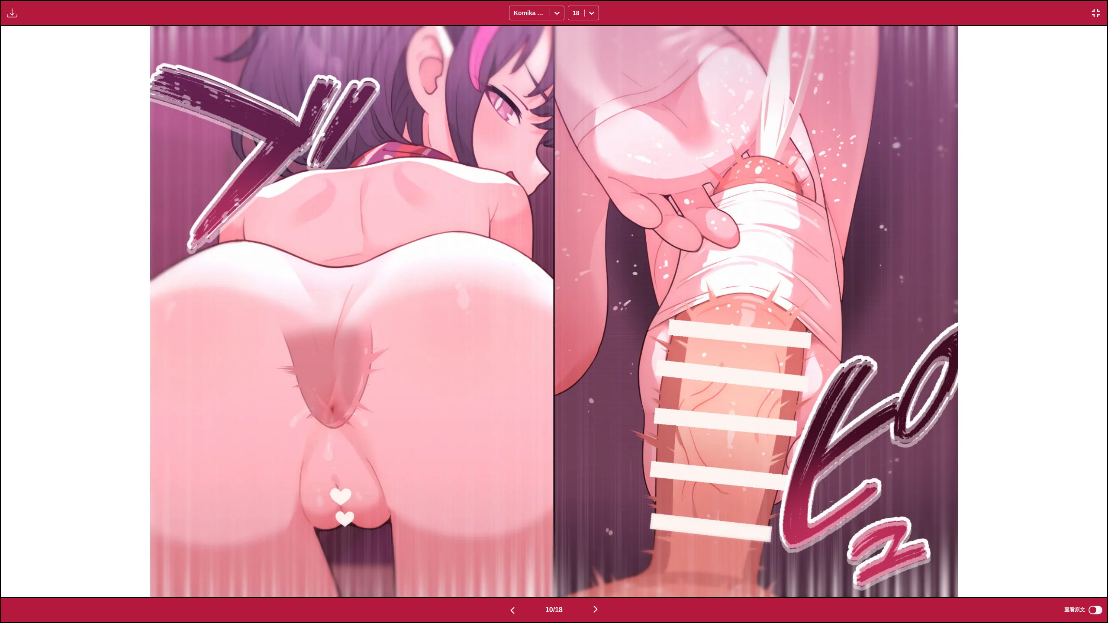
click at [594, 584] on img "button" at bounding box center [595, 609] width 10 height 10
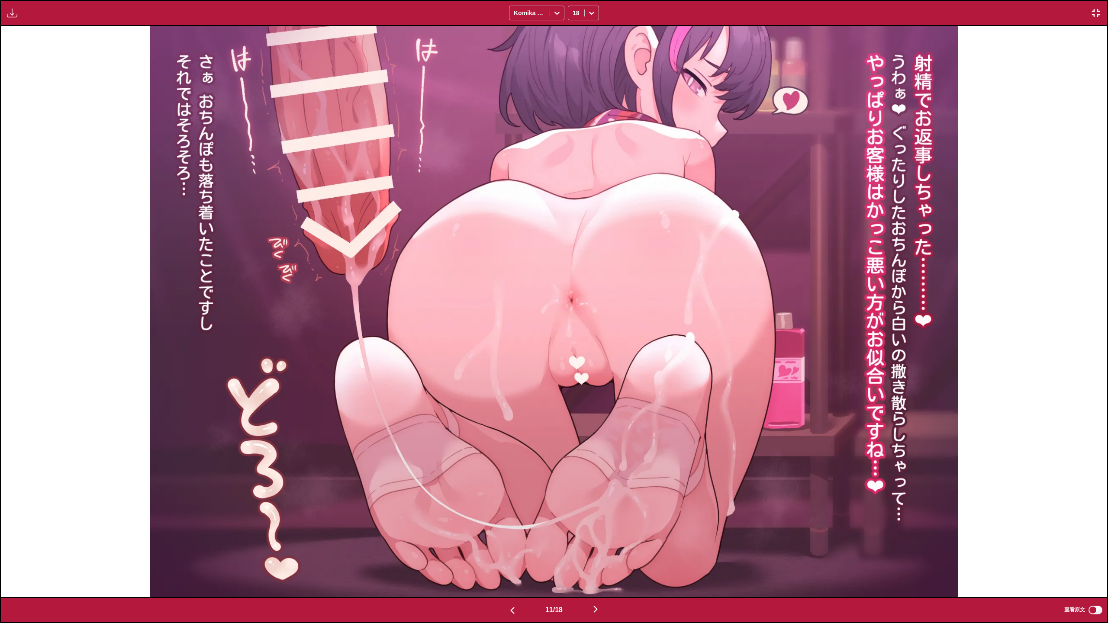
click at [594, 584] on img "button" at bounding box center [595, 609] width 10 height 10
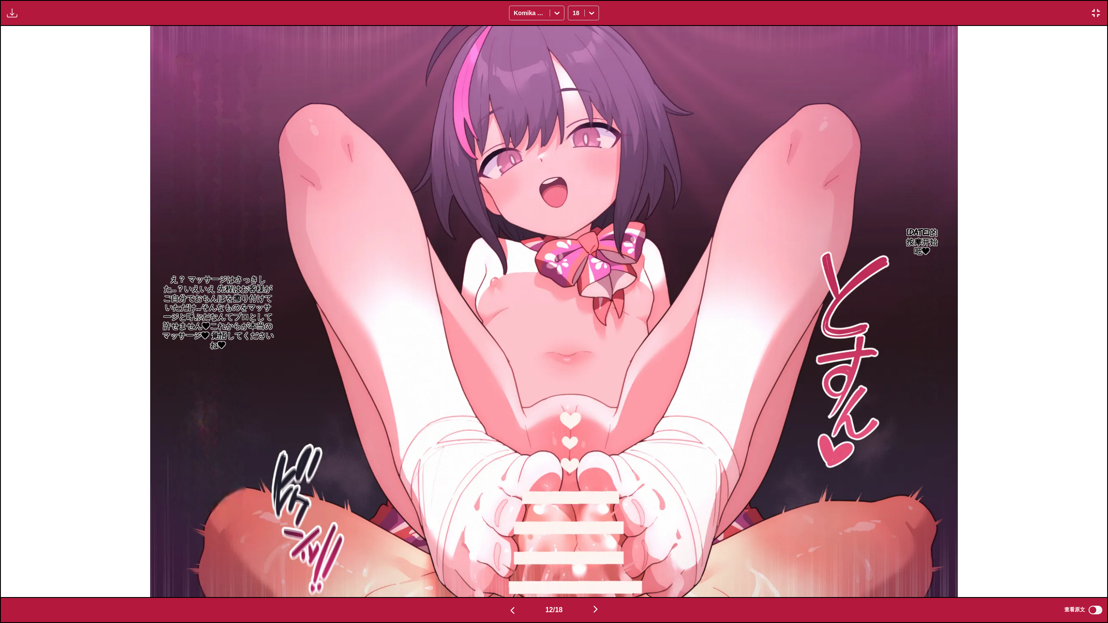
click at [594, 584] on img "button" at bounding box center [595, 609] width 10 height 10
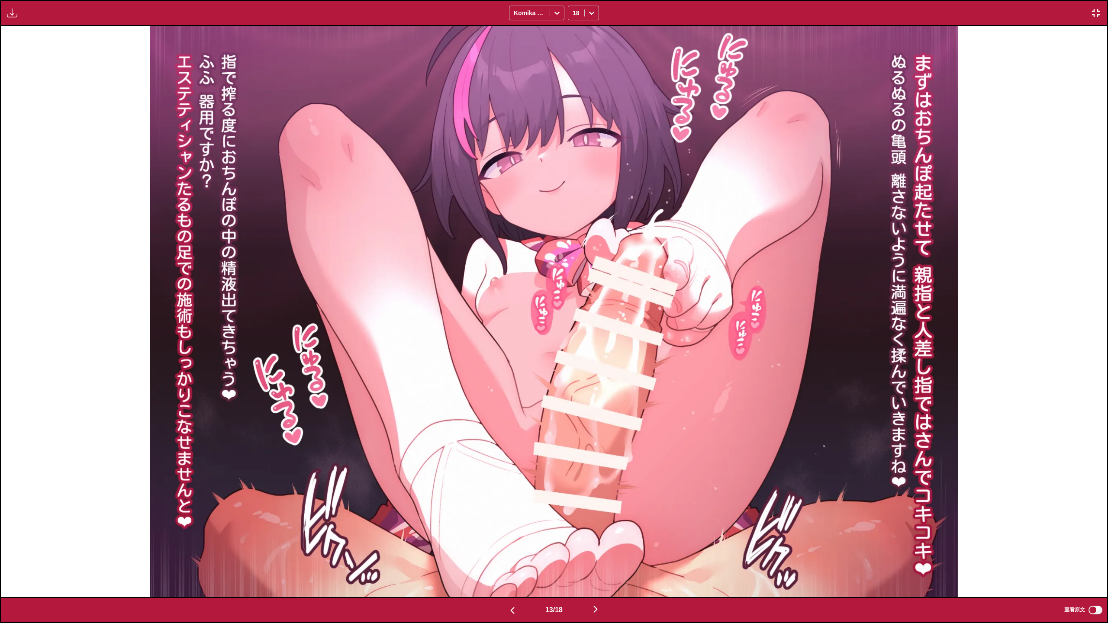
click at [594, 584] on img "button" at bounding box center [595, 609] width 10 height 10
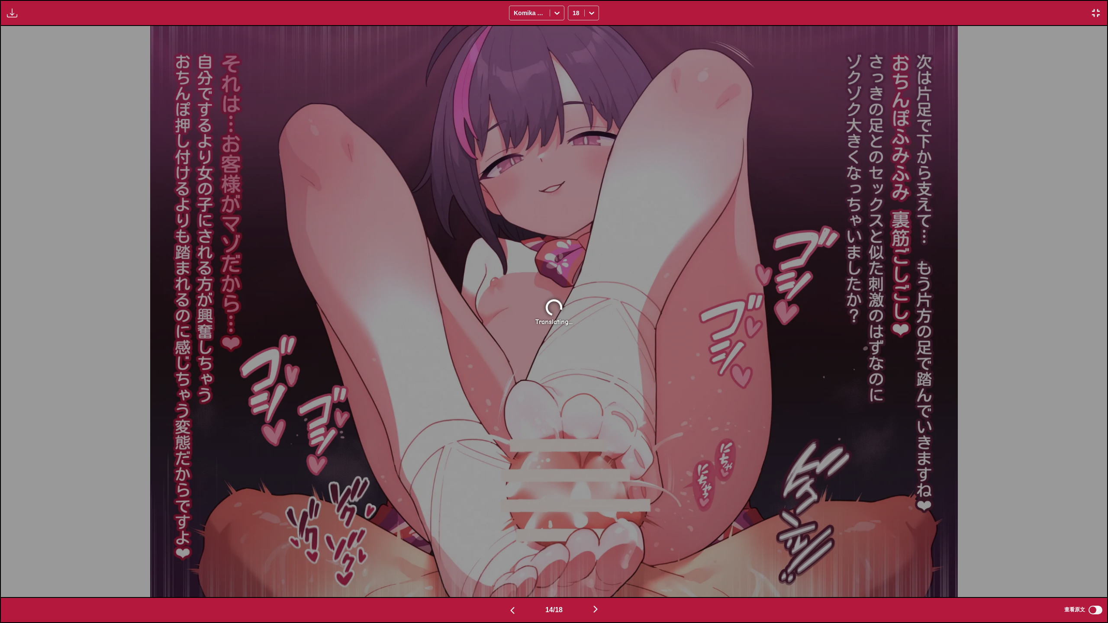
click at [594, 584] on img "button" at bounding box center [595, 609] width 10 height 10
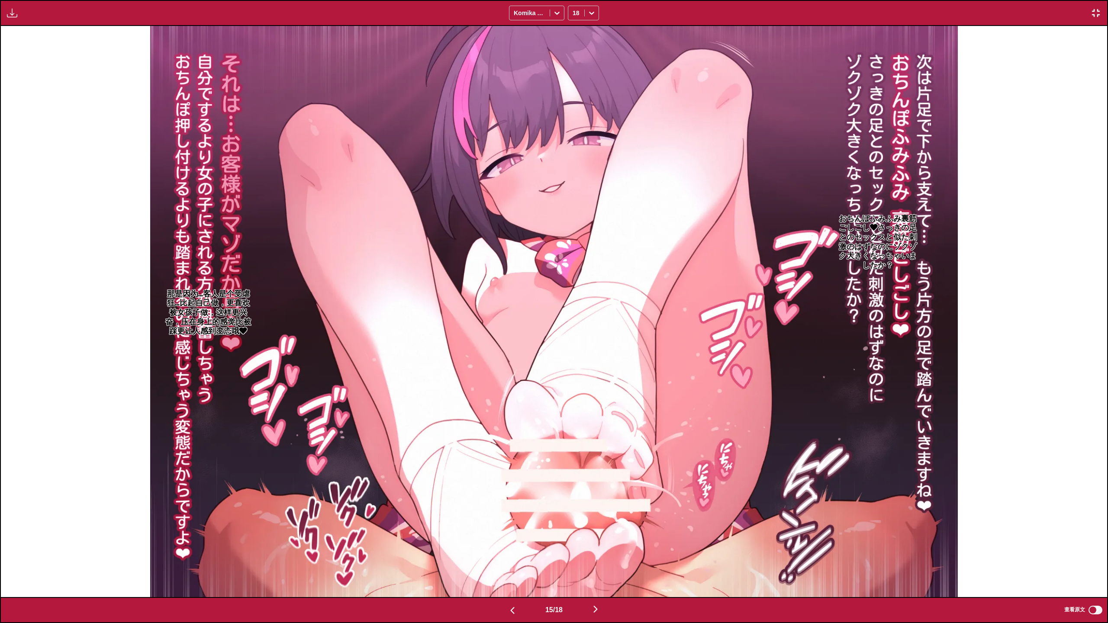
scroll to position [0, 15482]
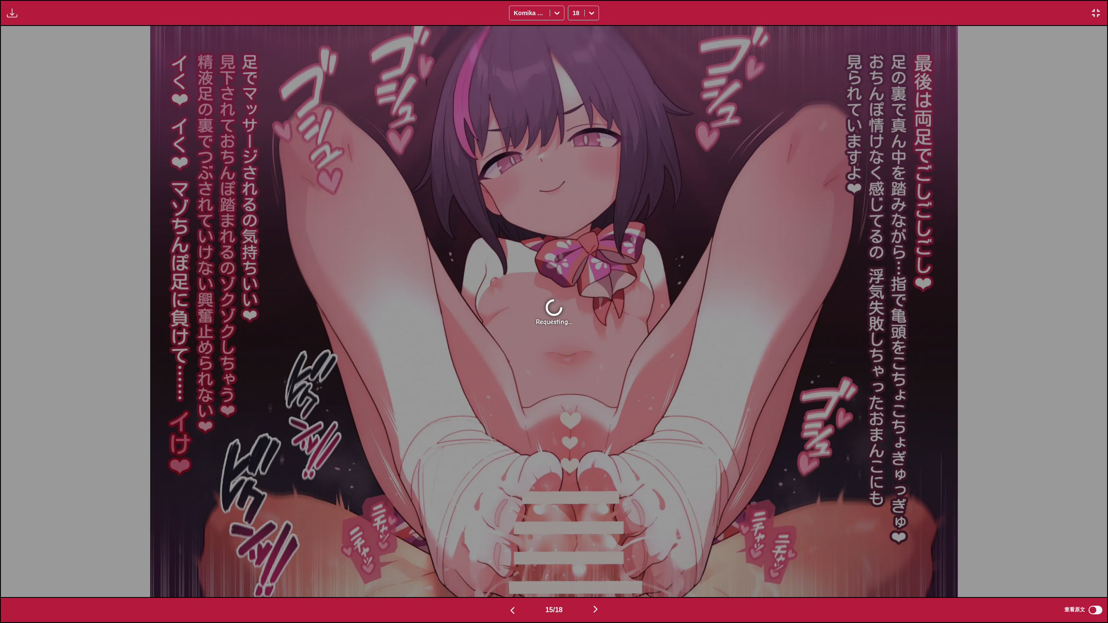
click at [515, 584] on button "button" at bounding box center [512, 610] width 52 height 13
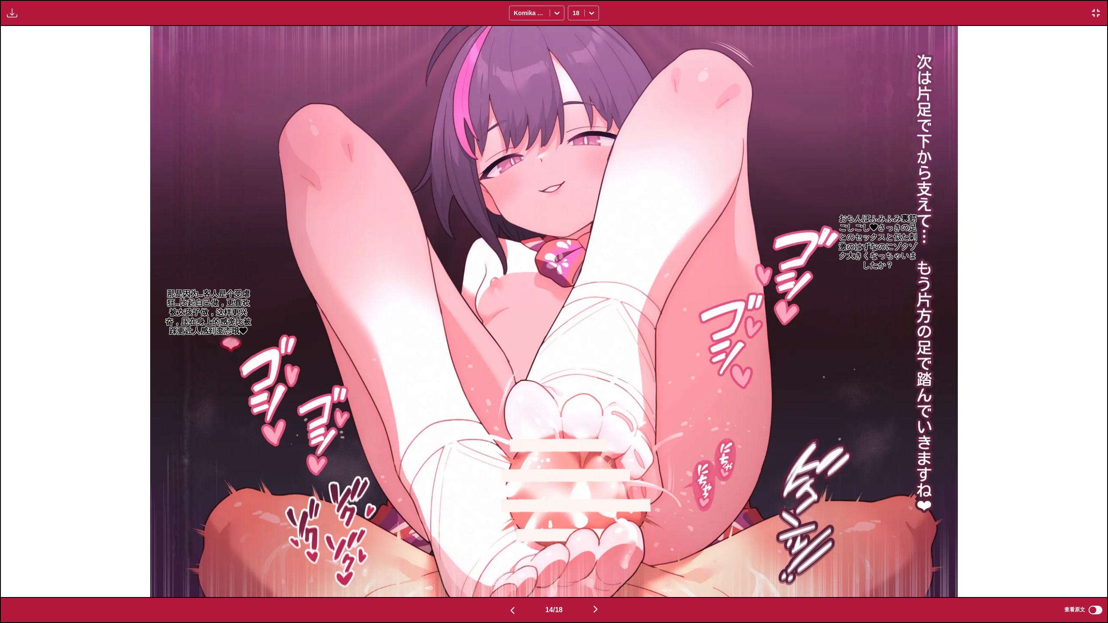
click at [597, 584] on img "button" at bounding box center [595, 609] width 10 height 10
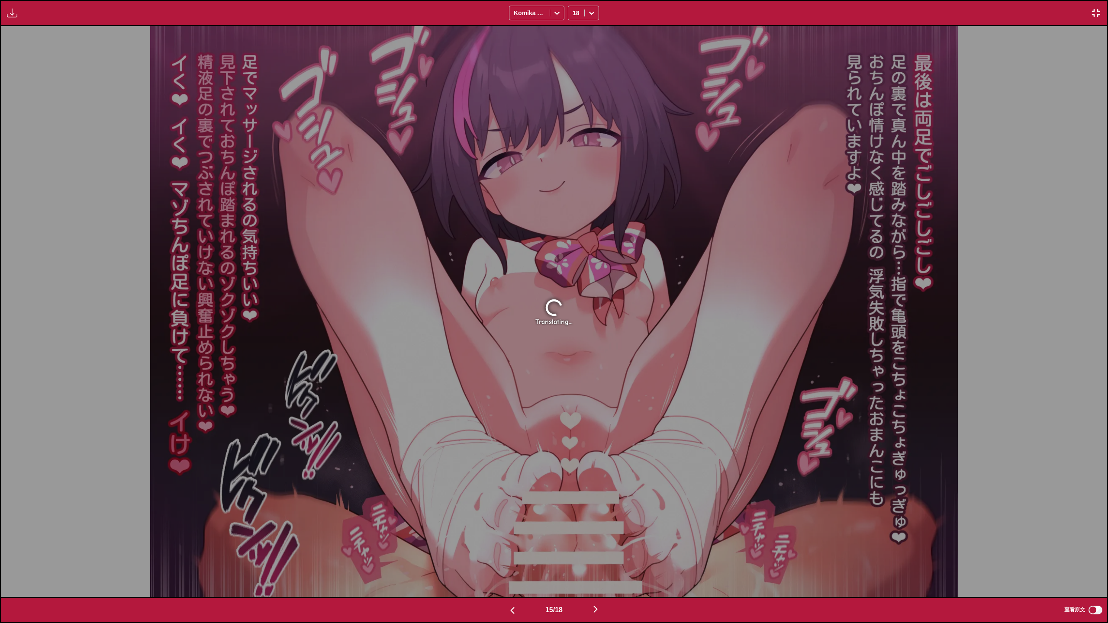
click at [597, 584] on img "button" at bounding box center [595, 609] width 10 height 10
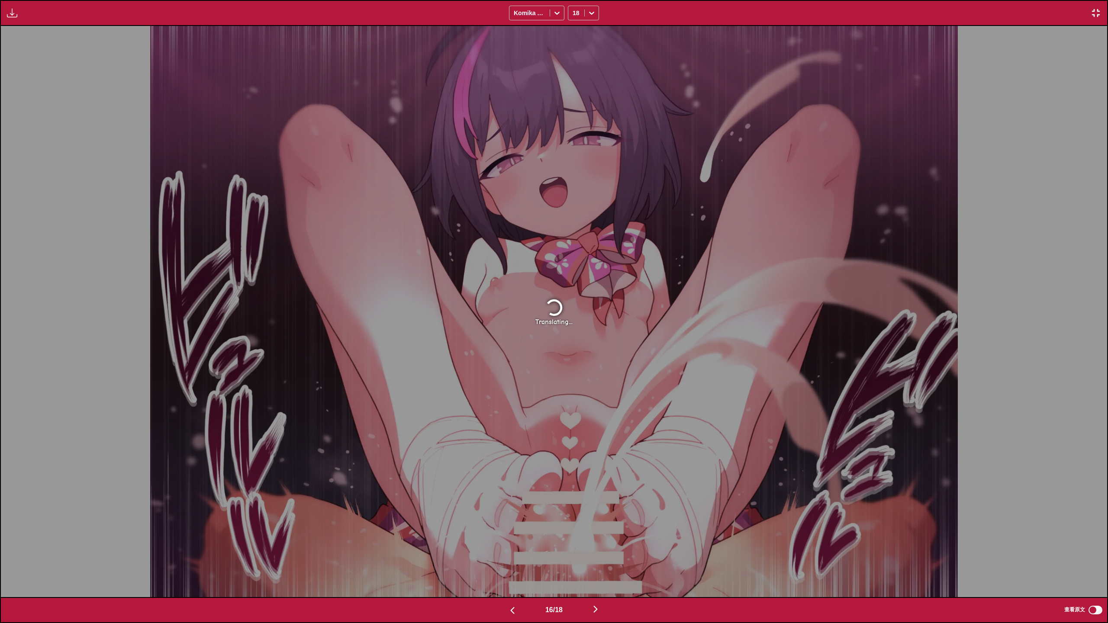
click at [597, 584] on img "button" at bounding box center [595, 609] width 10 height 10
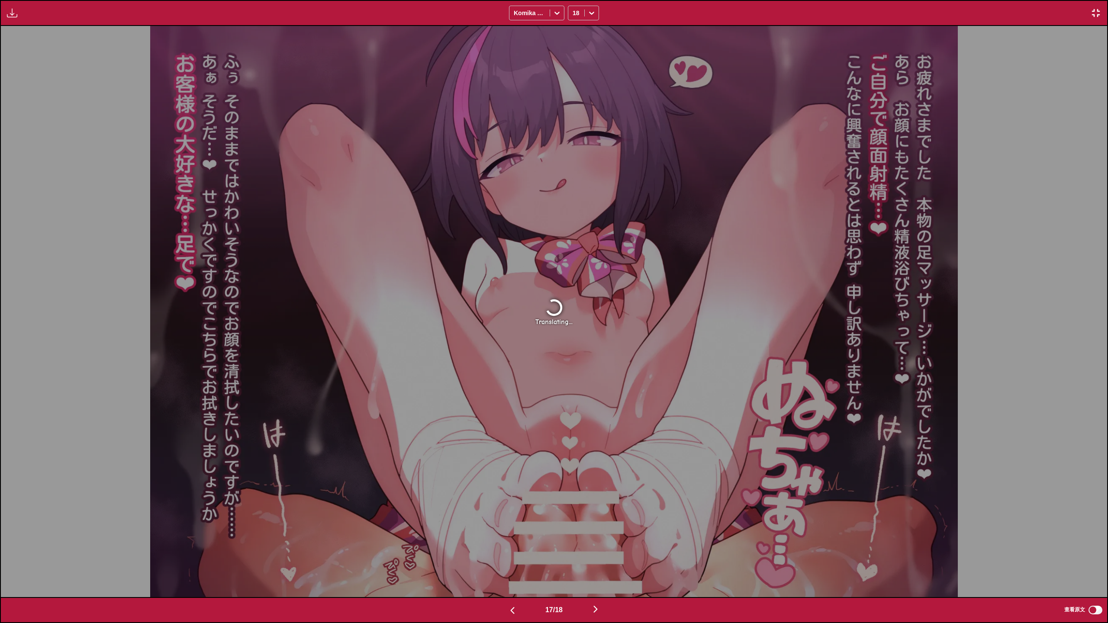
click at [597, 584] on img "button" at bounding box center [595, 609] width 10 height 10
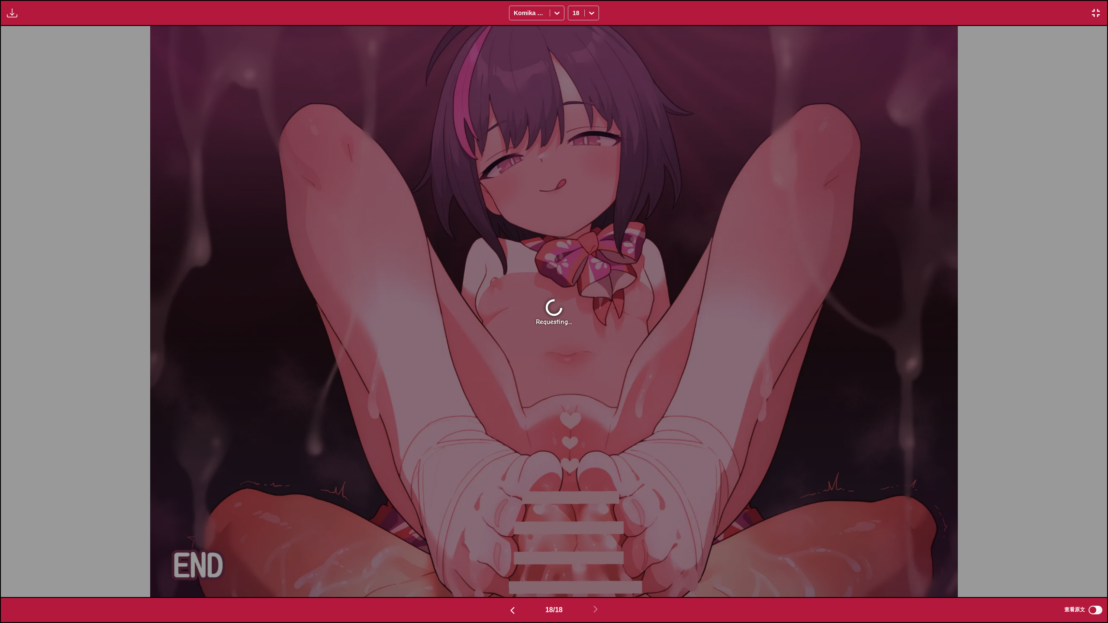
click at [1094, 11] on img "button" at bounding box center [1095, 13] width 10 height 10
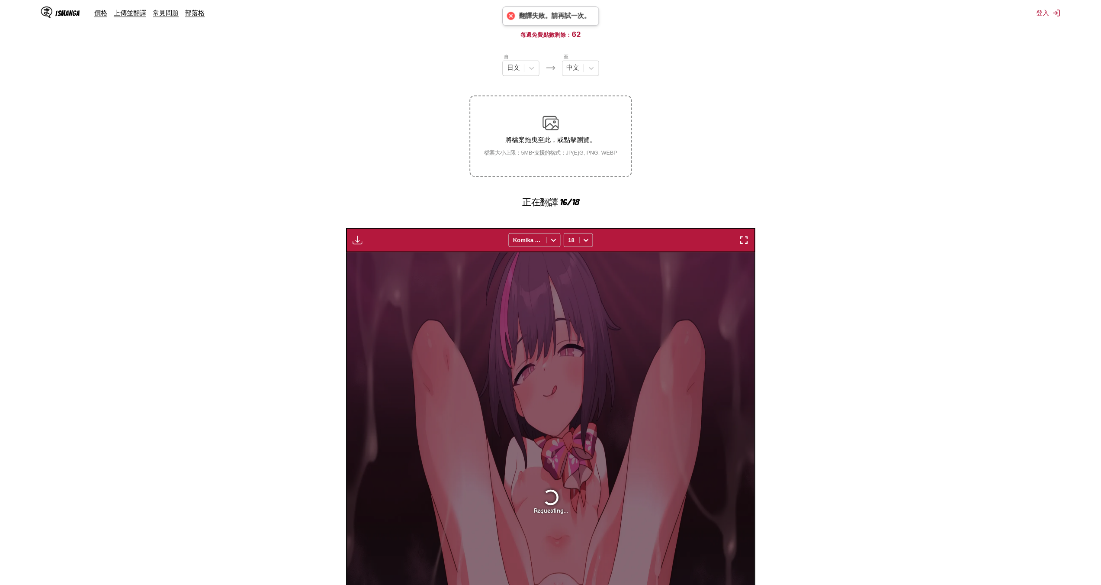
scroll to position [0, 6893]
